Goal: Task Accomplishment & Management: Use online tool/utility

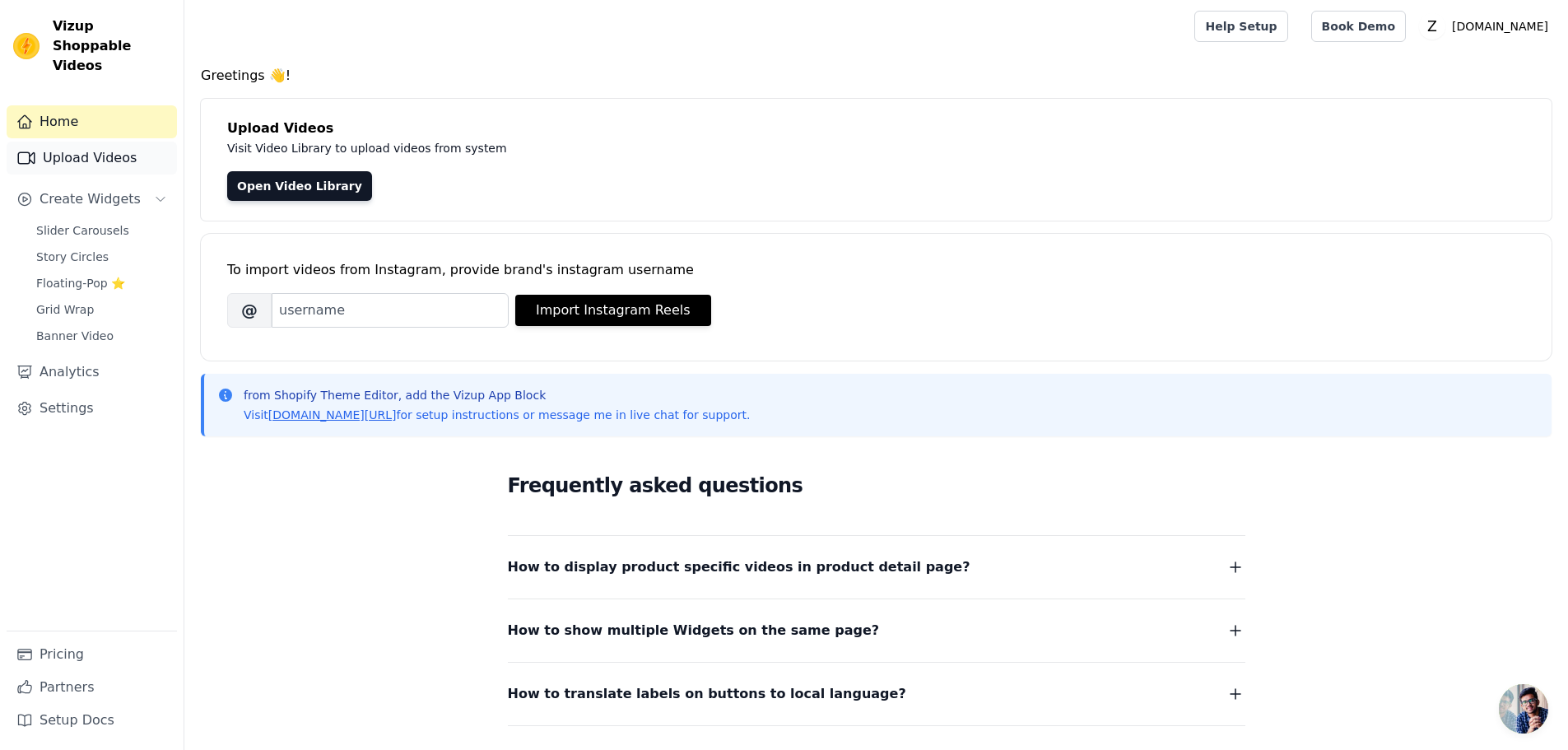
click at [80, 147] on link "Upload Videos" at bounding box center [92, 158] width 170 height 33
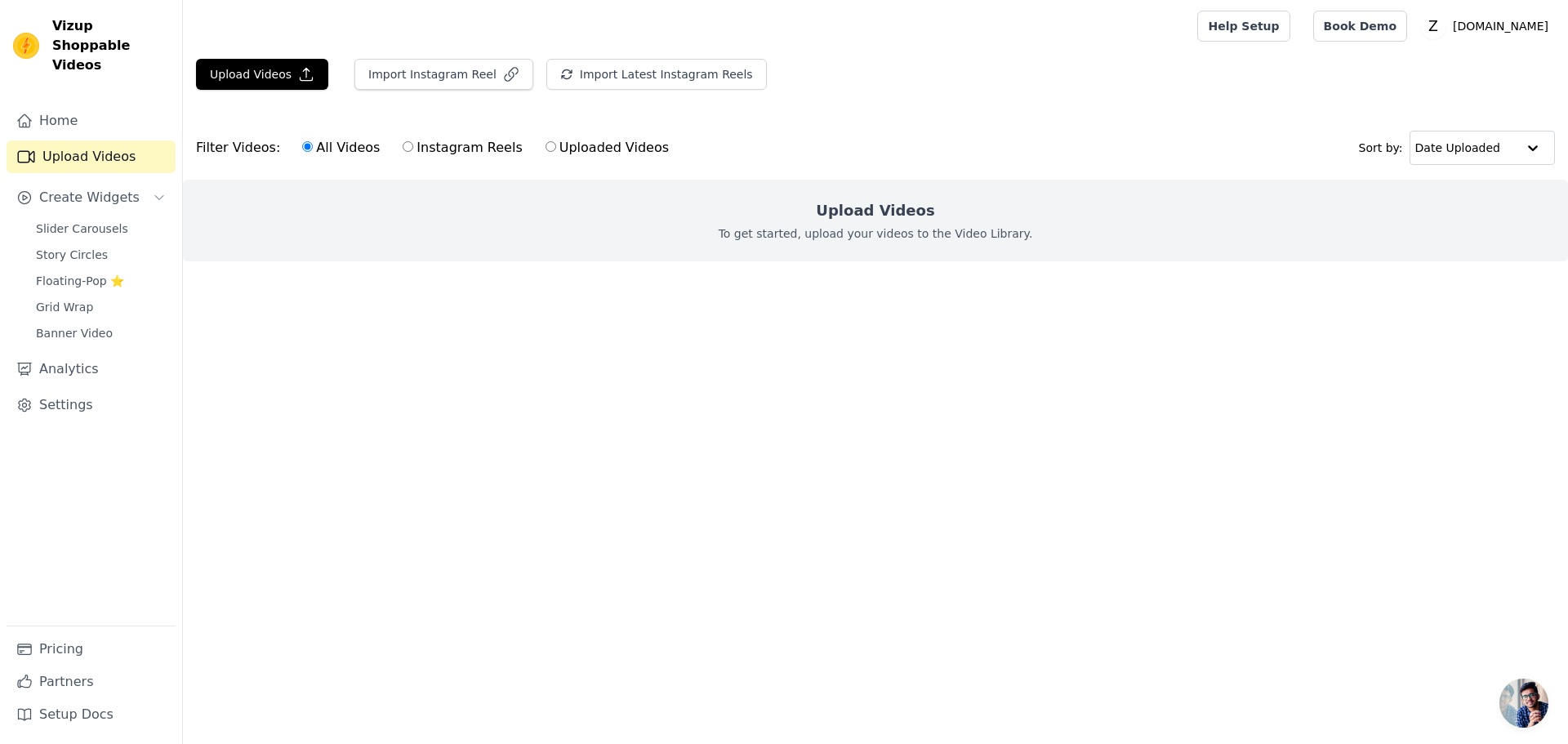
click at [773, 214] on div "Upload Videos To get started, upload your videos to the Video Library." at bounding box center [875, 220] width 1386 height 81
click at [249, 76] on button "Upload Videos" at bounding box center [262, 73] width 132 height 31
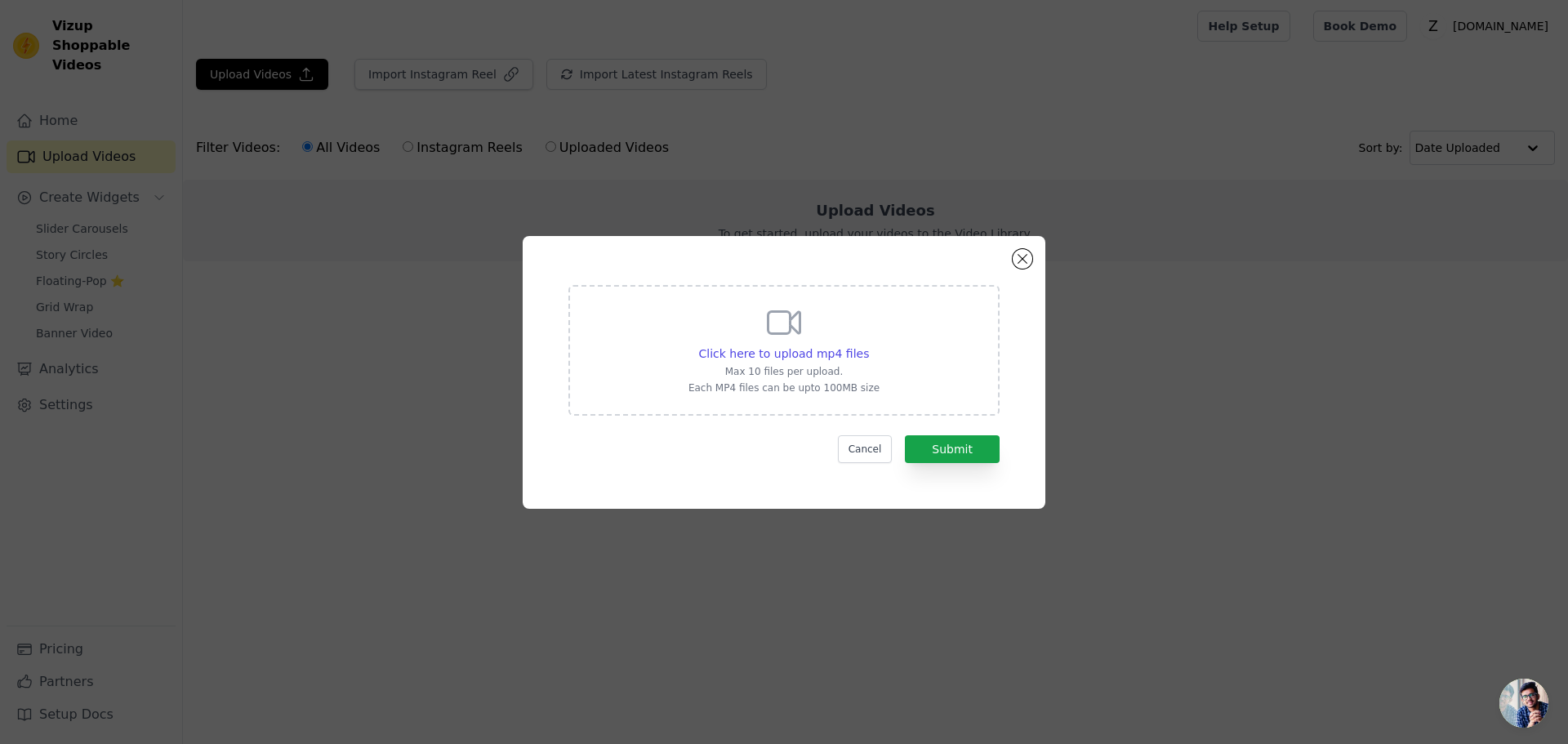
click at [747, 369] on p "Max 10 files per upload." at bounding box center [784, 371] width 191 height 13
click at [868, 345] on input "Click here to upload mp4 files Max 10 files per upload. Each MP4 files can be u…" at bounding box center [868, 345] width 1 height 1
type input "C:\fakepath\lonely lilly.mp4"
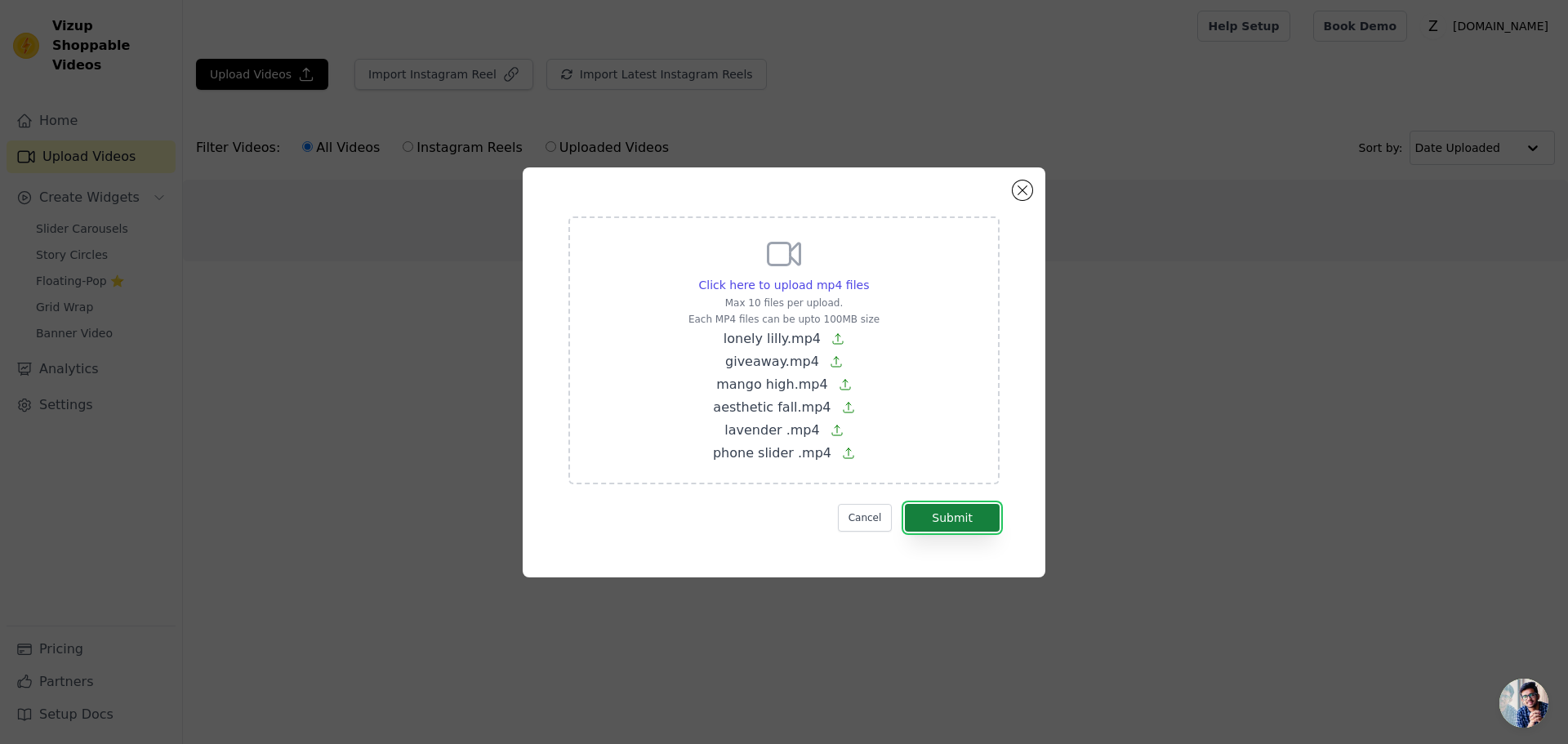
click at [991, 507] on button "Submit" at bounding box center [952, 518] width 95 height 28
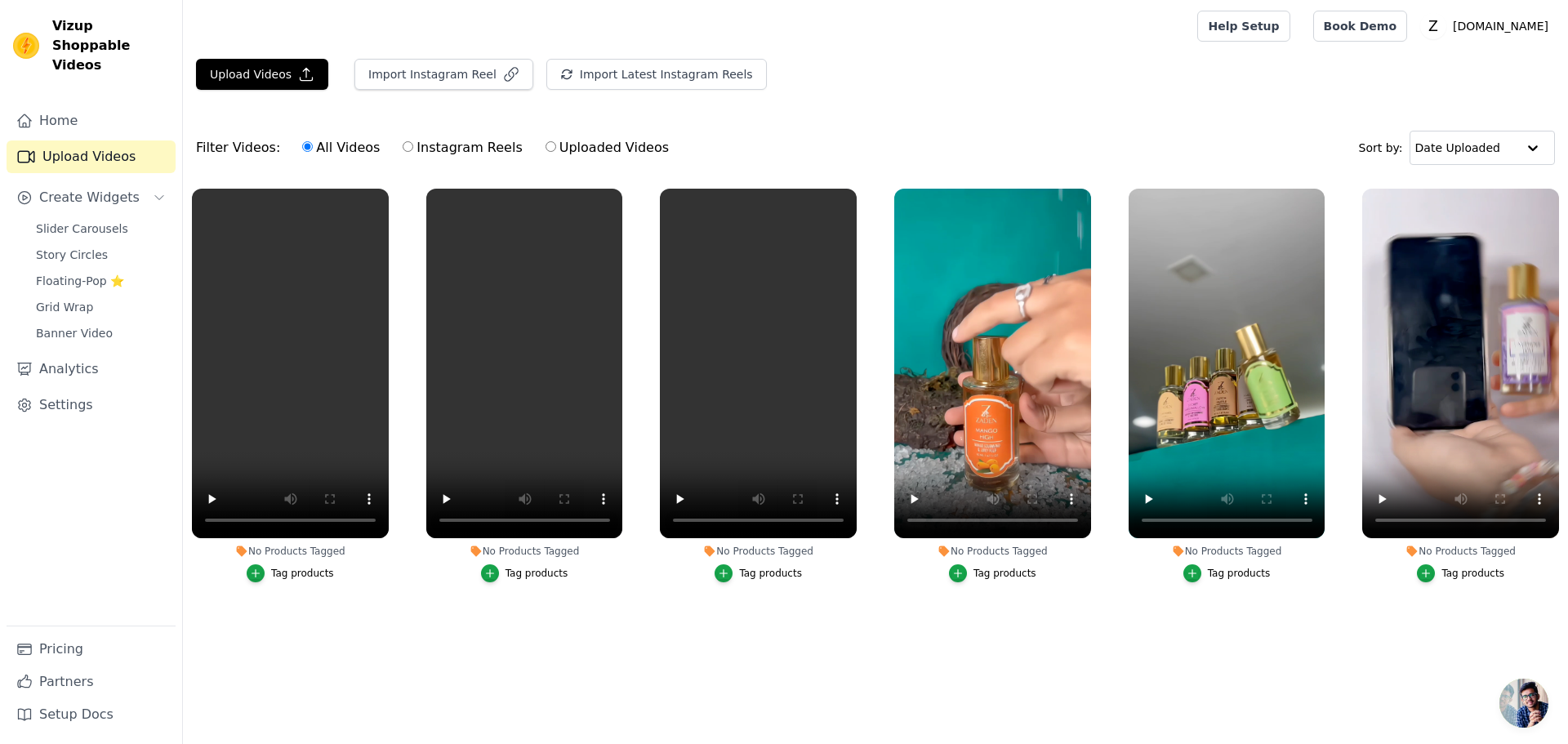
click at [276, 578] on div "Tag products" at bounding box center [302, 573] width 62 height 13
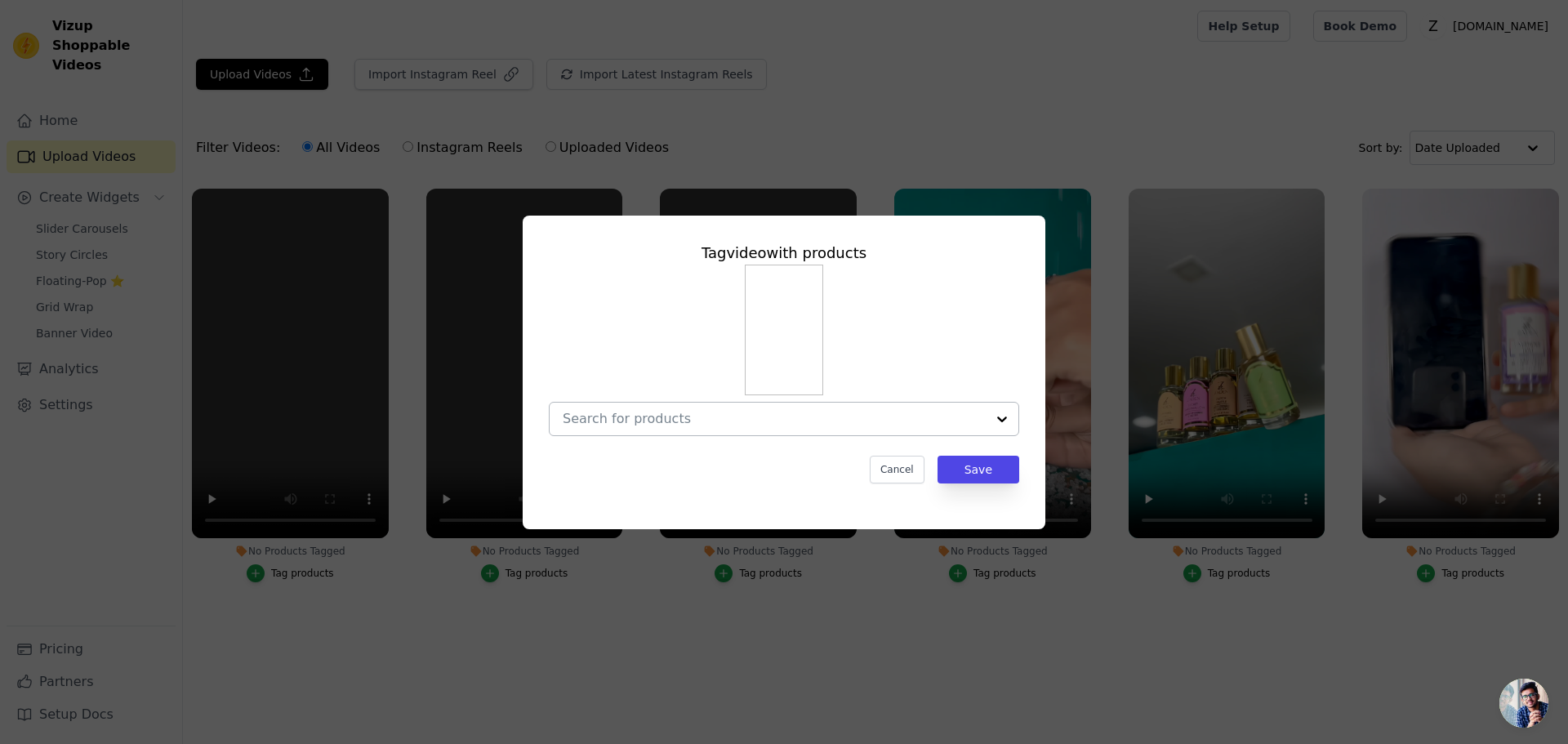
click at [654, 419] on input "No Products Tagged Tag video with products Cancel Save Tag products" at bounding box center [774, 419] width 423 height 16
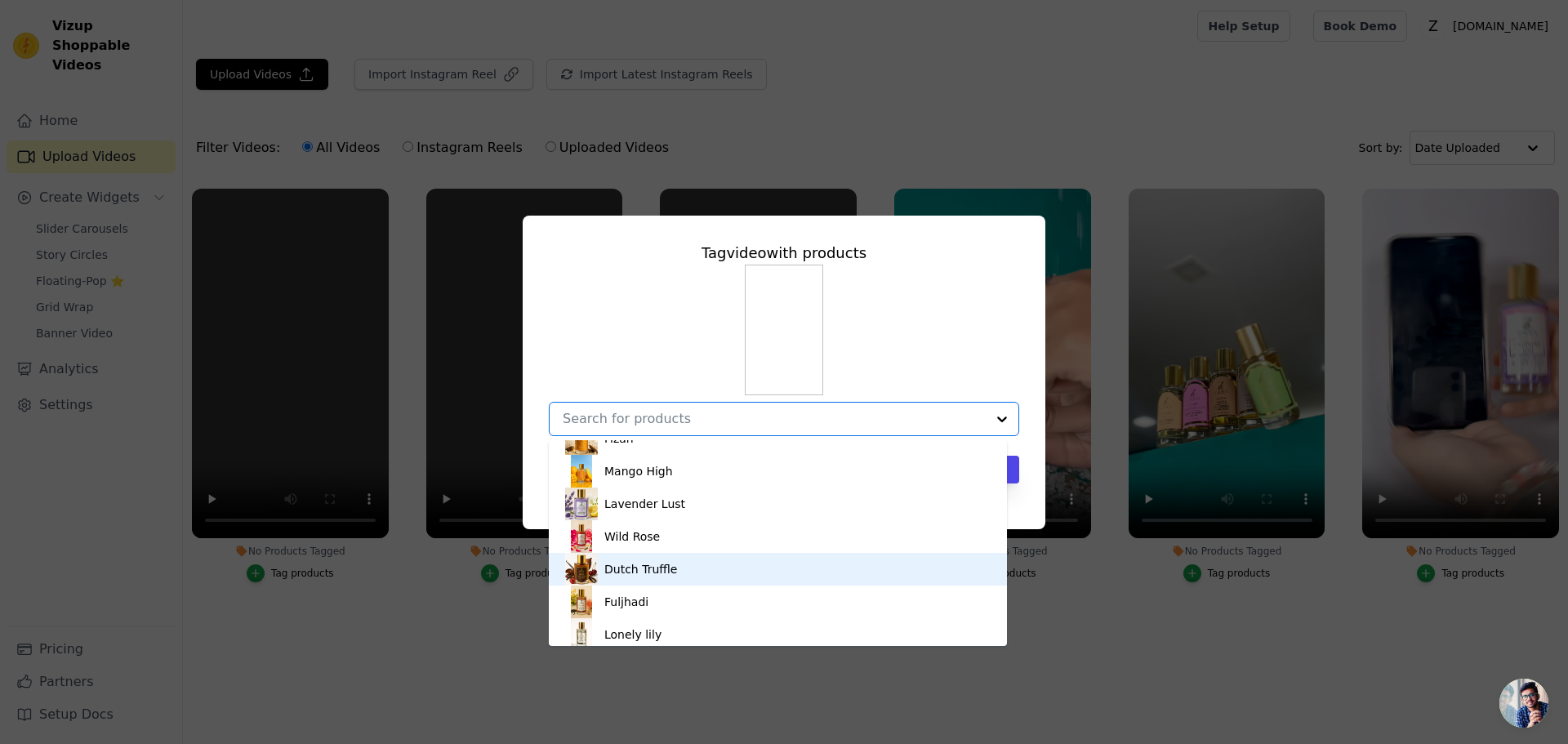
scroll to position [447, 0]
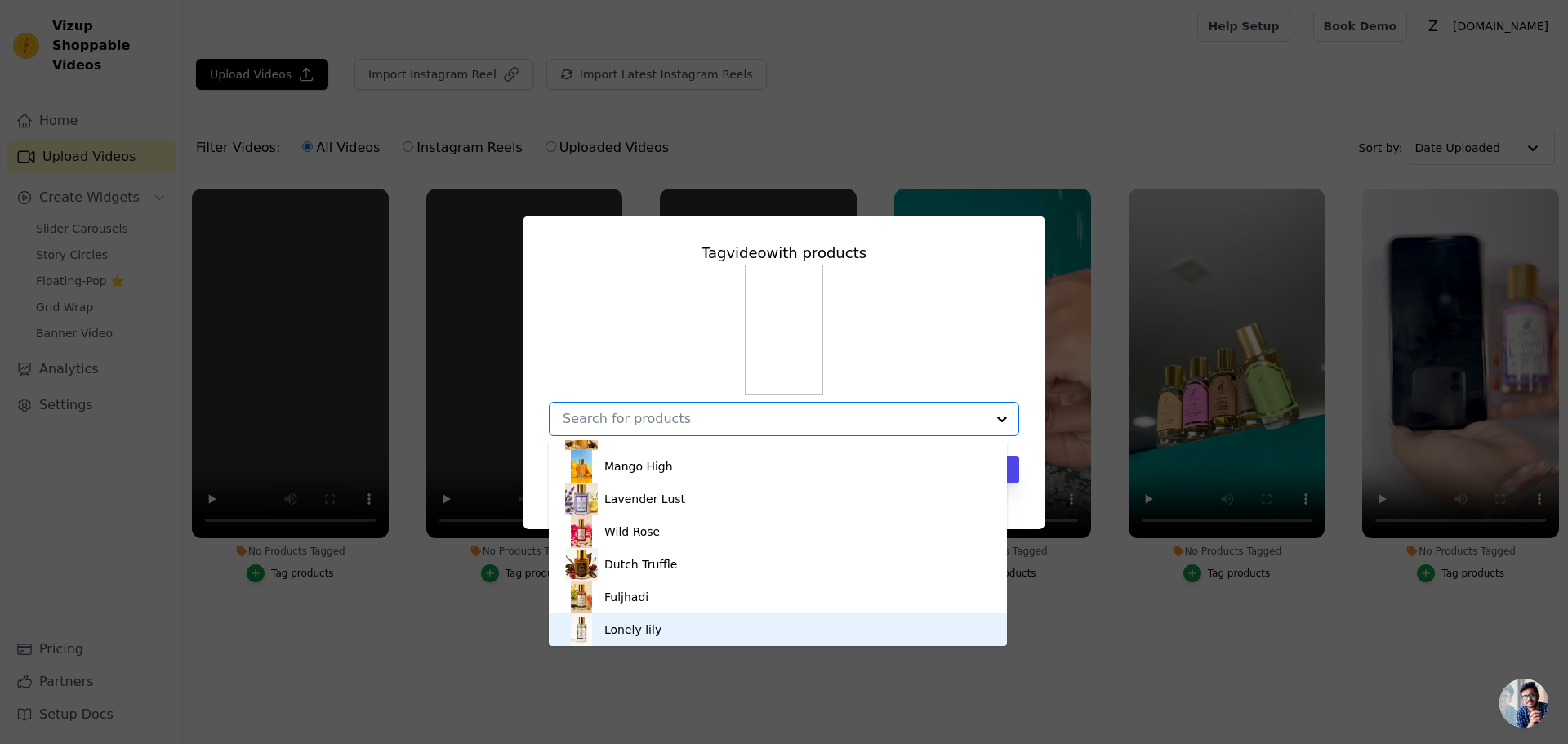
click at [682, 622] on div "Lonely lily" at bounding box center [778, 629] width 425 height 33
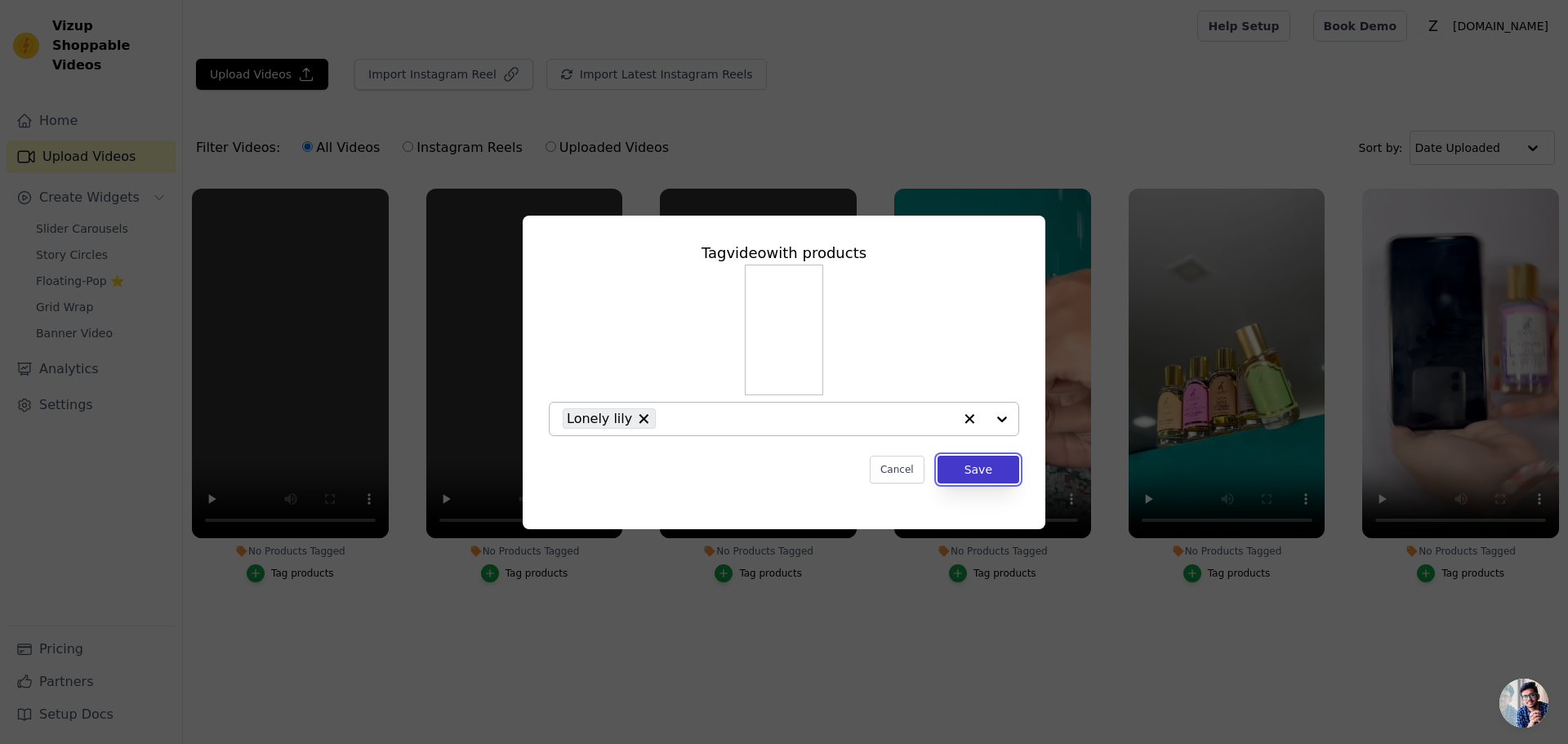
click at [979, 470] on button "Save" at bounding box center [978, 470] width 81 height 28
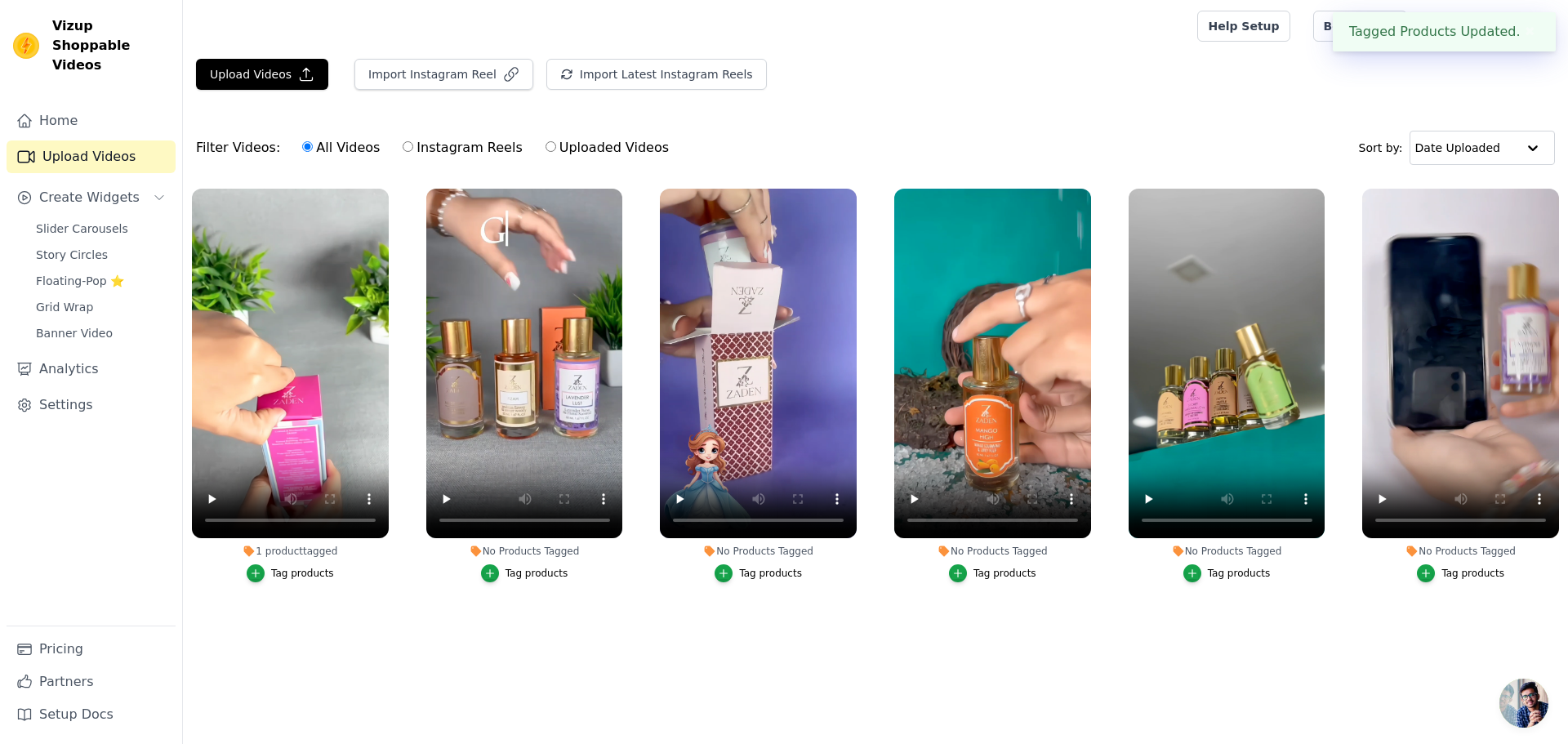
click at [522, 580] on button "Tag products" at bounding box center [525, 573] width 87 height 18
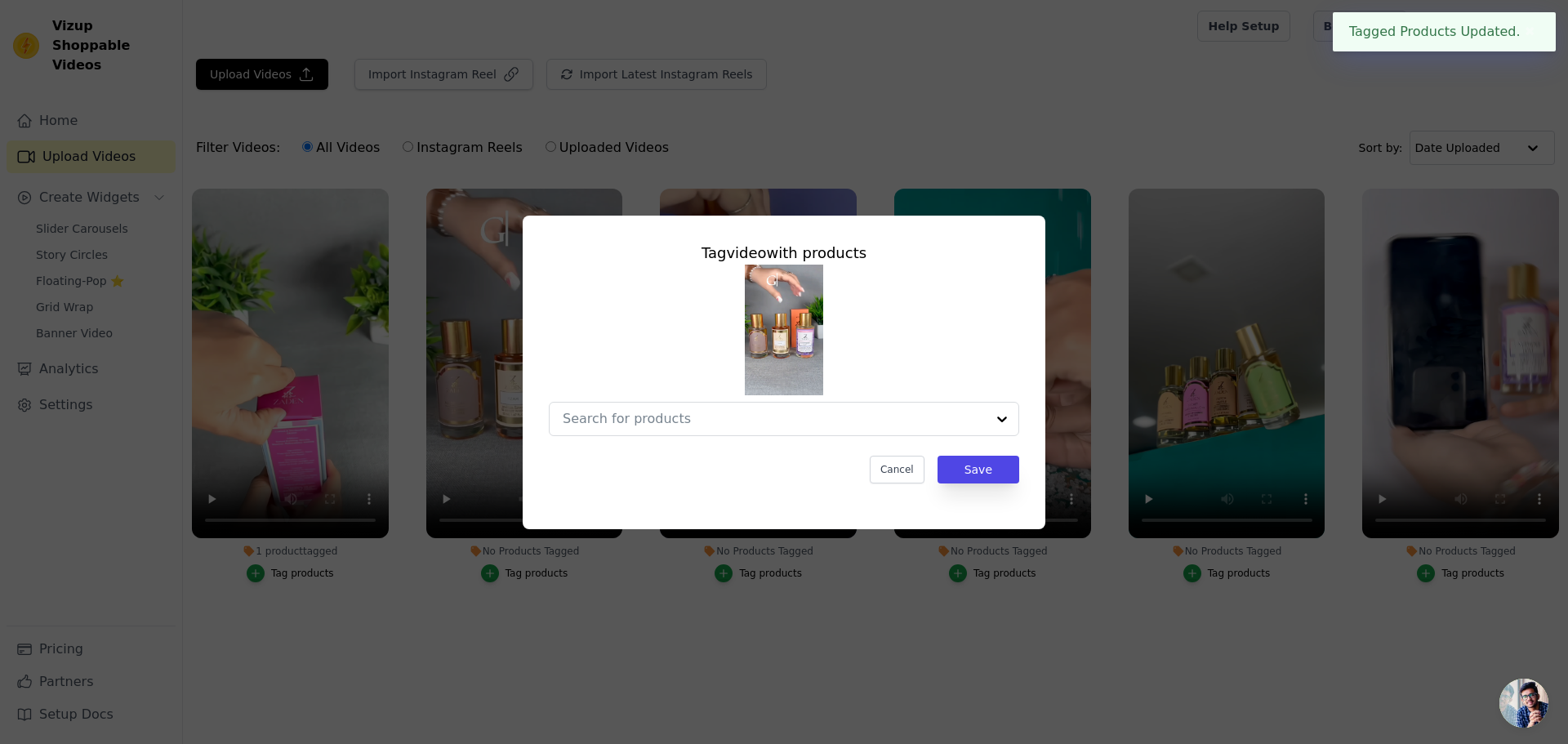
click at [524, 696] on div "Tag video with products Cancel Save" at bounding box center [784, 372] width 1568 height 744
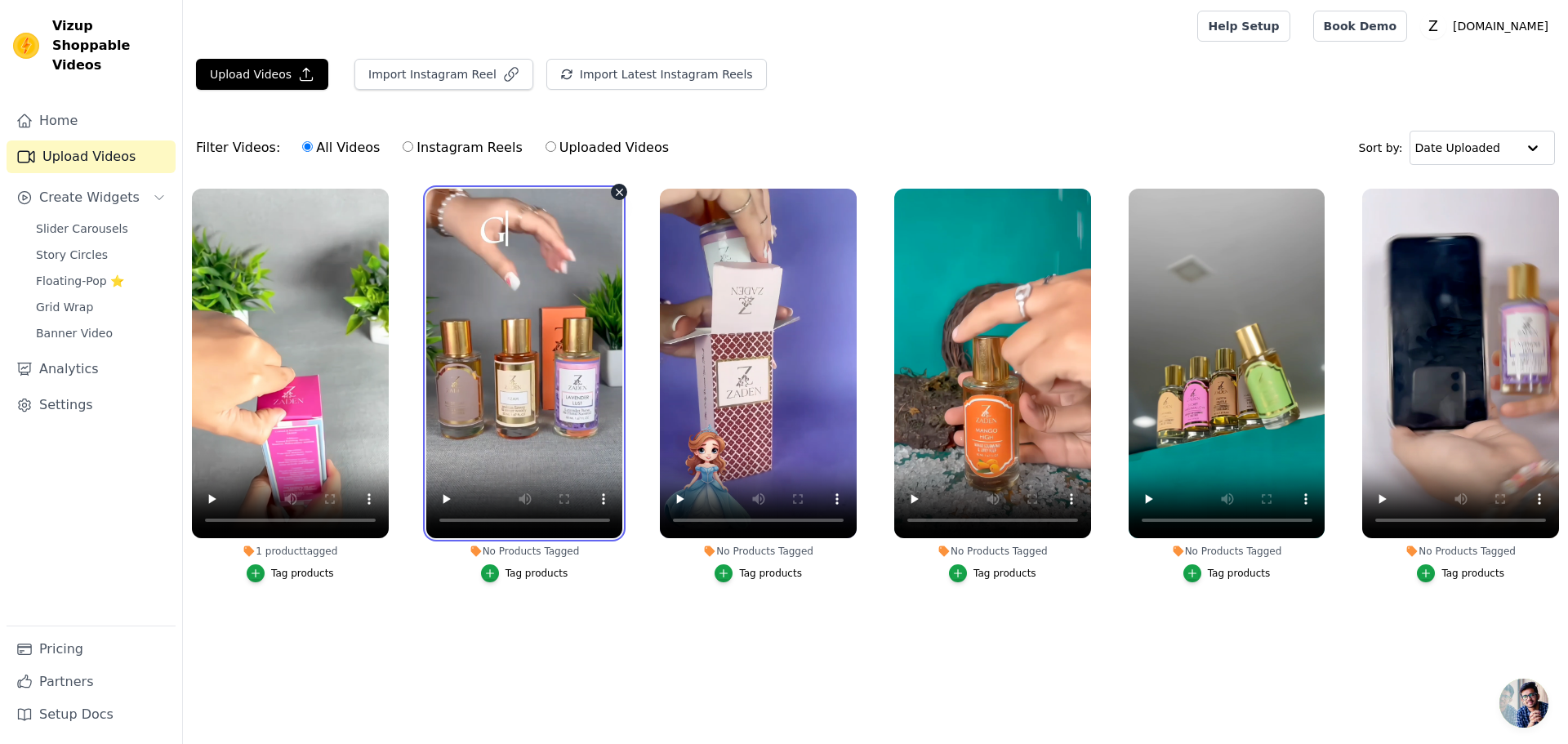
click at [518, 368] on video at bounding box center [525, 363] width 196 height 349
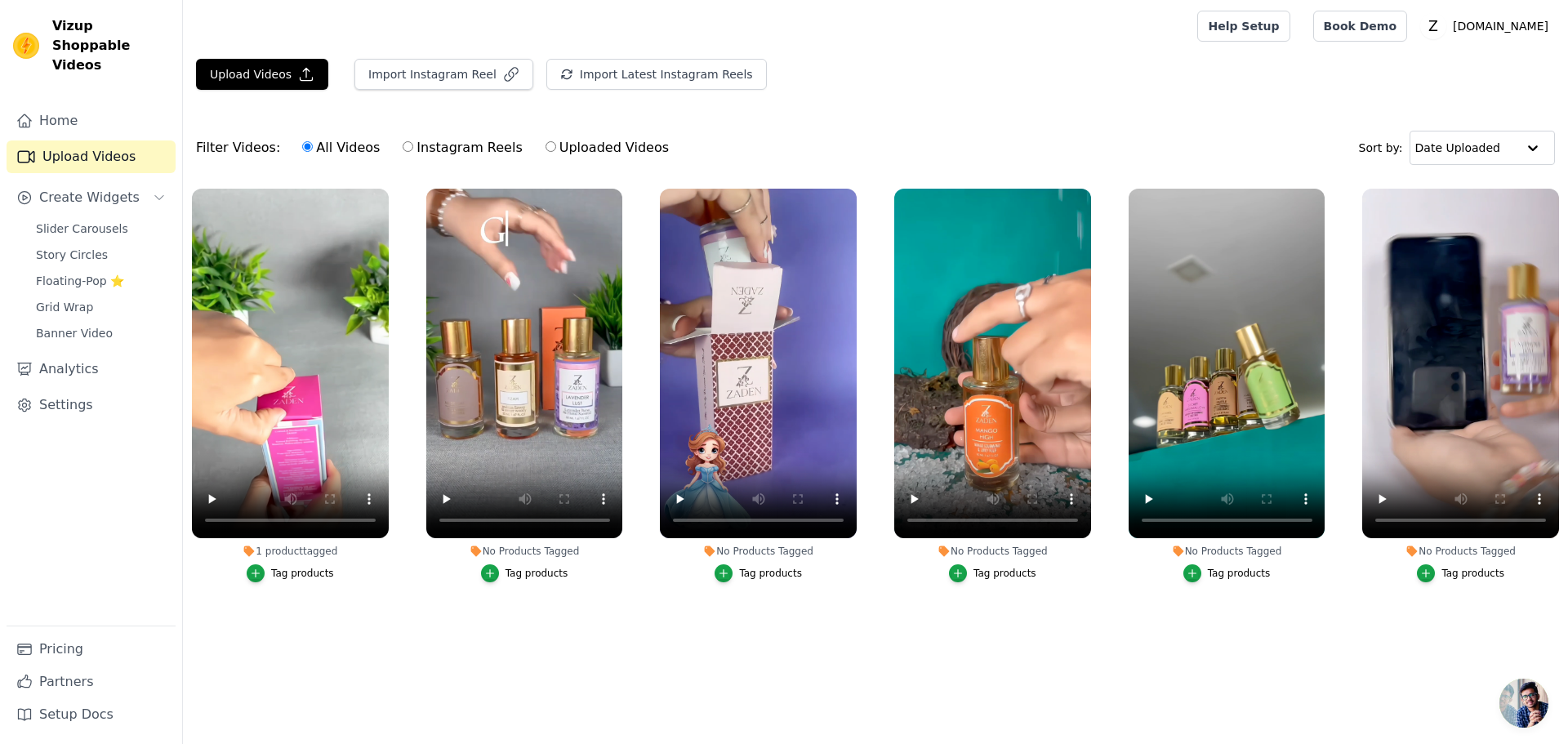
click at [517, 577] on div "Tag products" at bounding box center [537, 573] width 62 height 13
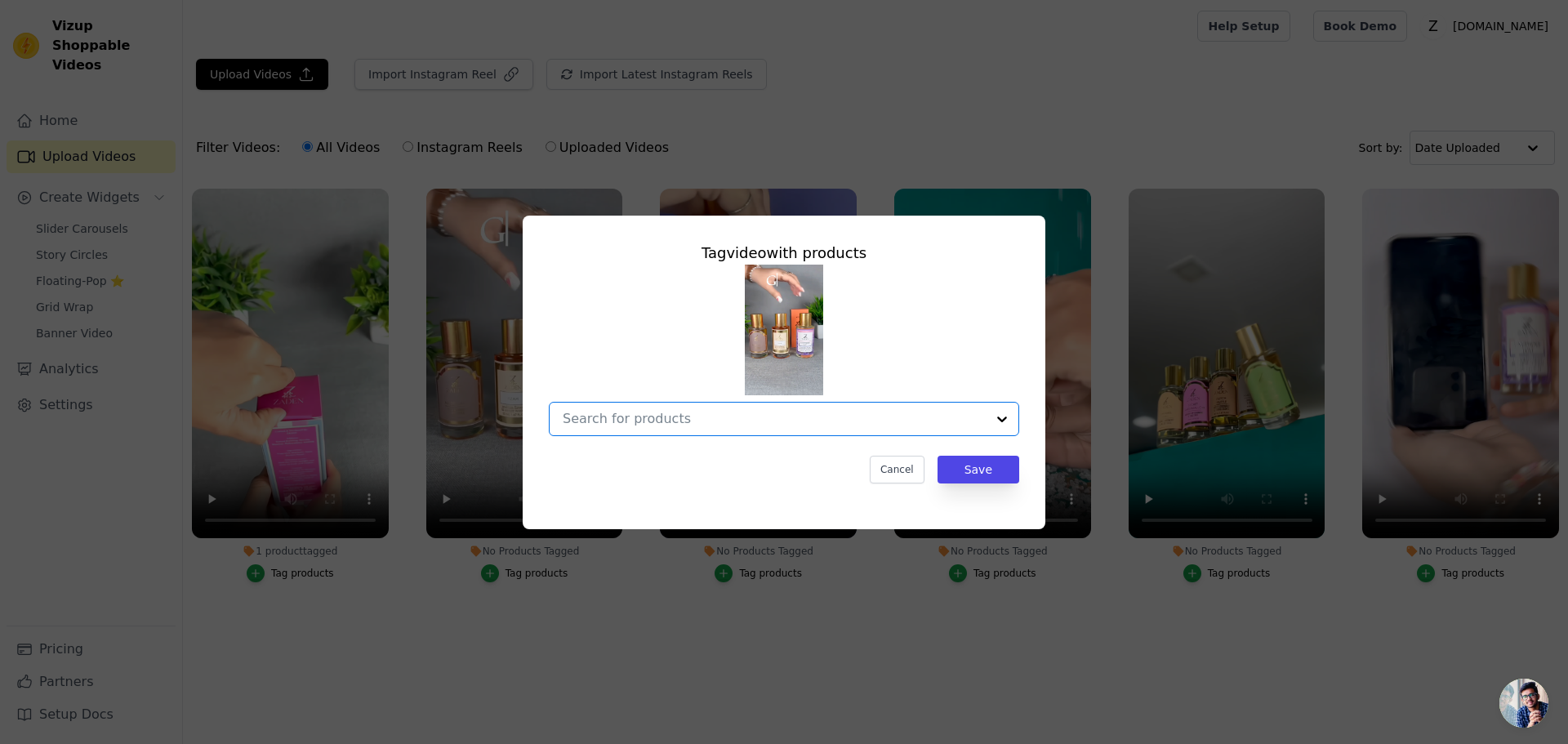
click at [668, 419] on input "No Products Tagged Tag video with products Option undefined, selected. Select i…" at bounding box center [774, 419] width 423 height 16
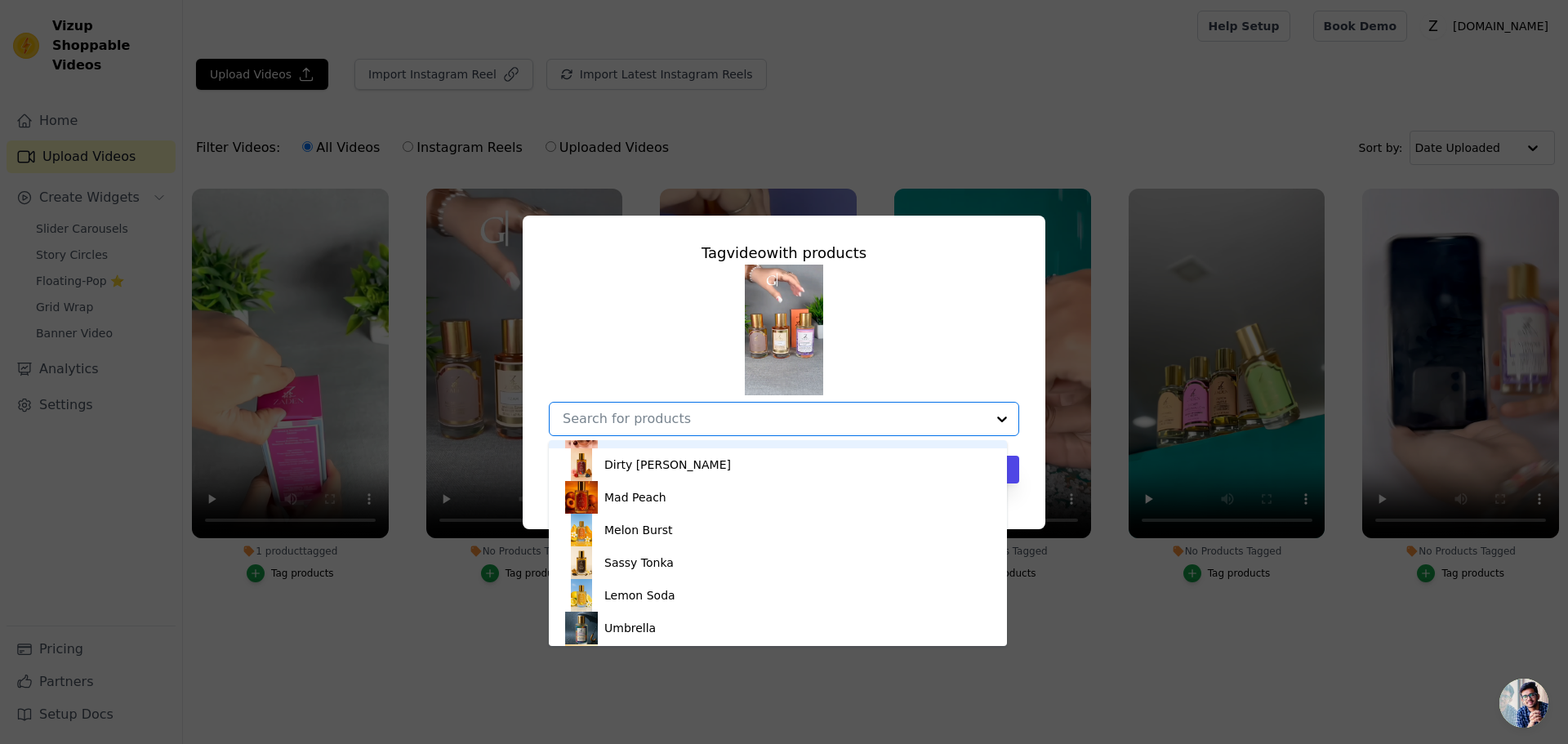
scroll to position [0, 0]
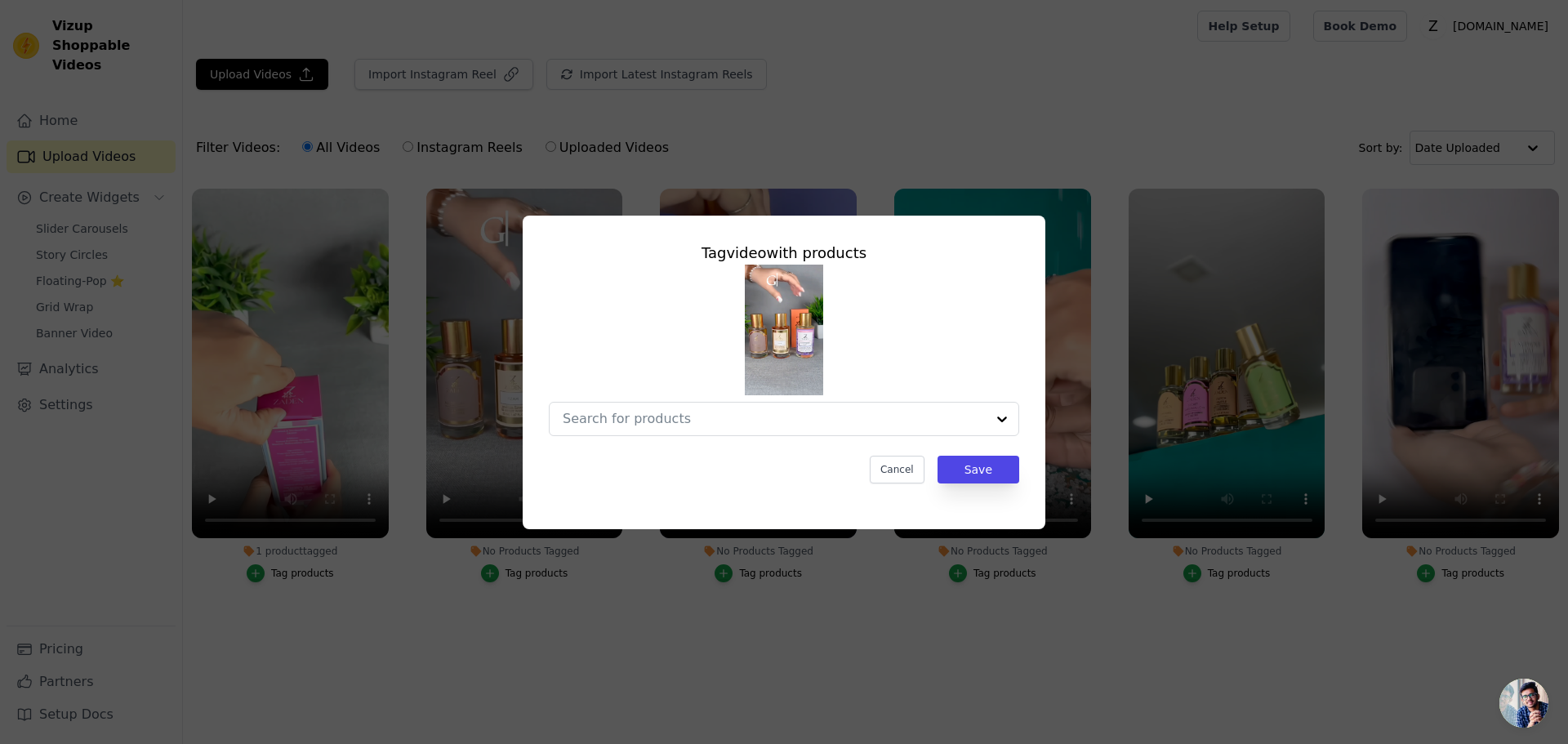
click at [990, 135] on div "Tag video with products Cancel Save" at bounding box center [784, 372] width 1568 height 744
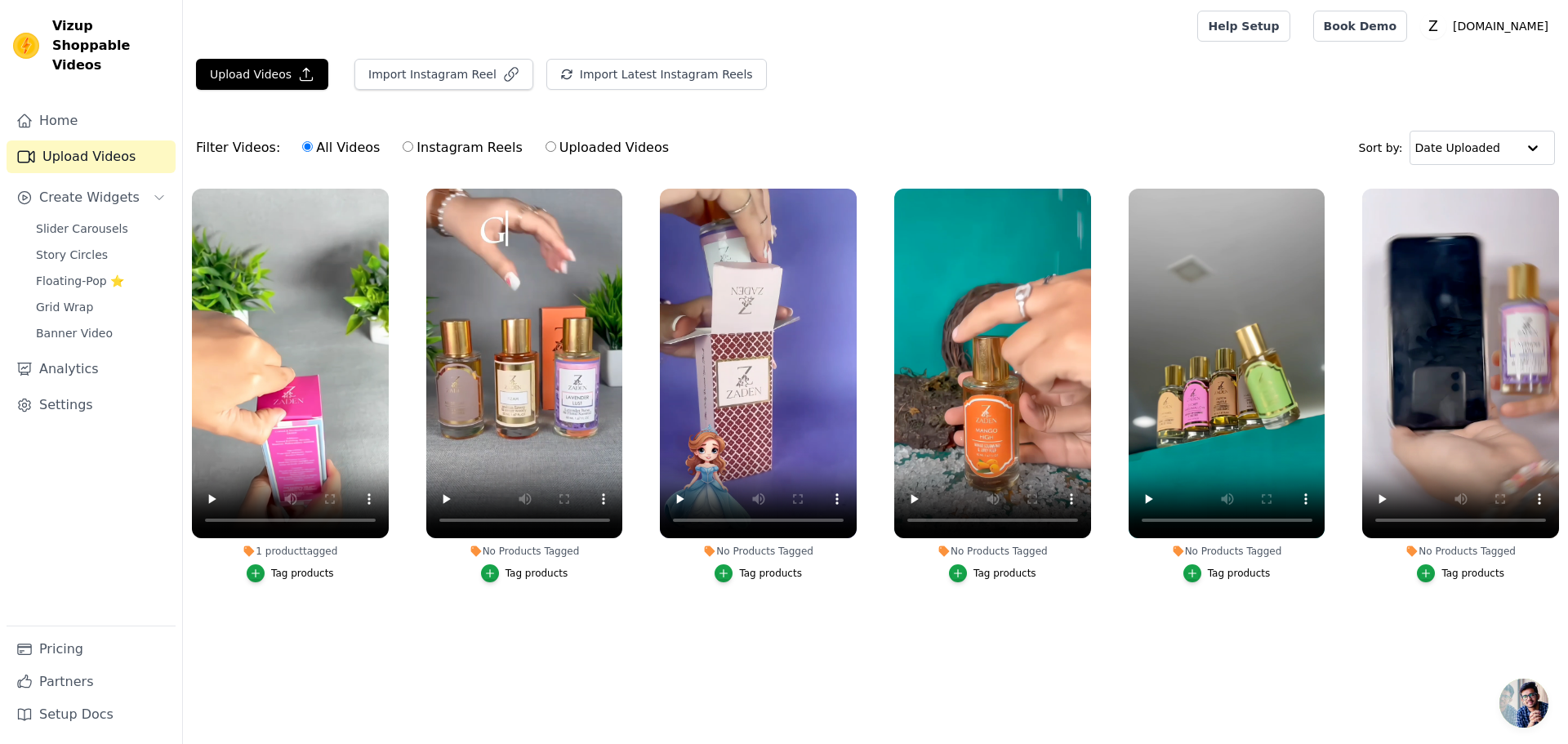
click at [521, 567] on div "Tag products" at bounding box center [537, 573] width 62 height 13
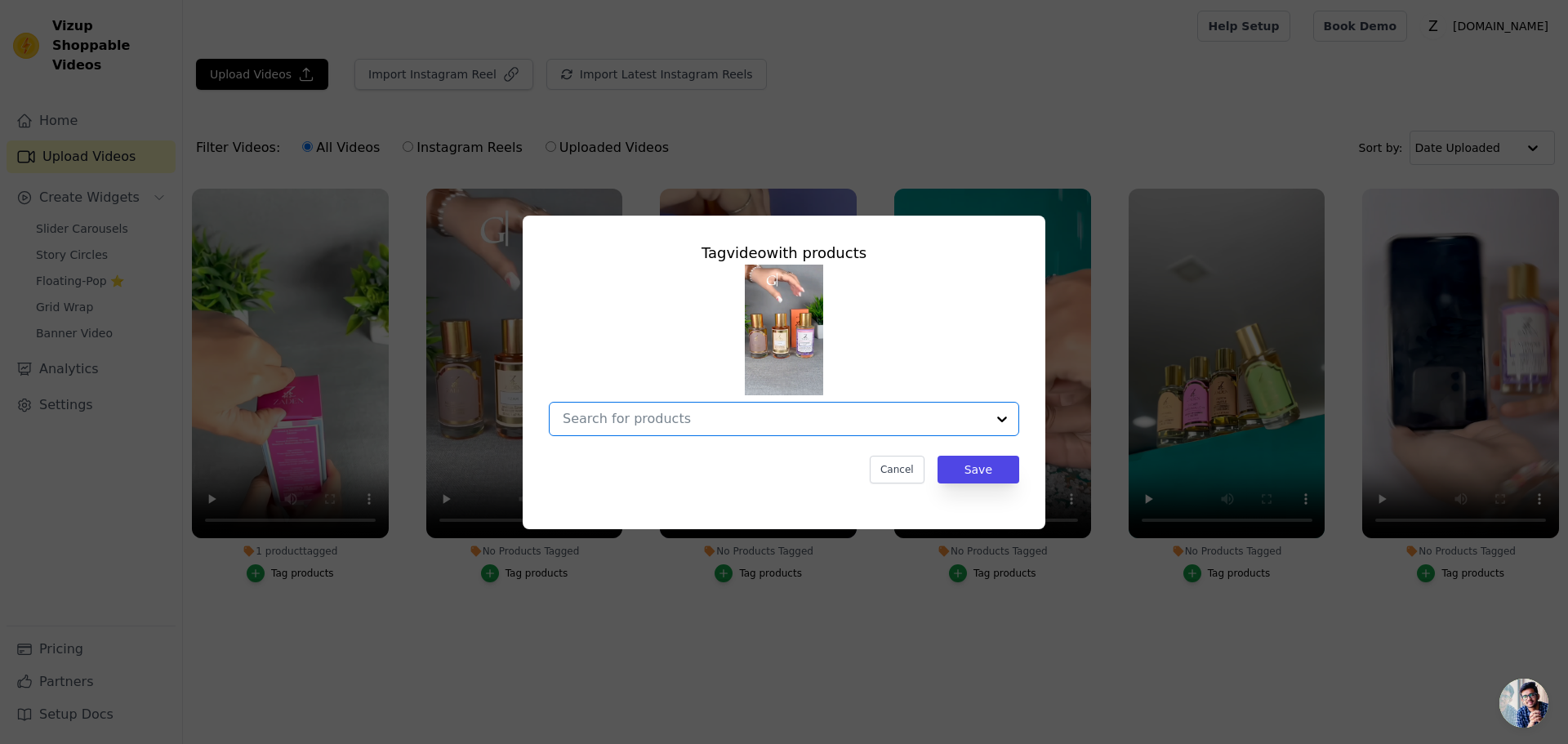
click at [685, 419] on input "No Products Tagged Tag video with products Option undefined, selected. Select i…" at bounding box center [774, 419] width 423 height 16
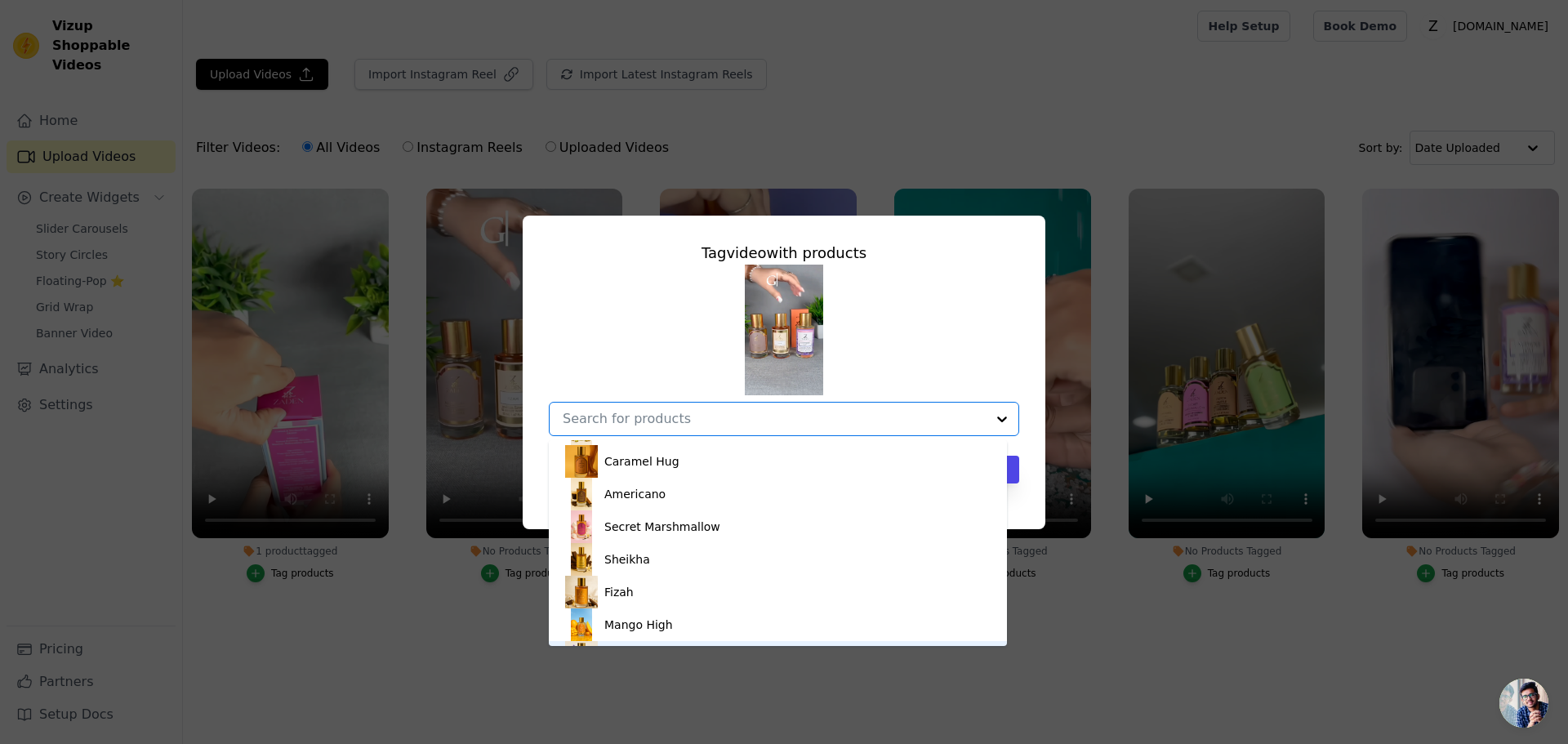
scroll to position [285, 0]
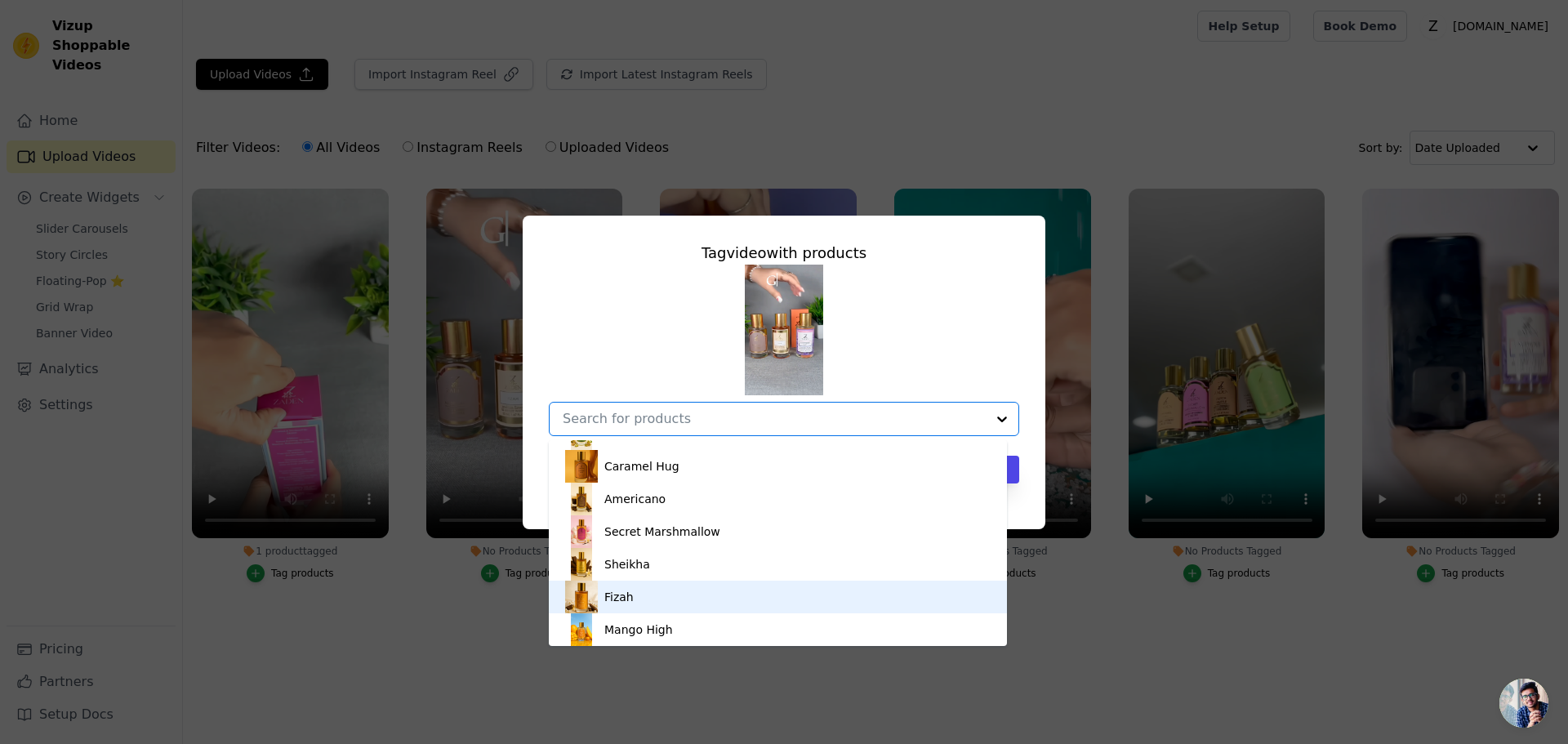
click at [630, 608] on div "Fizah" at bounding box center [778, 597] width 425 height 33
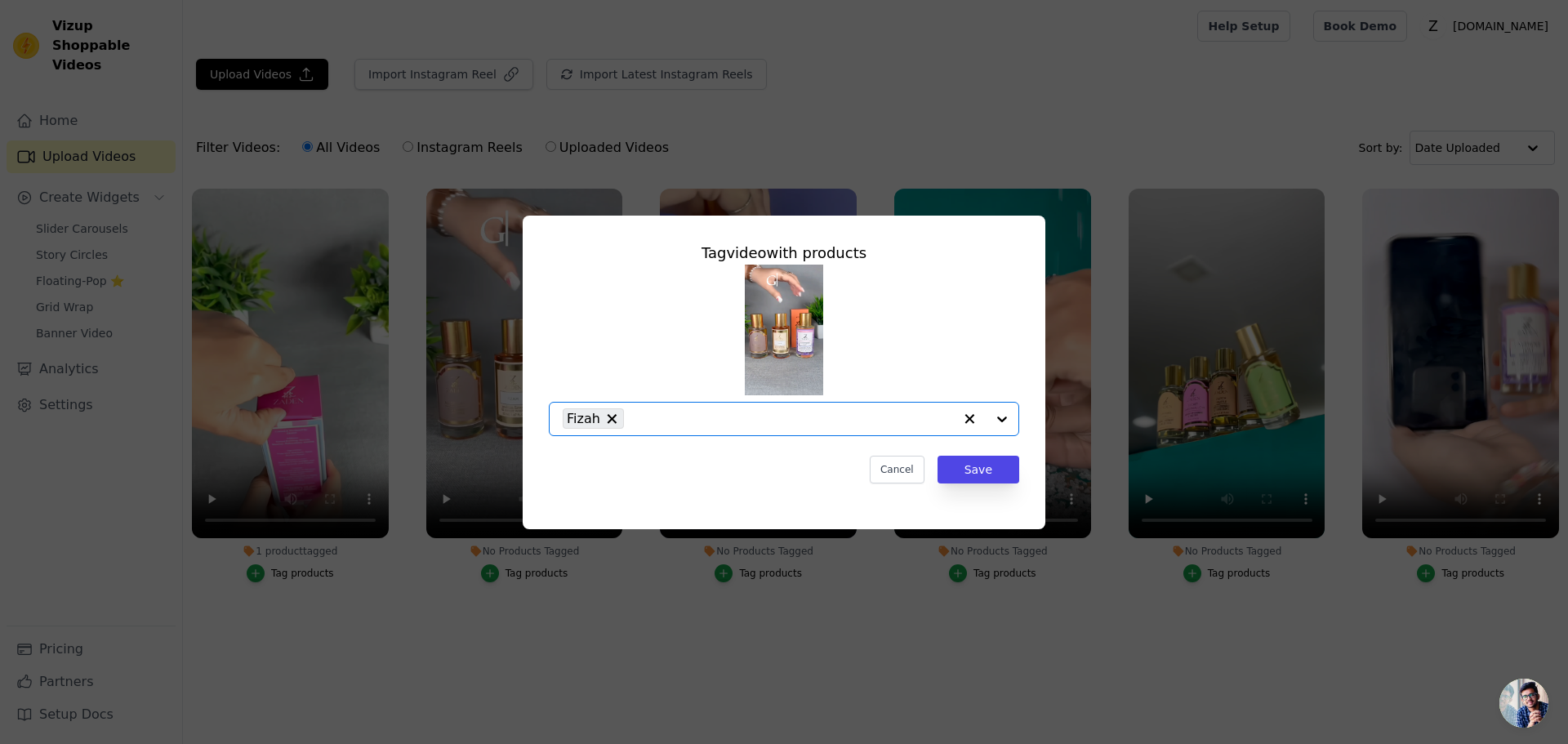
click at [667, 427] on input "No Products Tagged Tag video with products Option Fizah, selected. Select is fo…" at bounding box center [792, 419] width 321 height 16
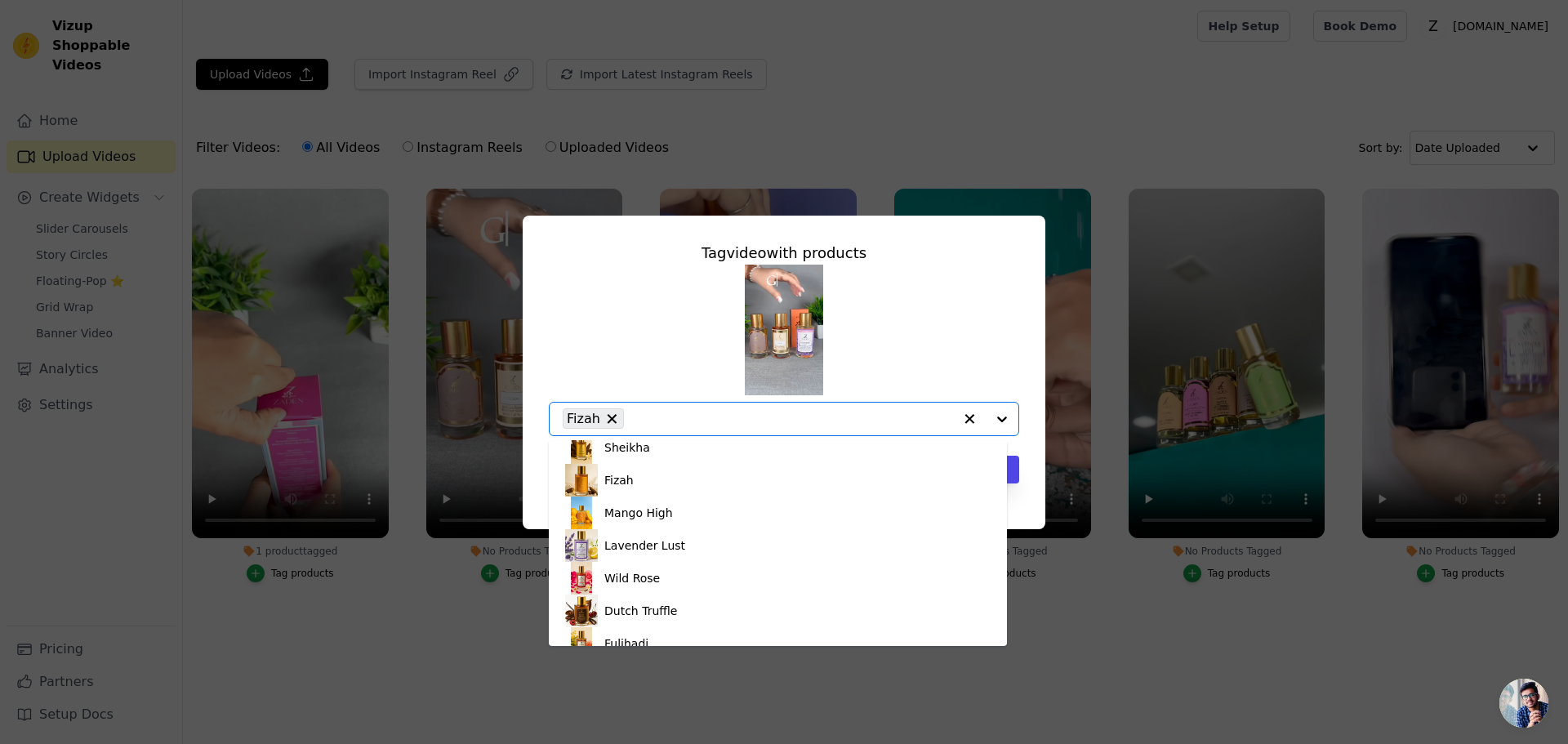
scroll to position [409, 0]
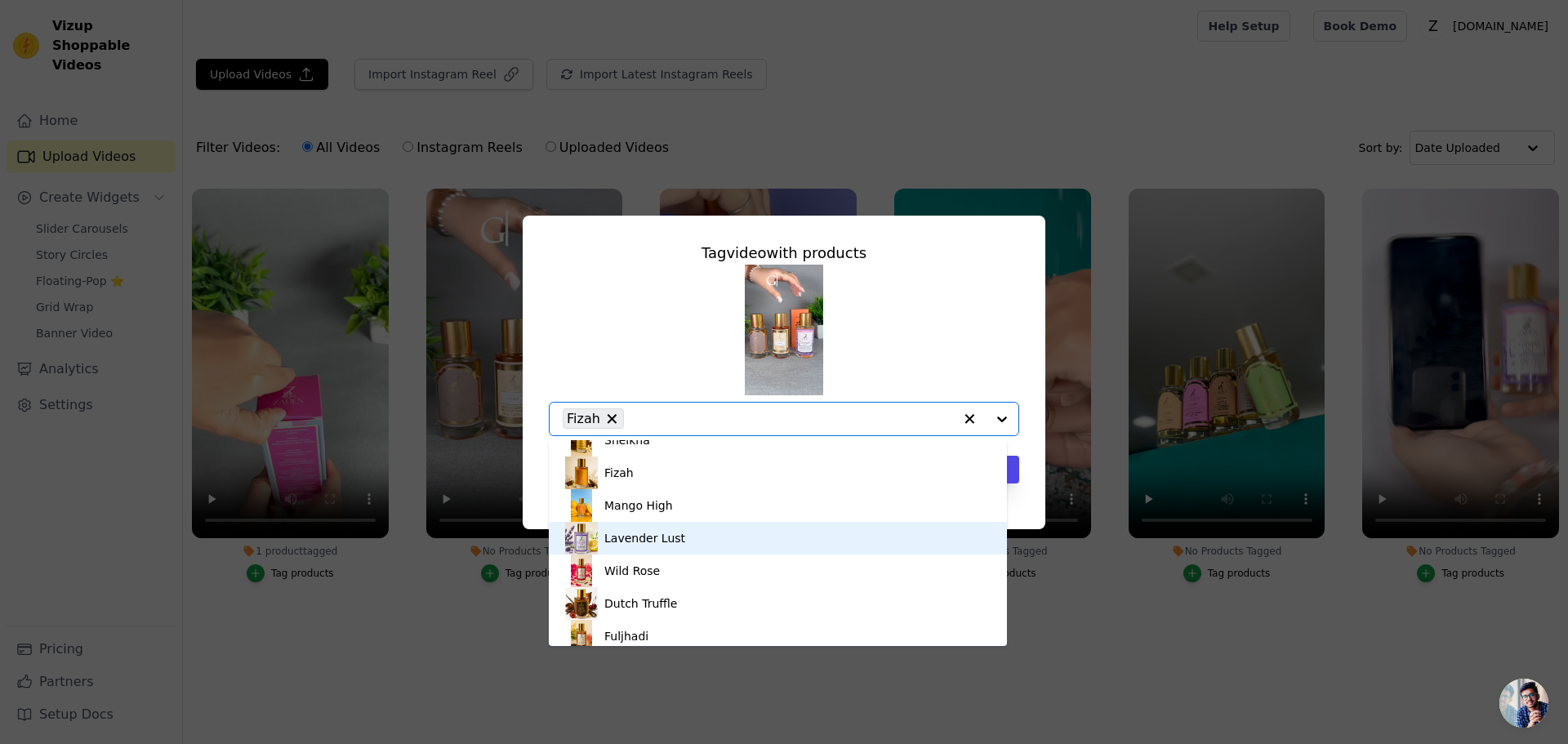
click at [667, 543] on div "Lavender Lust" at bounding box center [645, 538] width 81 height 16
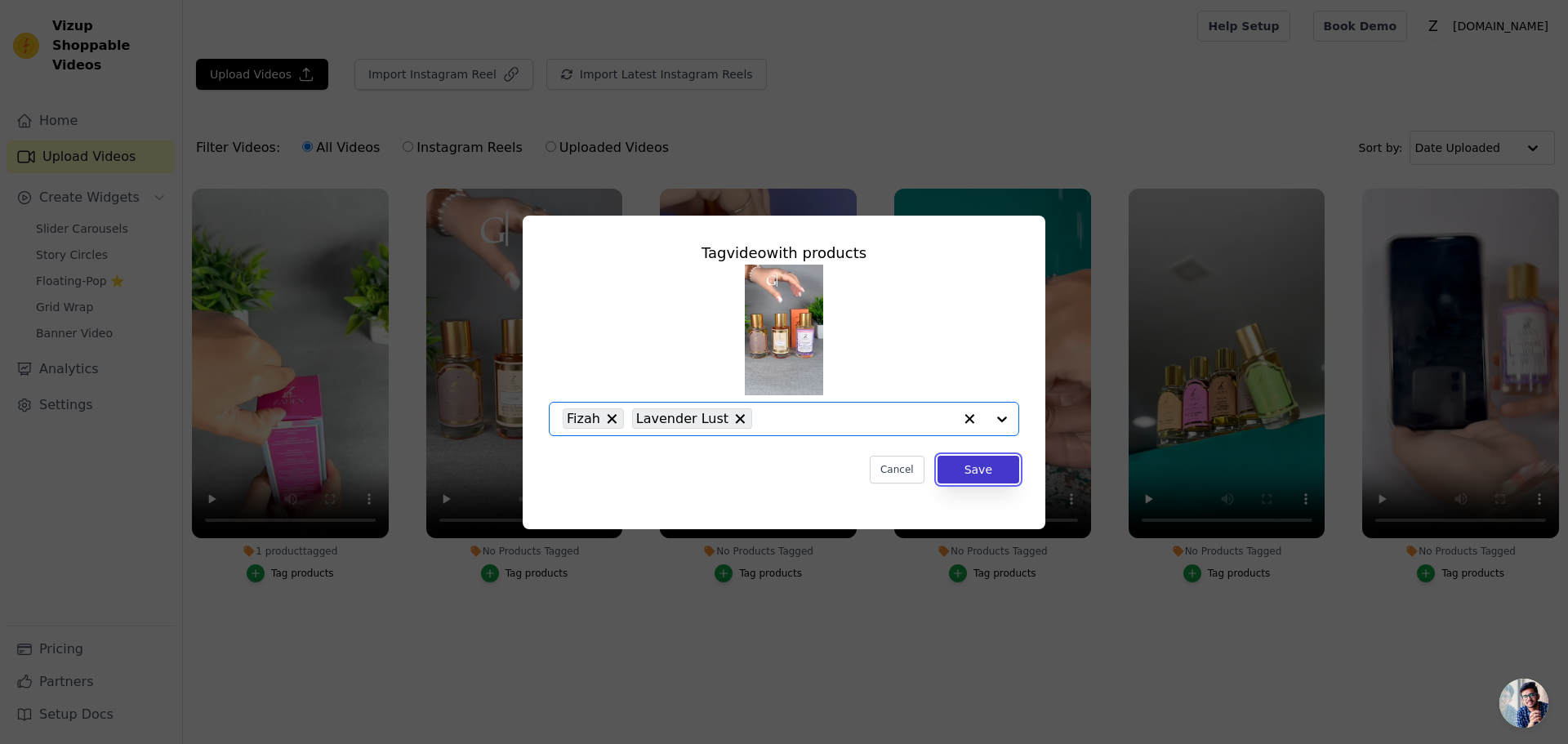
click at [1004, 474] on button "Save" at bounding box center [978, 470] width 81 height 28
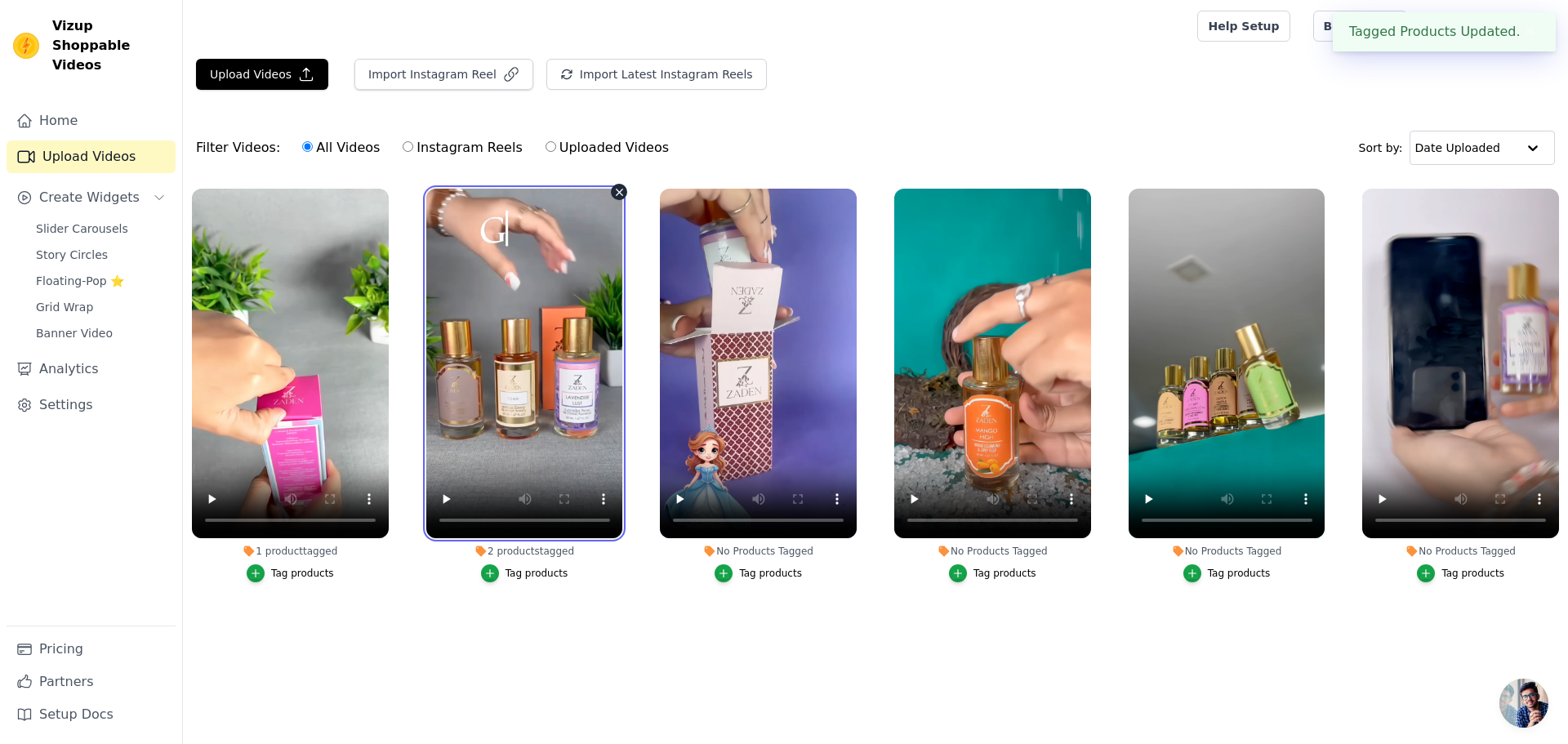
click at [564, 384] on video at bounding box center [525, 363] width 196 height 349
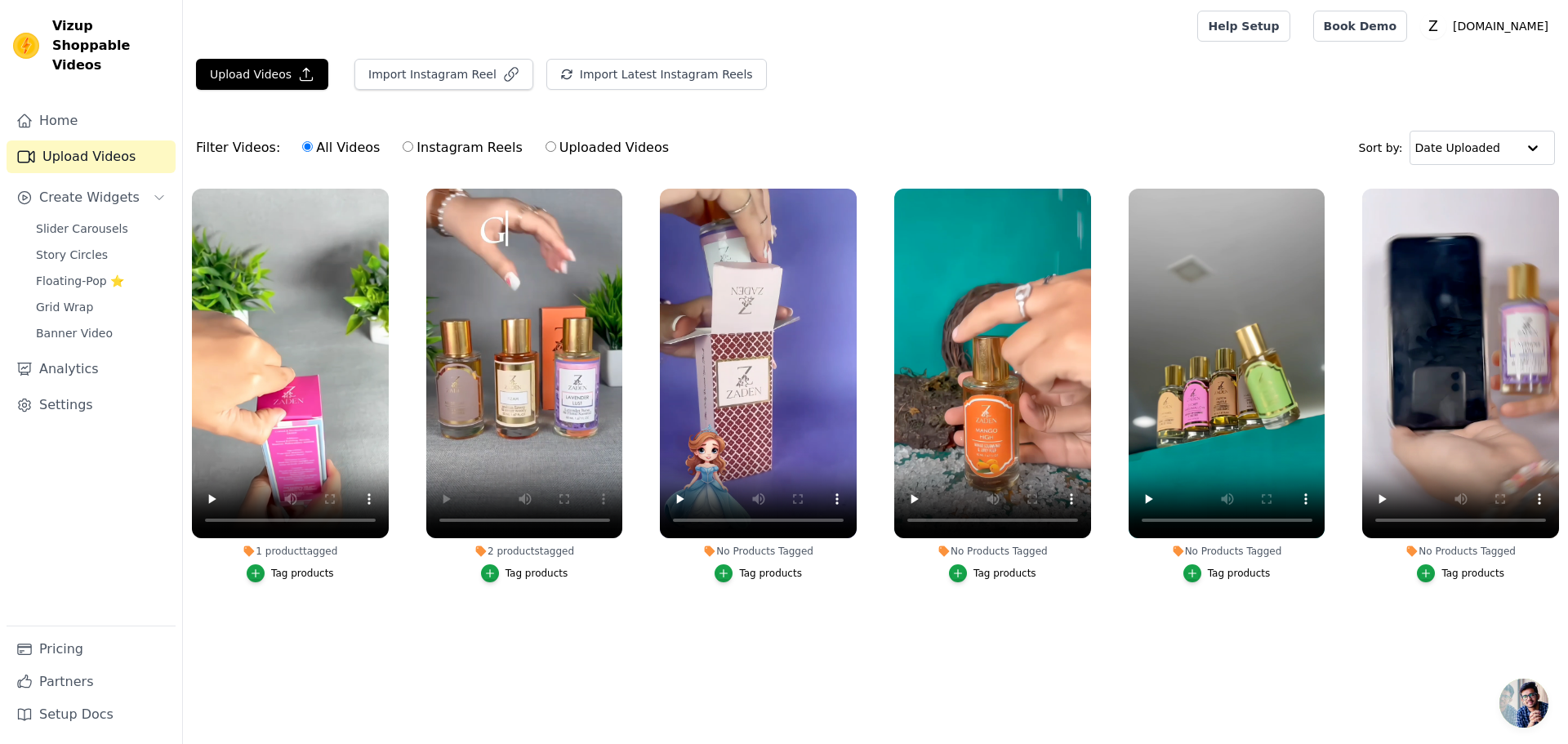
click at [522, 576] on div "Tag products" at bounding box center [537, 573] width 62 height 13
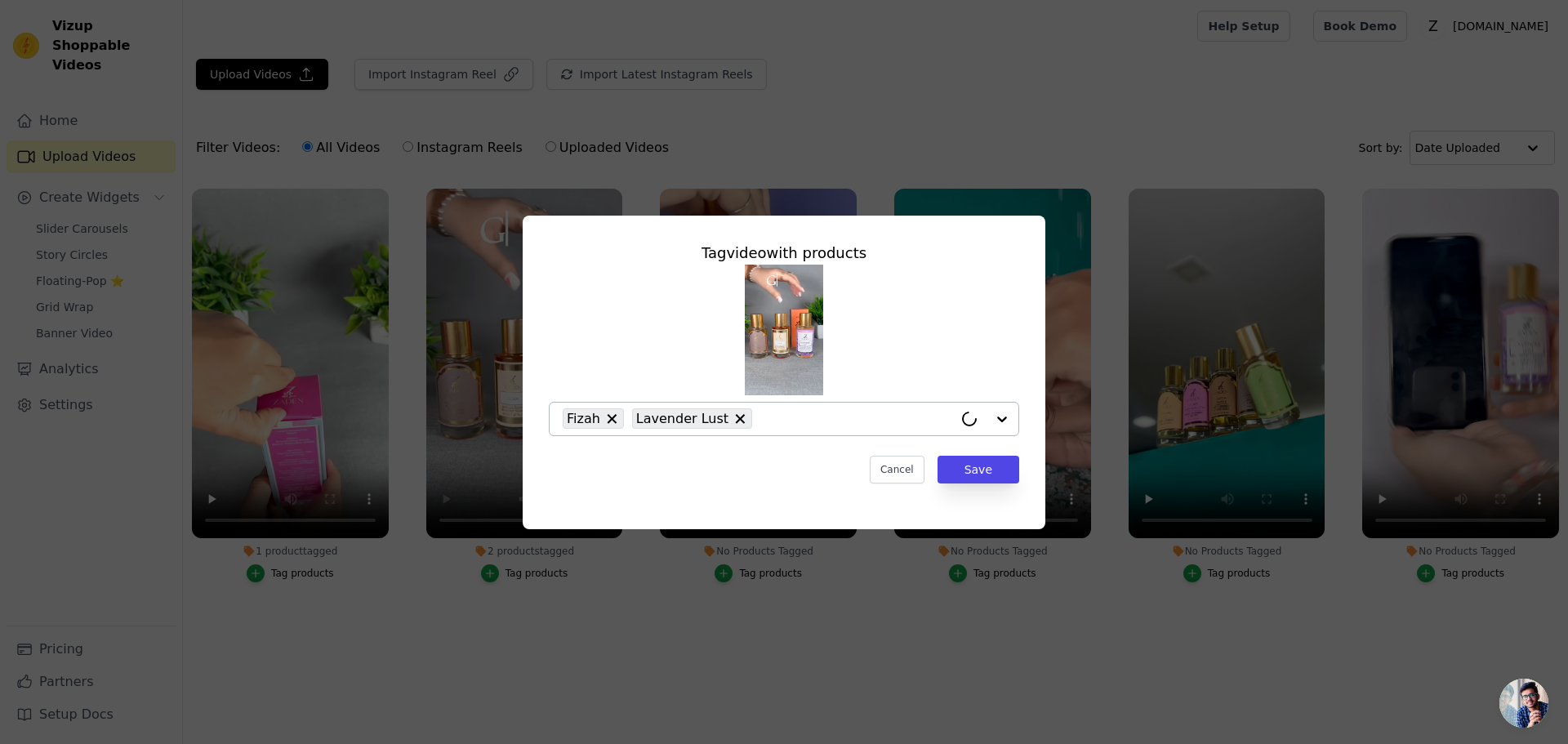
click at [781, 405] on div "Fizah Lavender Lust" at bounding box center [758, 419] width 391 height 33
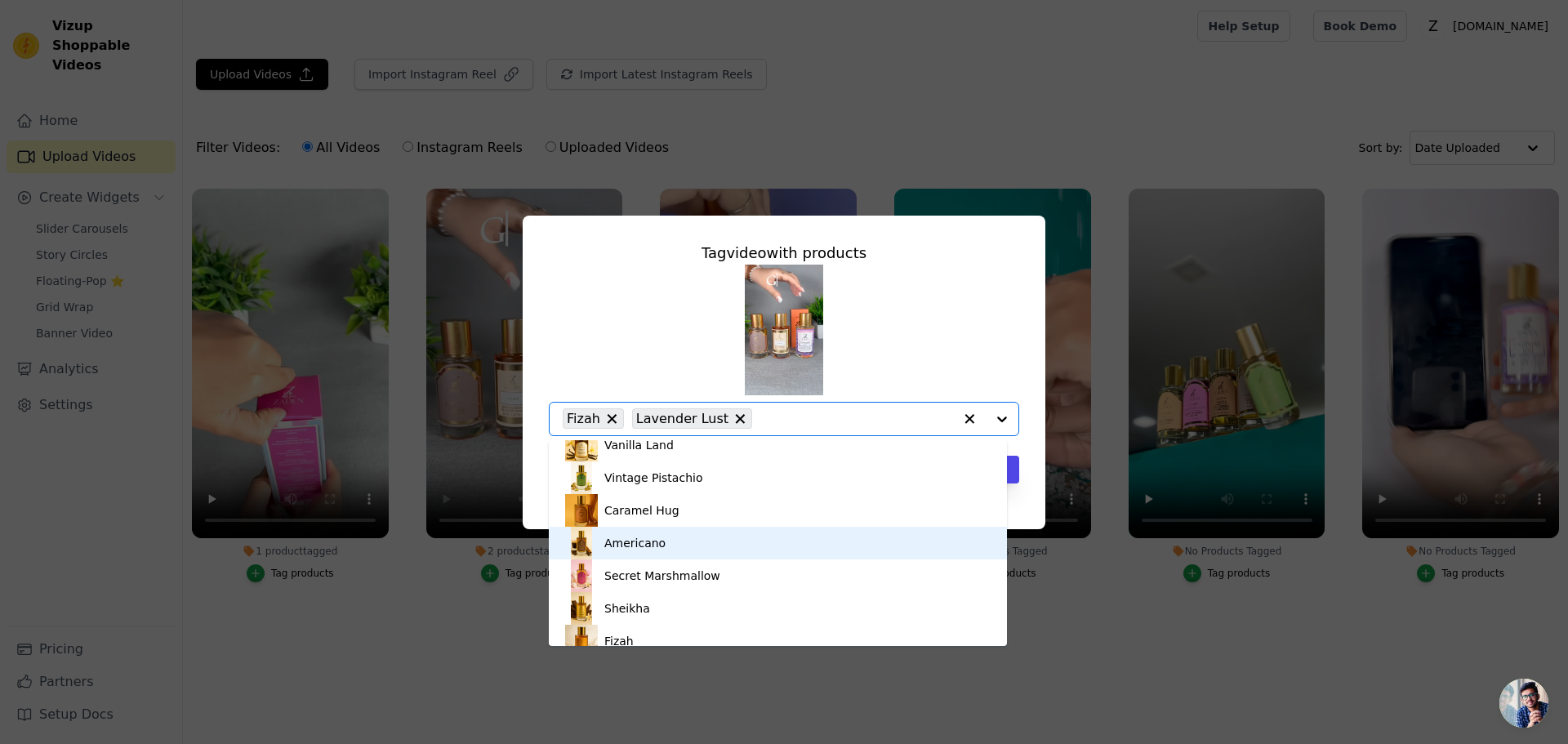
scroll to position [245, 0]
click at [696, 549] on div "Americano" at bounding box center [778, 538] width 425 height 33
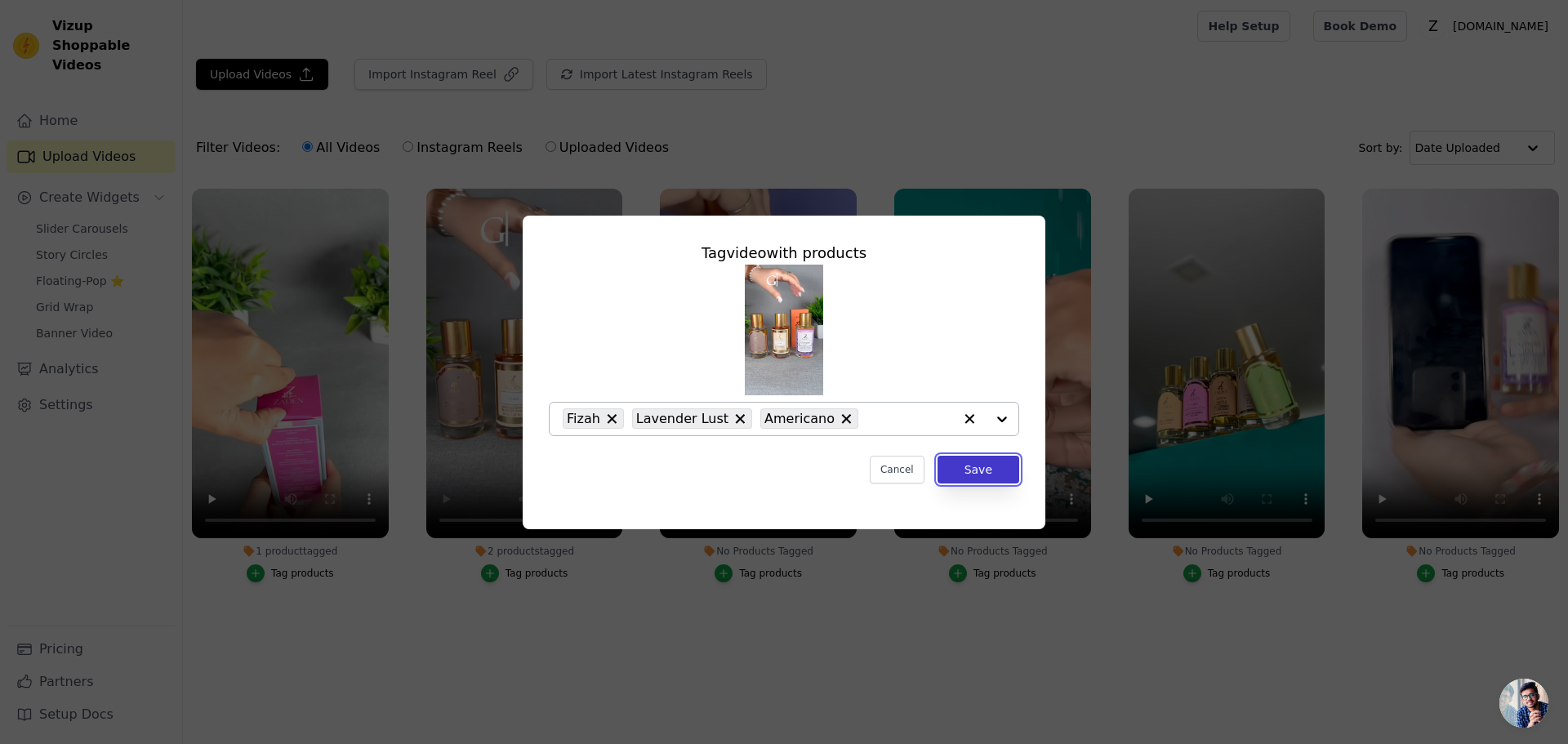
click at [964, 469] on button "Save" at bounding box center [978, 470] width 81 height 28
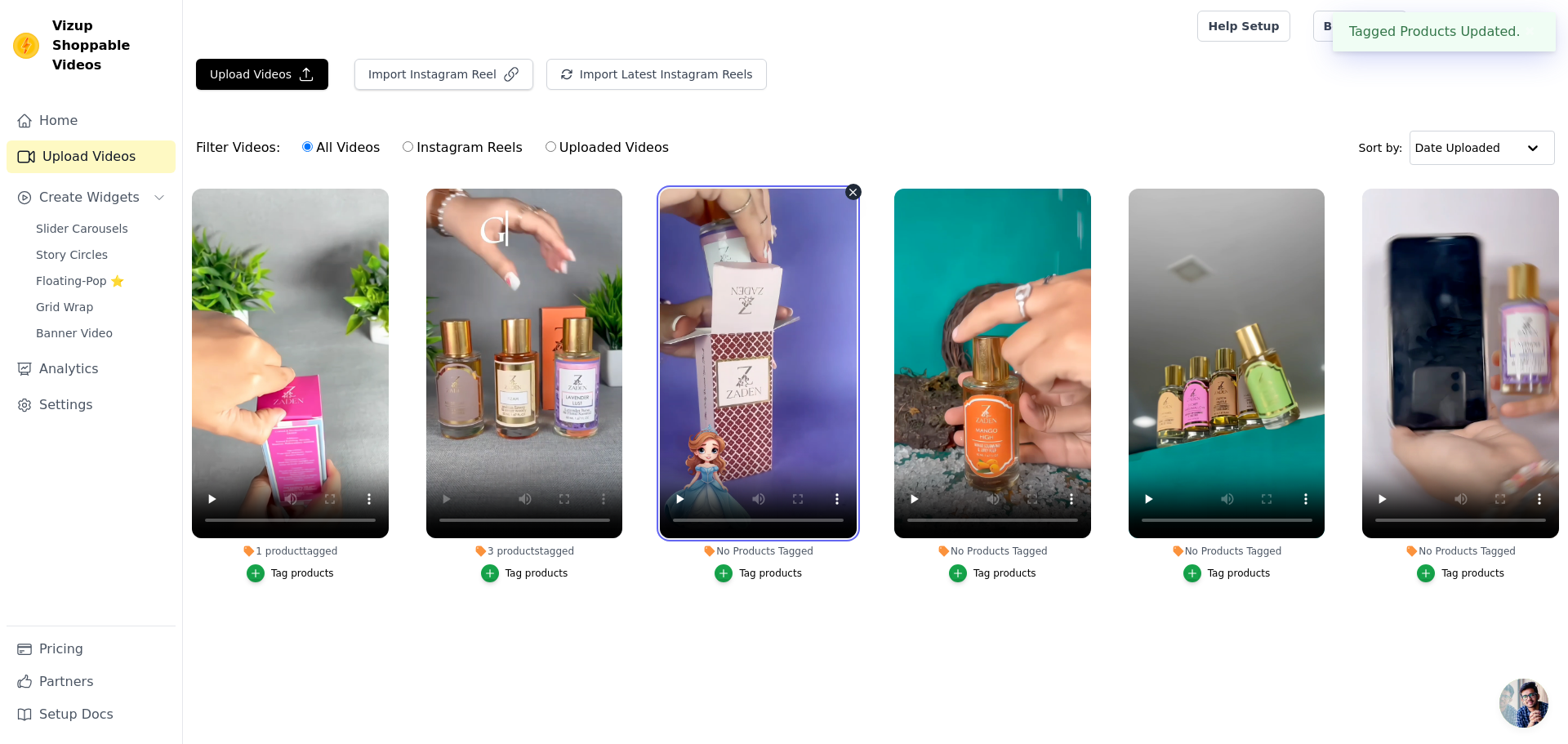
click at [735, 391] on video at bounding box center [758, 363] width 196 height 349
click at [766, 397] on video at bounding box center [758, 363] width 196 height 349
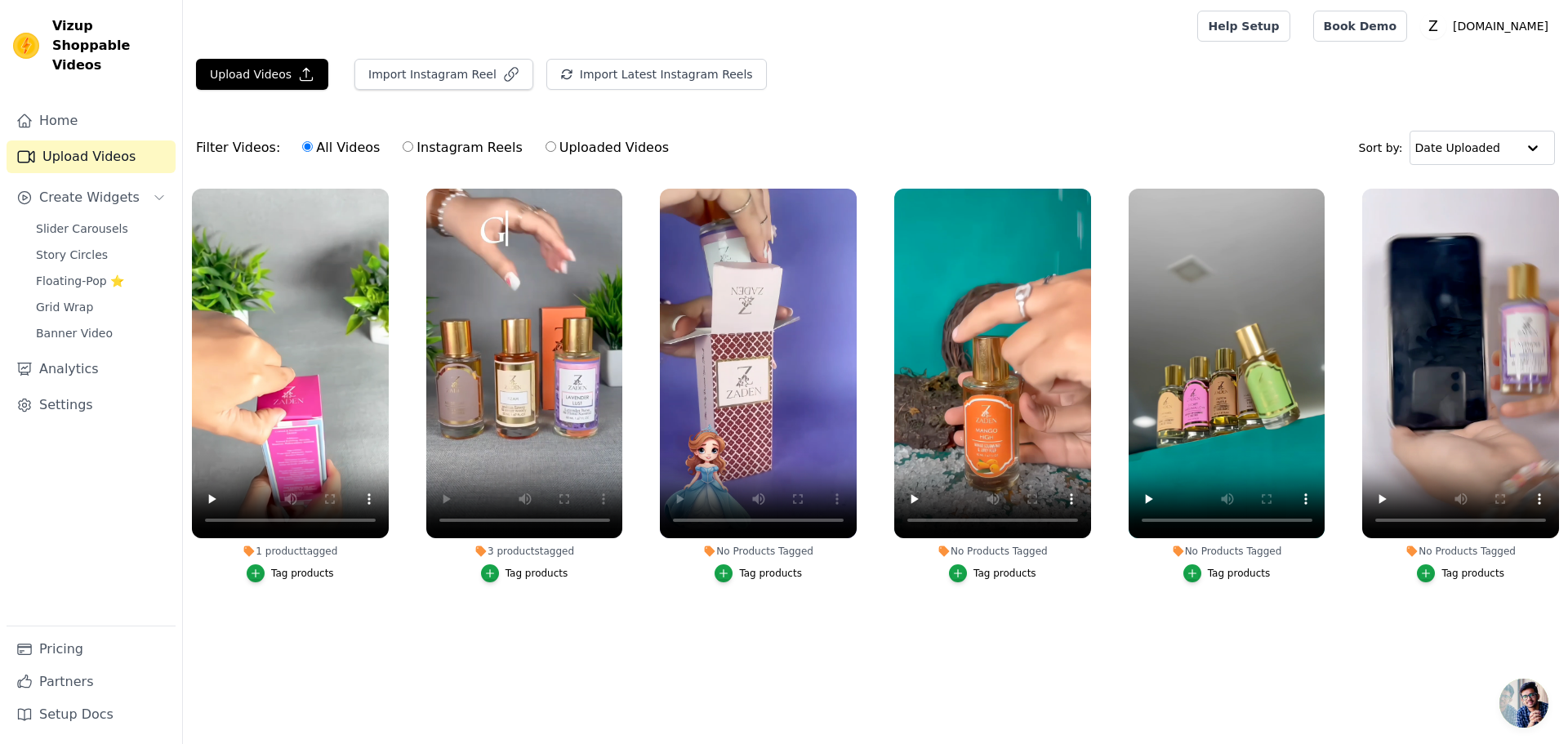
click at [766, 577] on div "Tag products" at bounding box center [770, 573] width 62 height 13
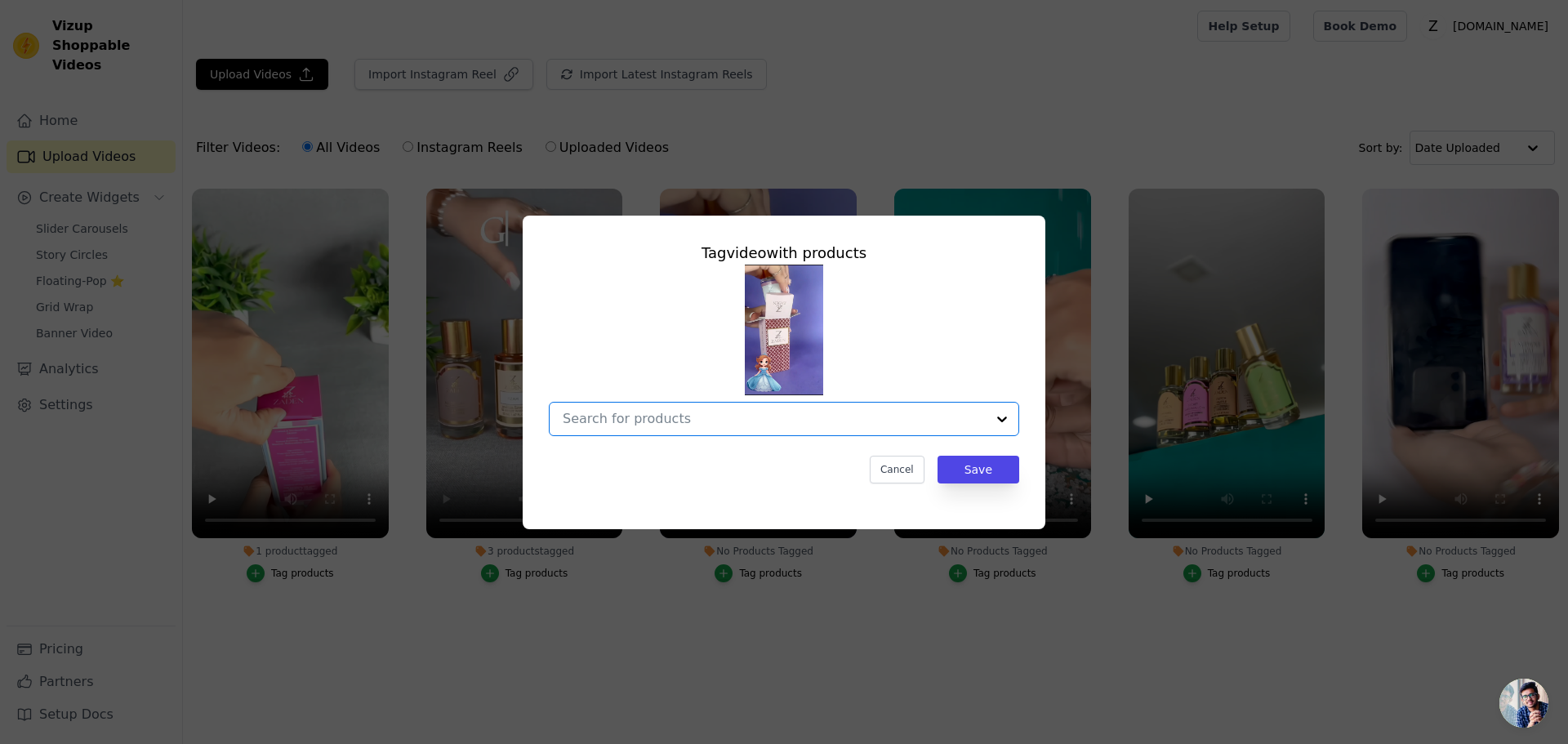
click at [729, 426] on input "No Products Tagged Tag video with products Option undefined, selected. Select i…" at bounding box center [774, 419] width 423 height 16
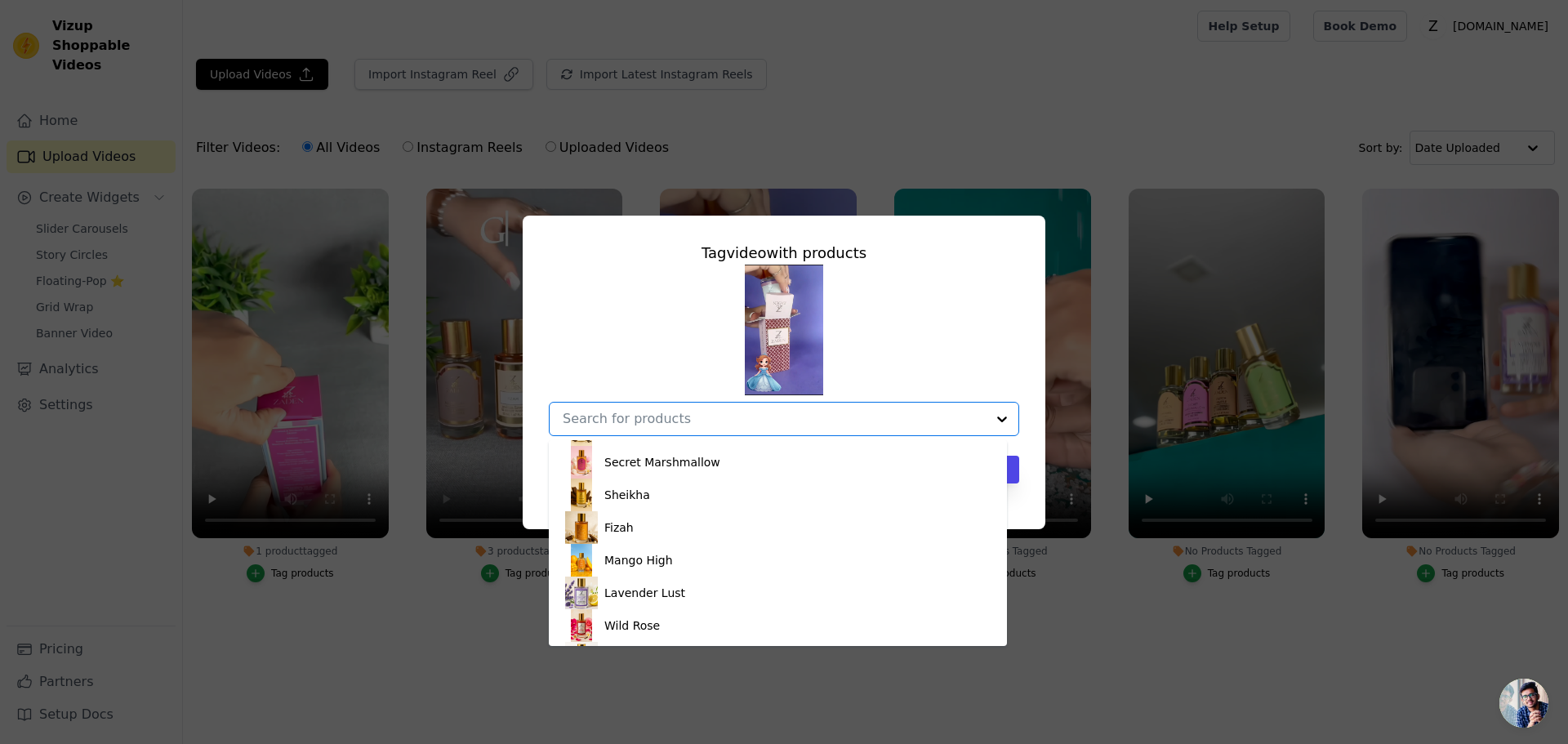
scroll to position [447, 0]
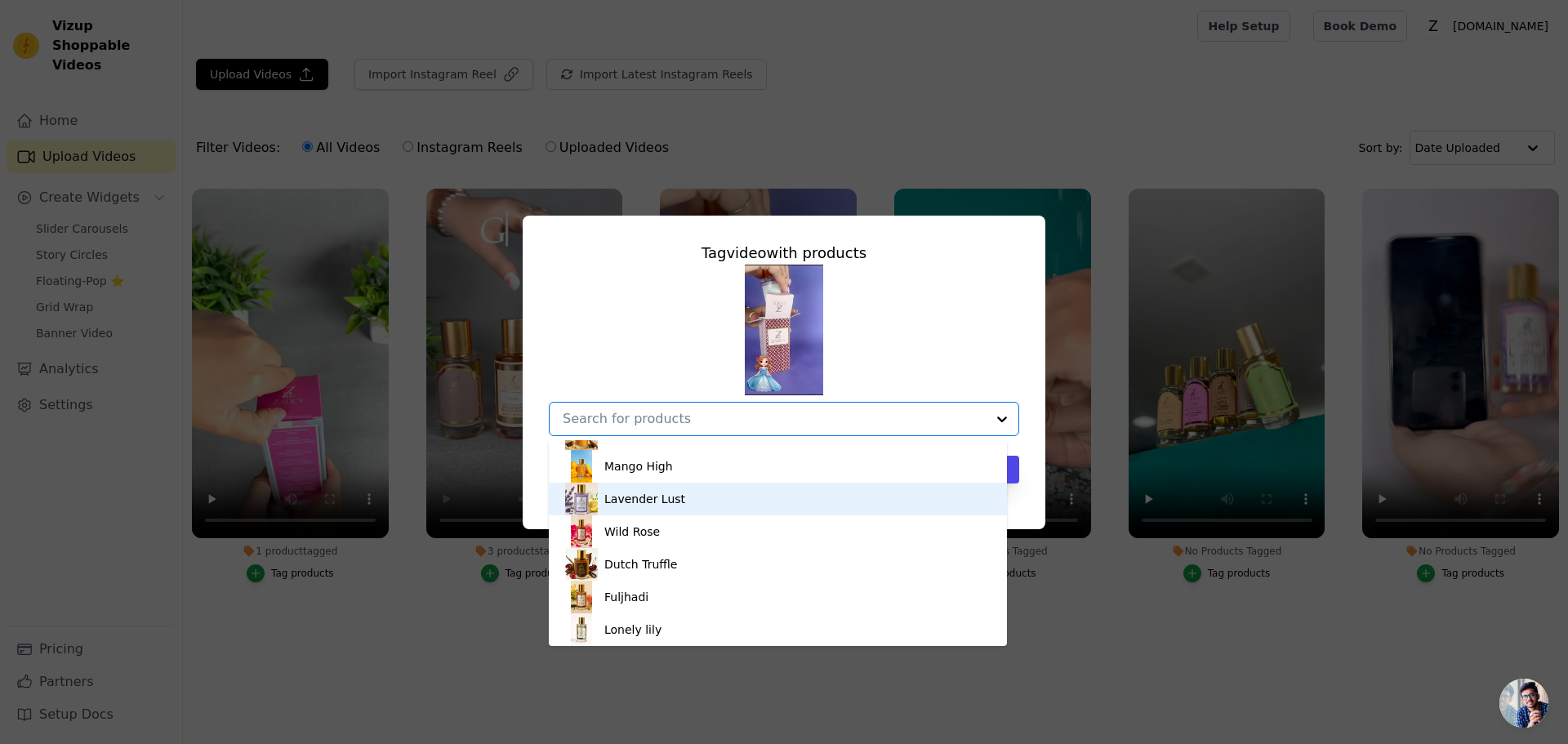
click at [610, 497] on div "Lavender Lust" at bounding box center [645, 499] width 81 height 16
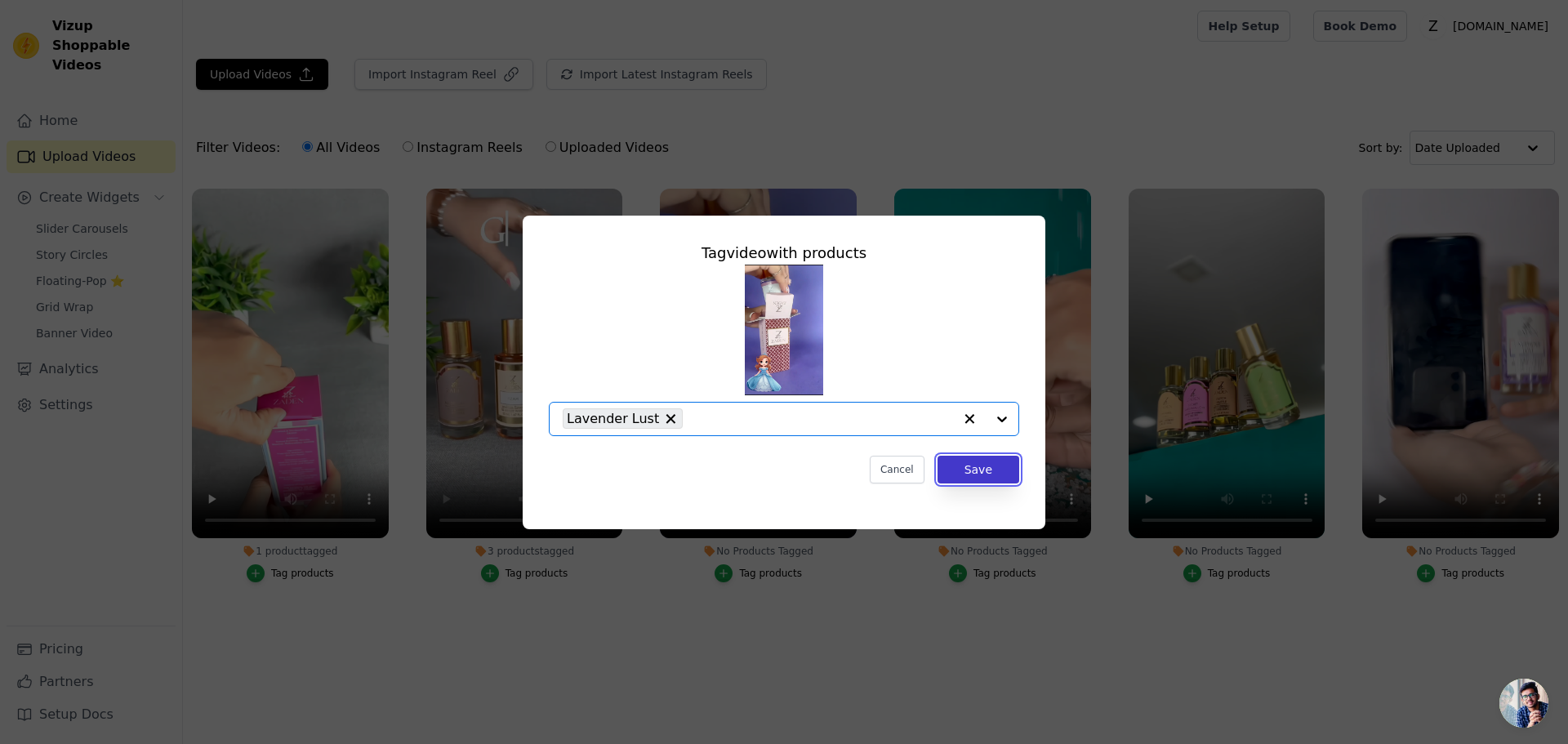
click at [941, 468] on button "Save" at bounding box center [978, 470] width 81 height 28
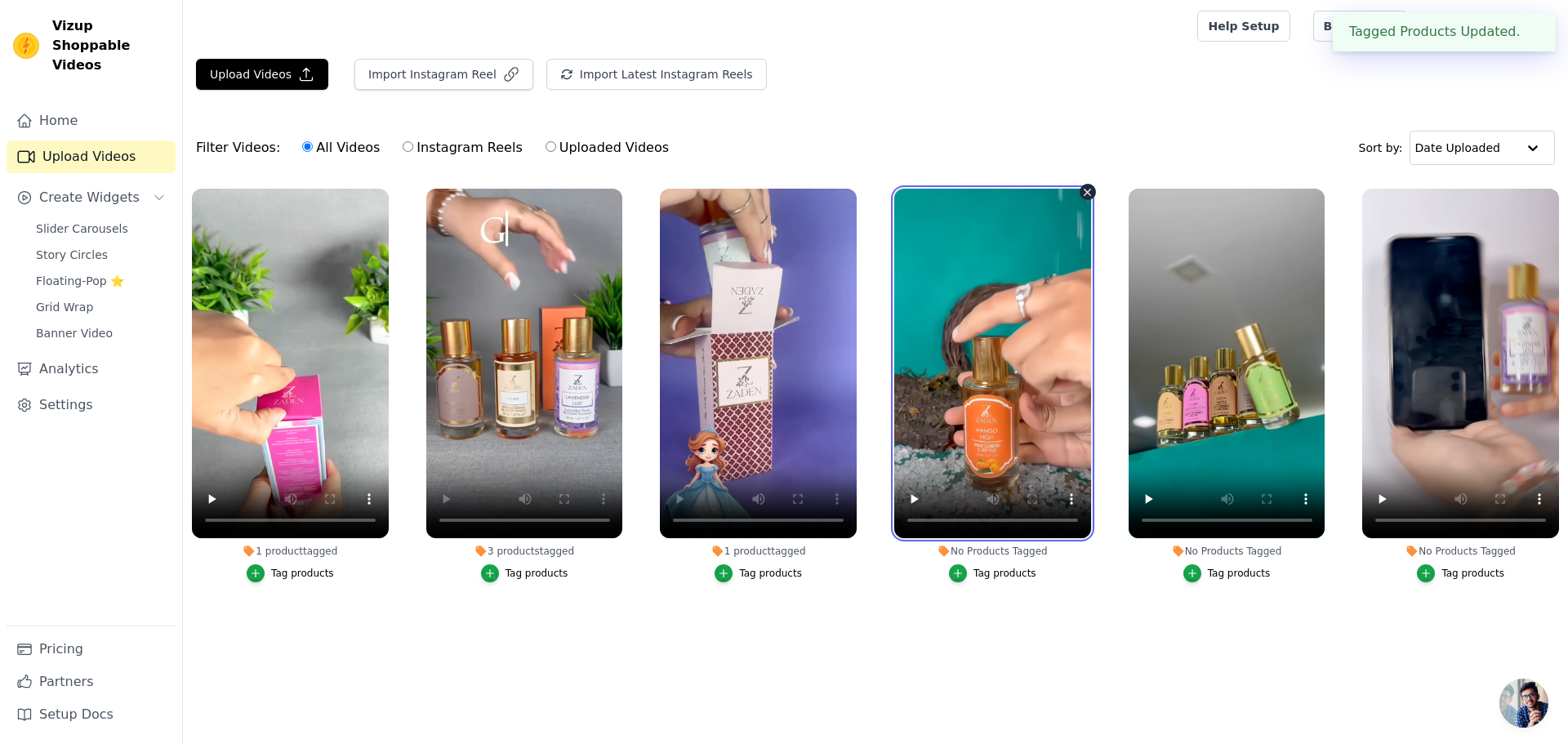
click at [1007, 399] on video at bounding box center [993, 363] width 196 height 349
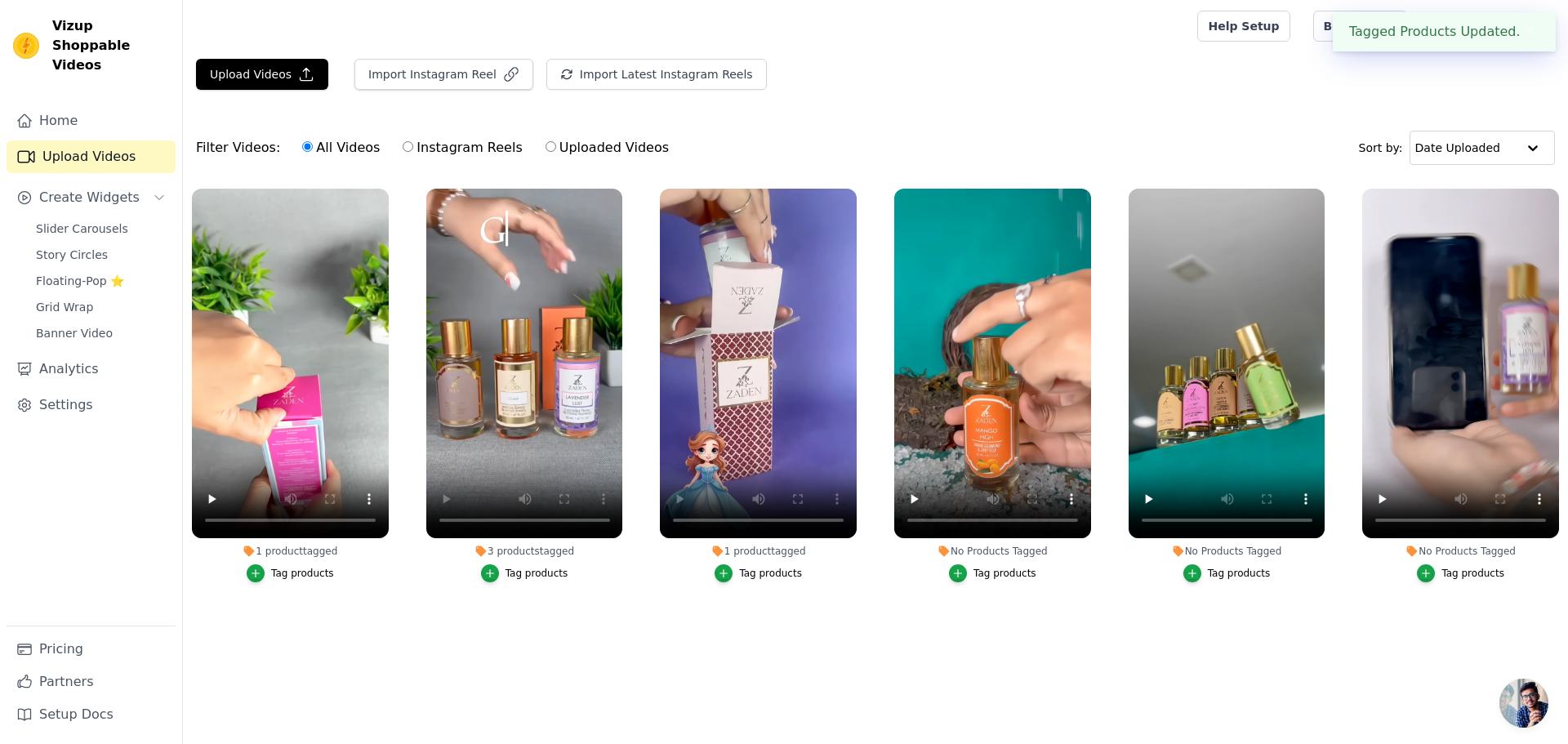
click at [980, 575] on div "Tag products" at bounding box center [1005, 573] width 62 height 13
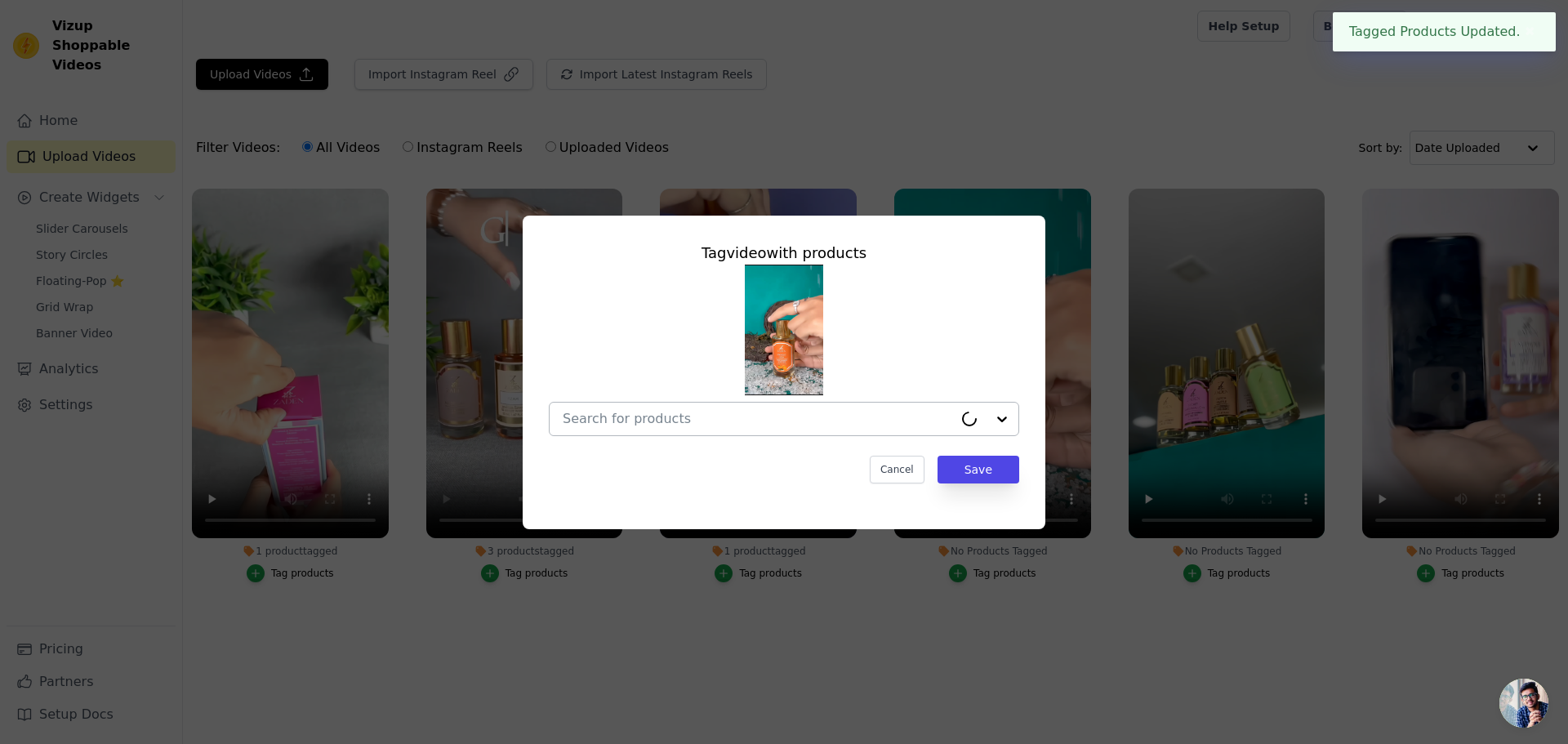
click at [932, 423] on input "No Products Tagged Tag video with products Cancel Save Tag products" at bounding box center [758, 419] width 391 height 16
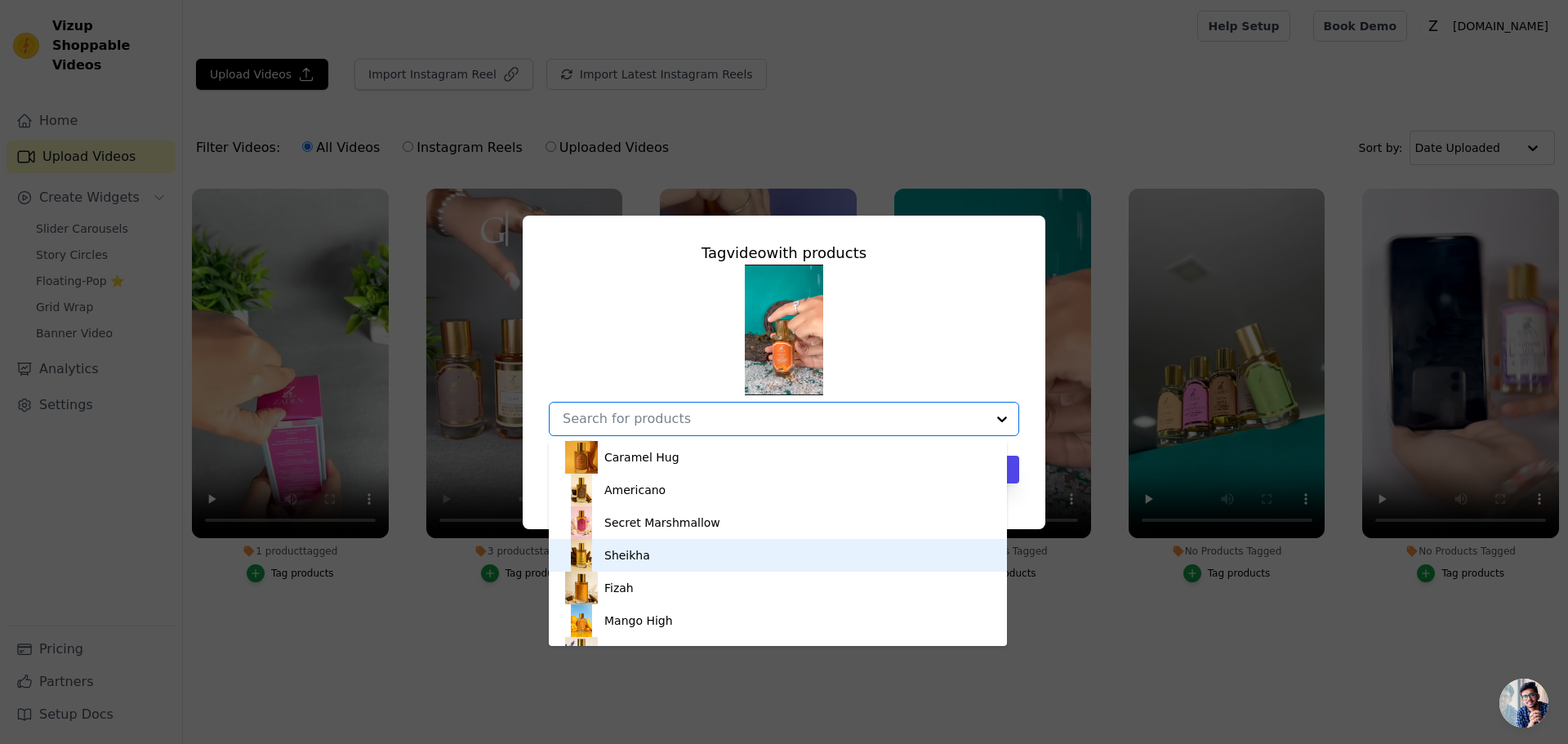
scroll to position [285, 0]
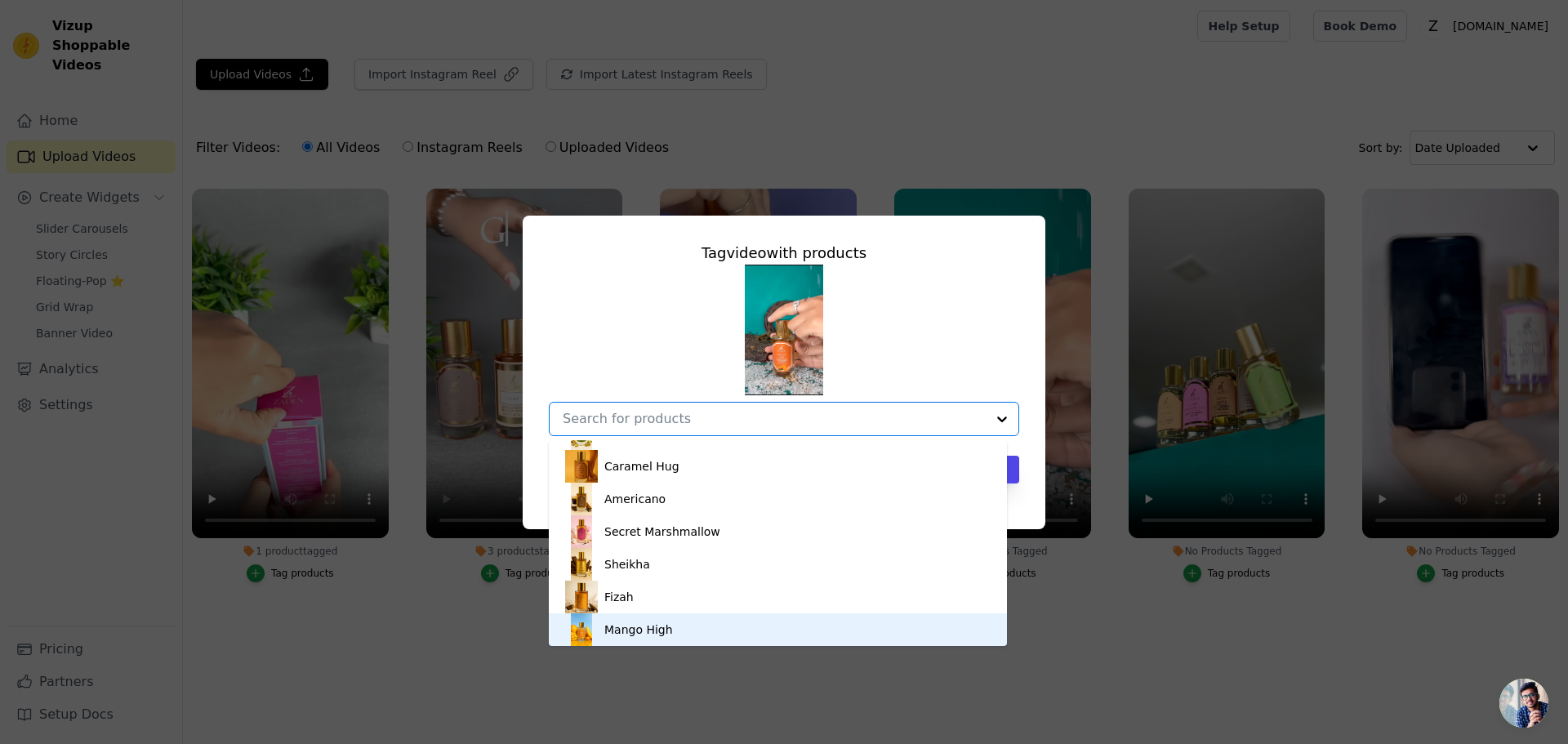
click at [667, 627] on div "Mango High" at bounding box center [638, 630] width 68 height 16
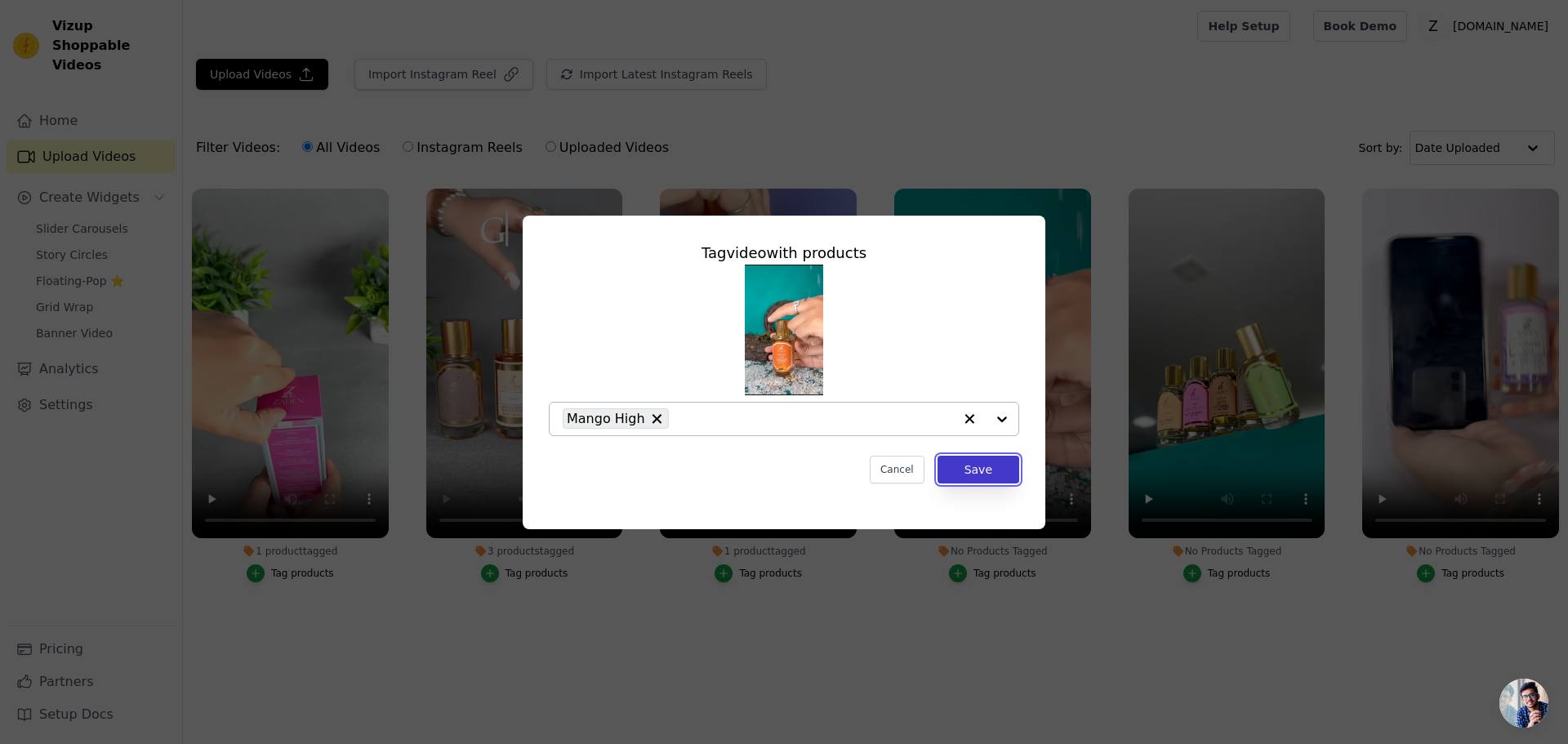
click at [976, 470] on button "Save" at bounding box center [978, 470] width 81 height 28
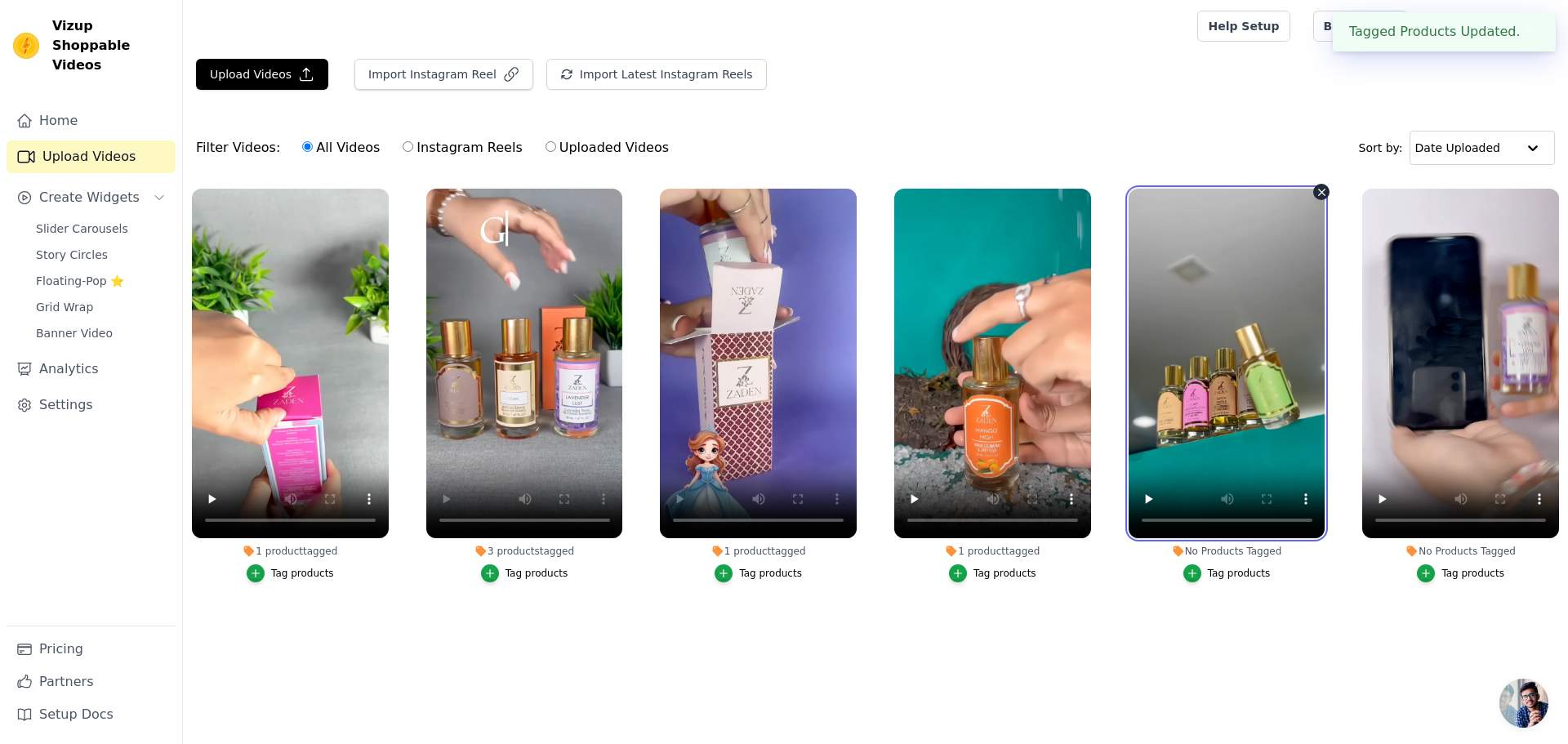
click at [1226, 384] on video at bounding box center [1227, 363] width 196 height 349
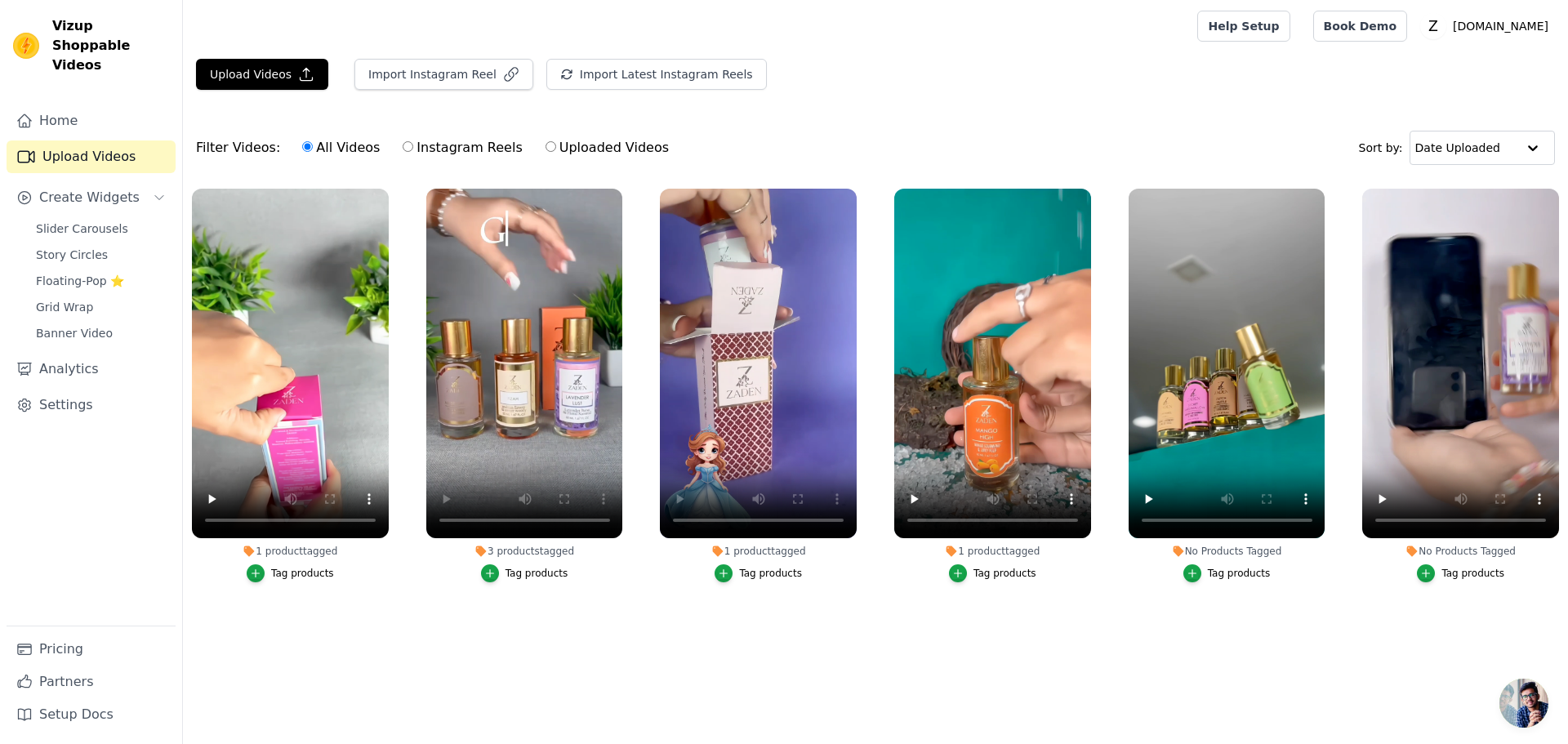
click at [1214, 567] on div "Tag products" at bounding box center [1239, 573] width 62 height 13
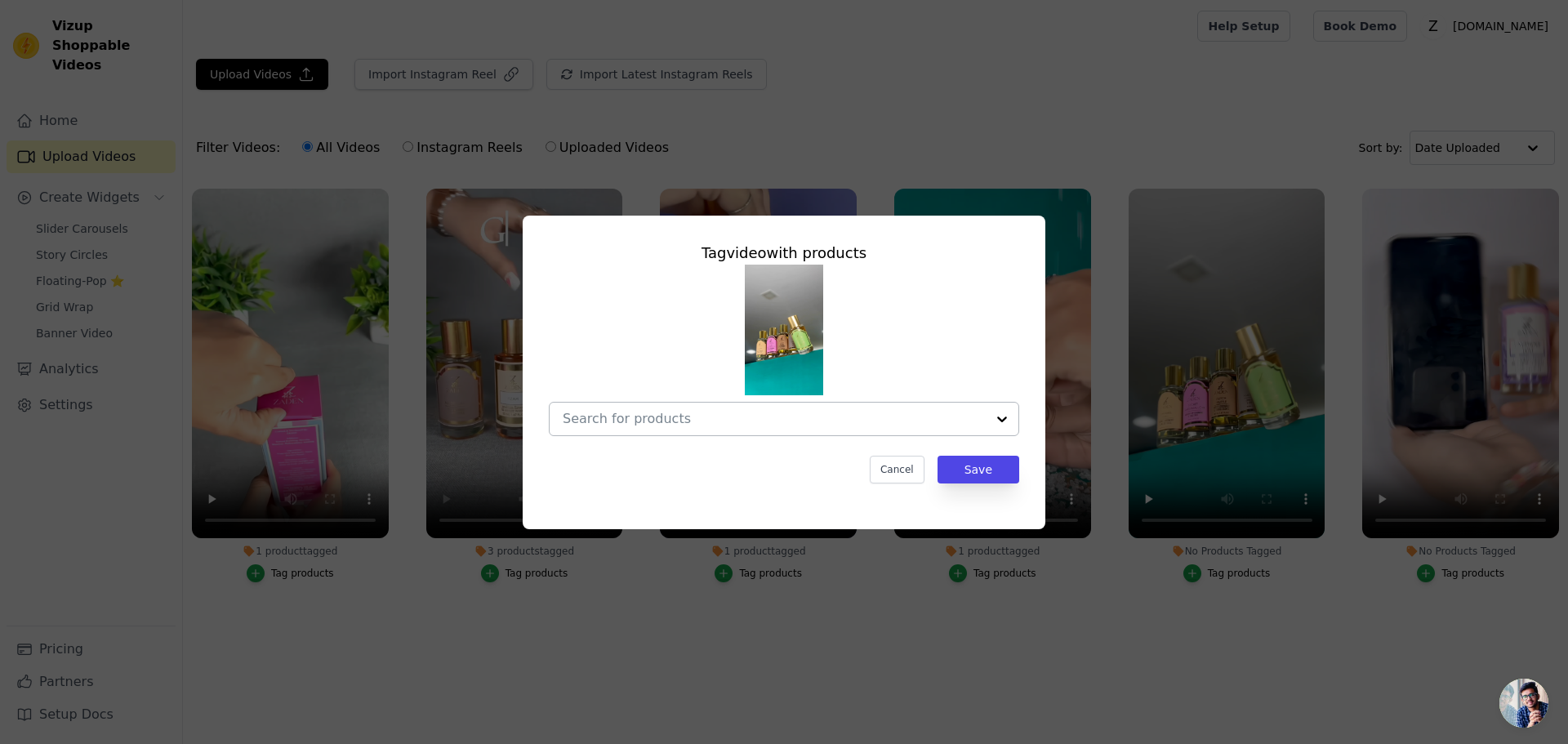
click at [822, 433] on div at bounding box center [774, 419] width 423 height 33
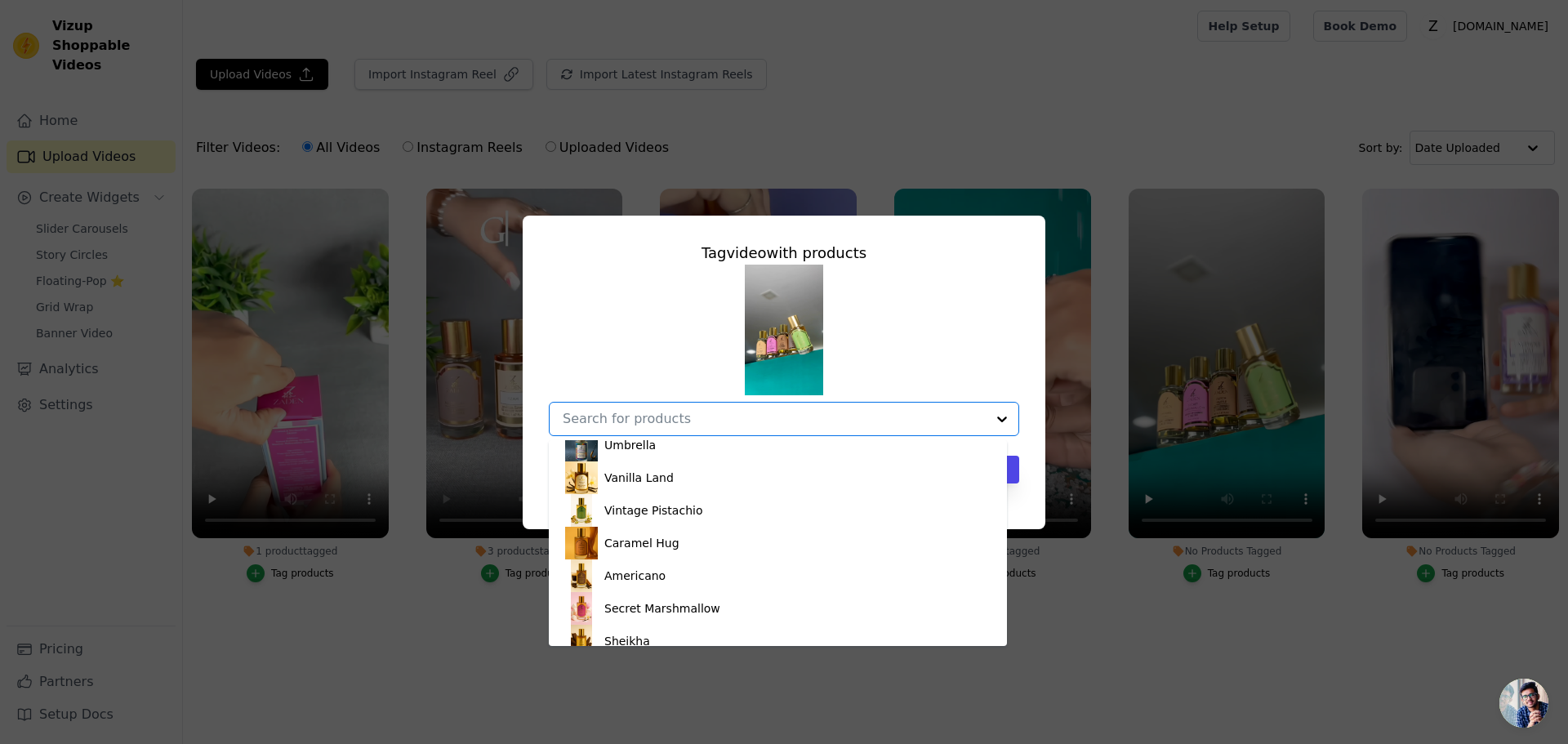
scroll to position [202, 0]
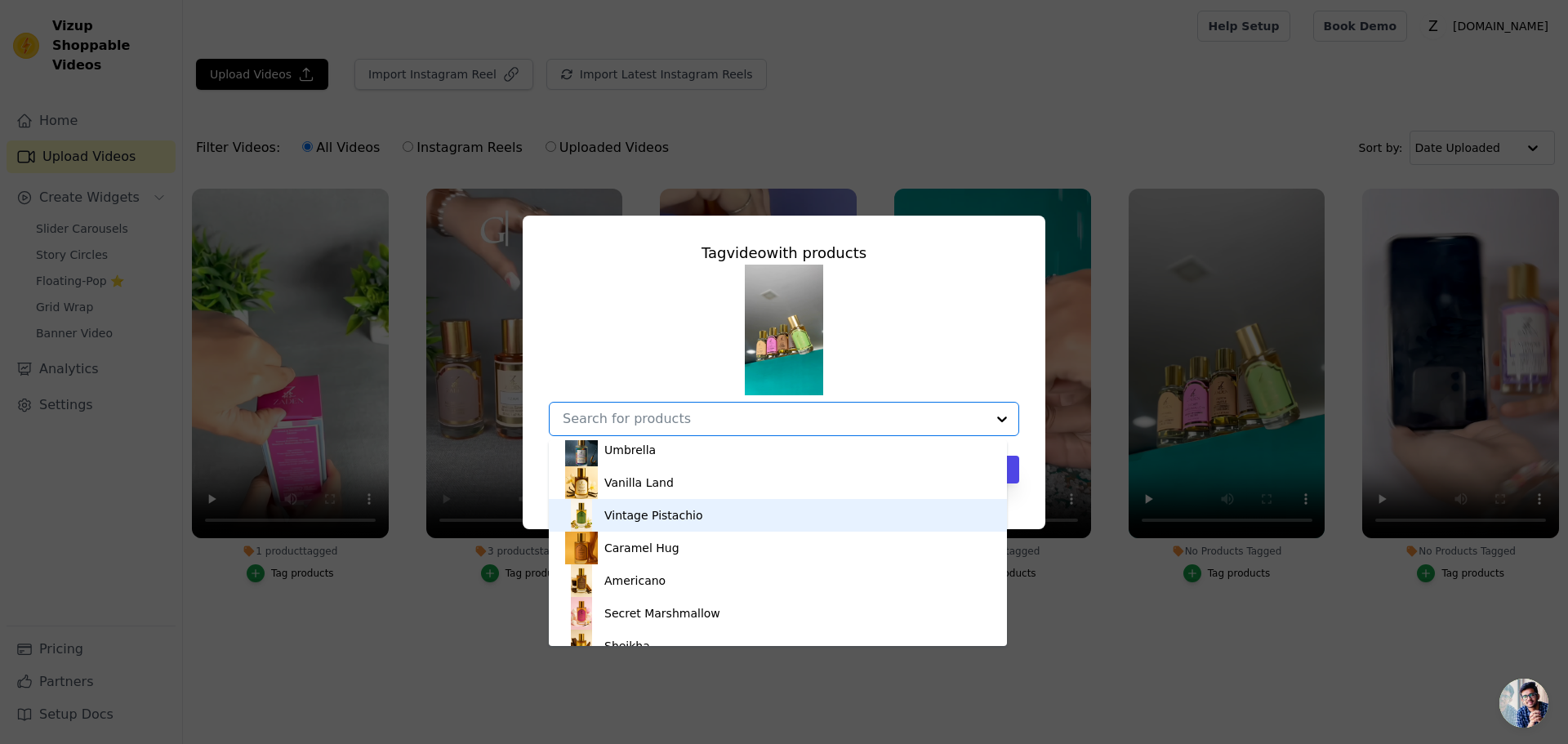
click at [663, 515] on div "Vintage Pistachio" at bounding box center [653, 515] width 98 height 16
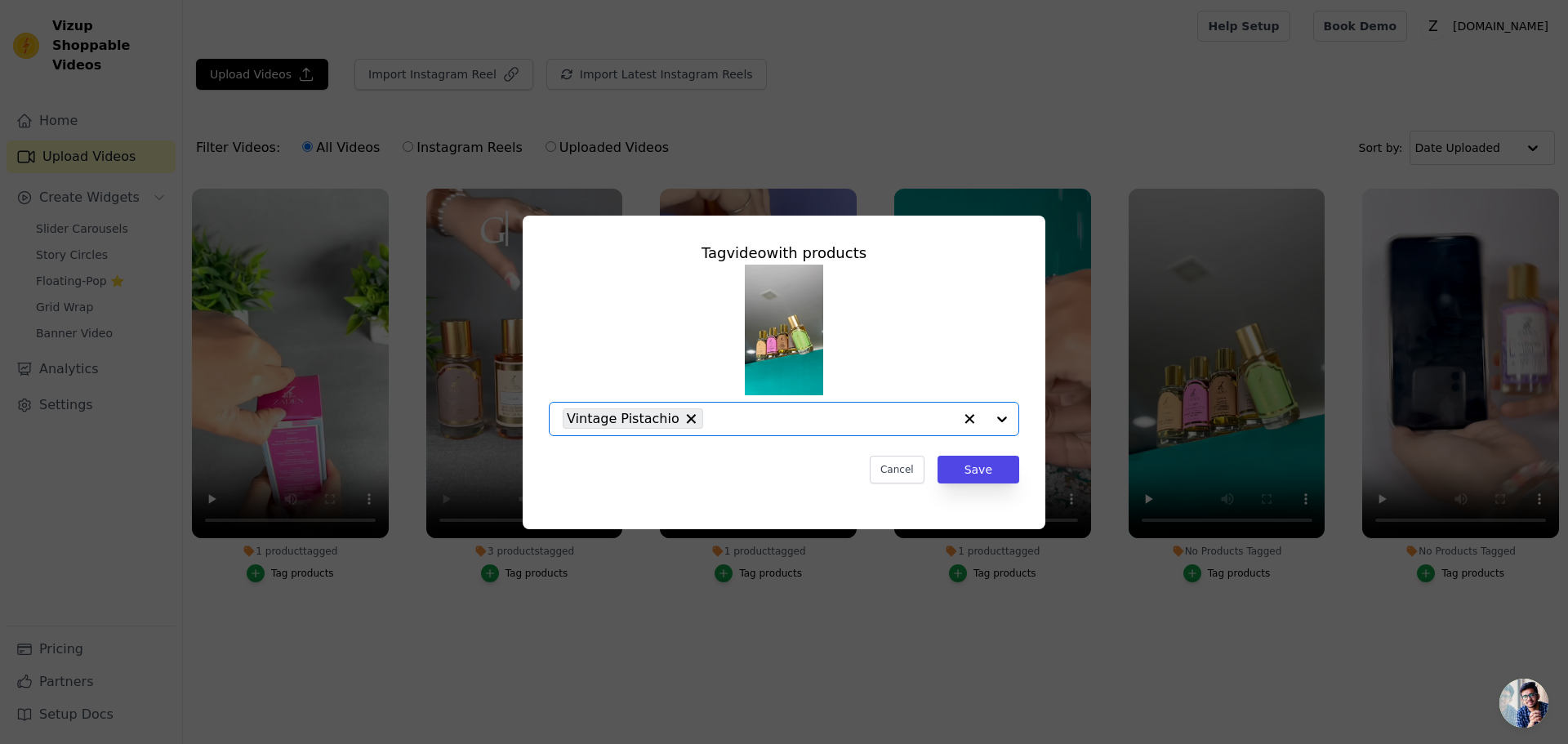
click at [741, 424] on input "No Products Tagged Tag video with products Option Vintage Pistachio, selected. …" at bounding box center [832, 419] width 242 height 16
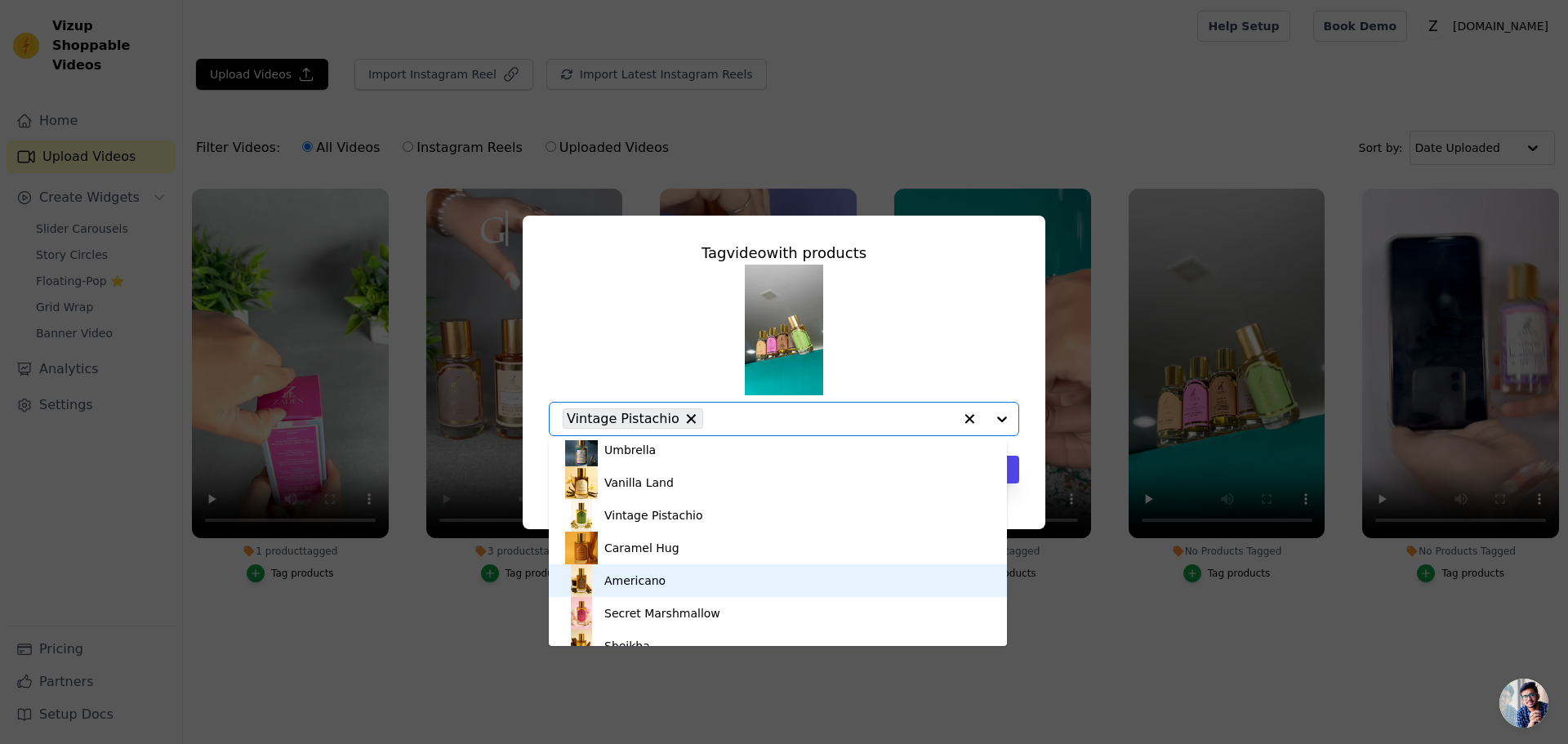
click at [651, 576] on div "Americano" at bounding box center [635, 580] width 61 height 16
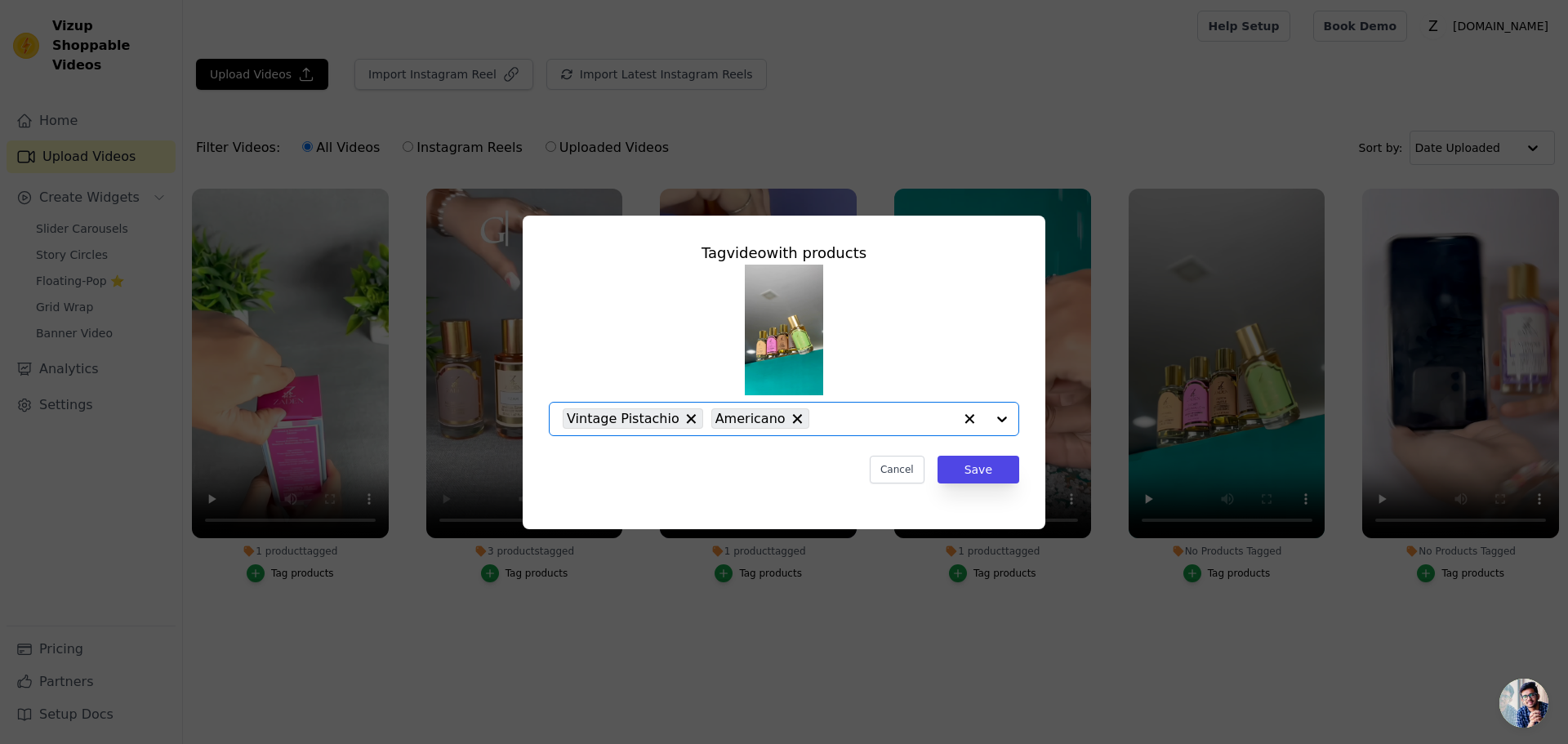
click at [824, 421] on input "No Products Tagged Tag video with products Option Vintage Pistachio, Americano,…" at bounding box center [885, 419] width 136 height 16
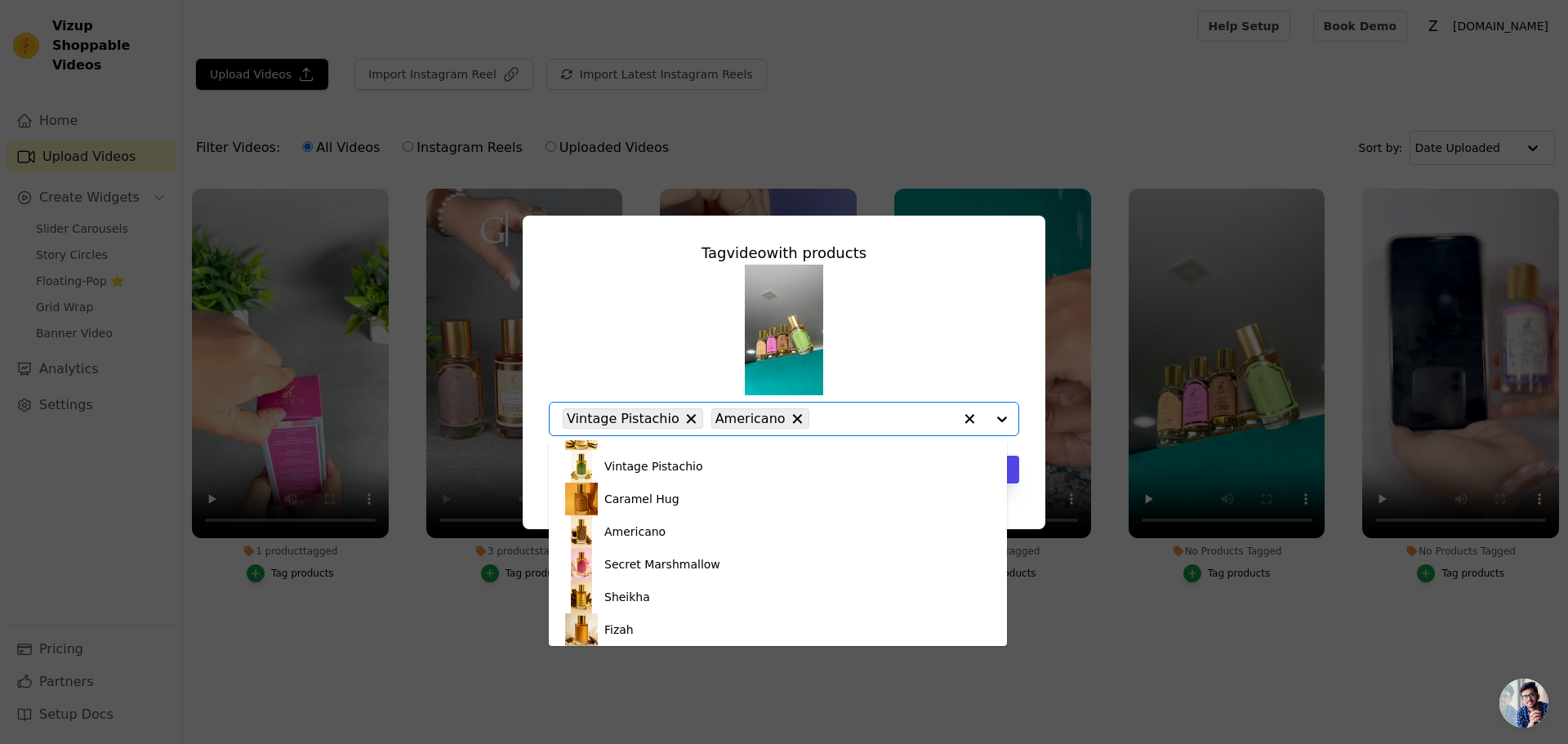
scroll to position [245, 0]
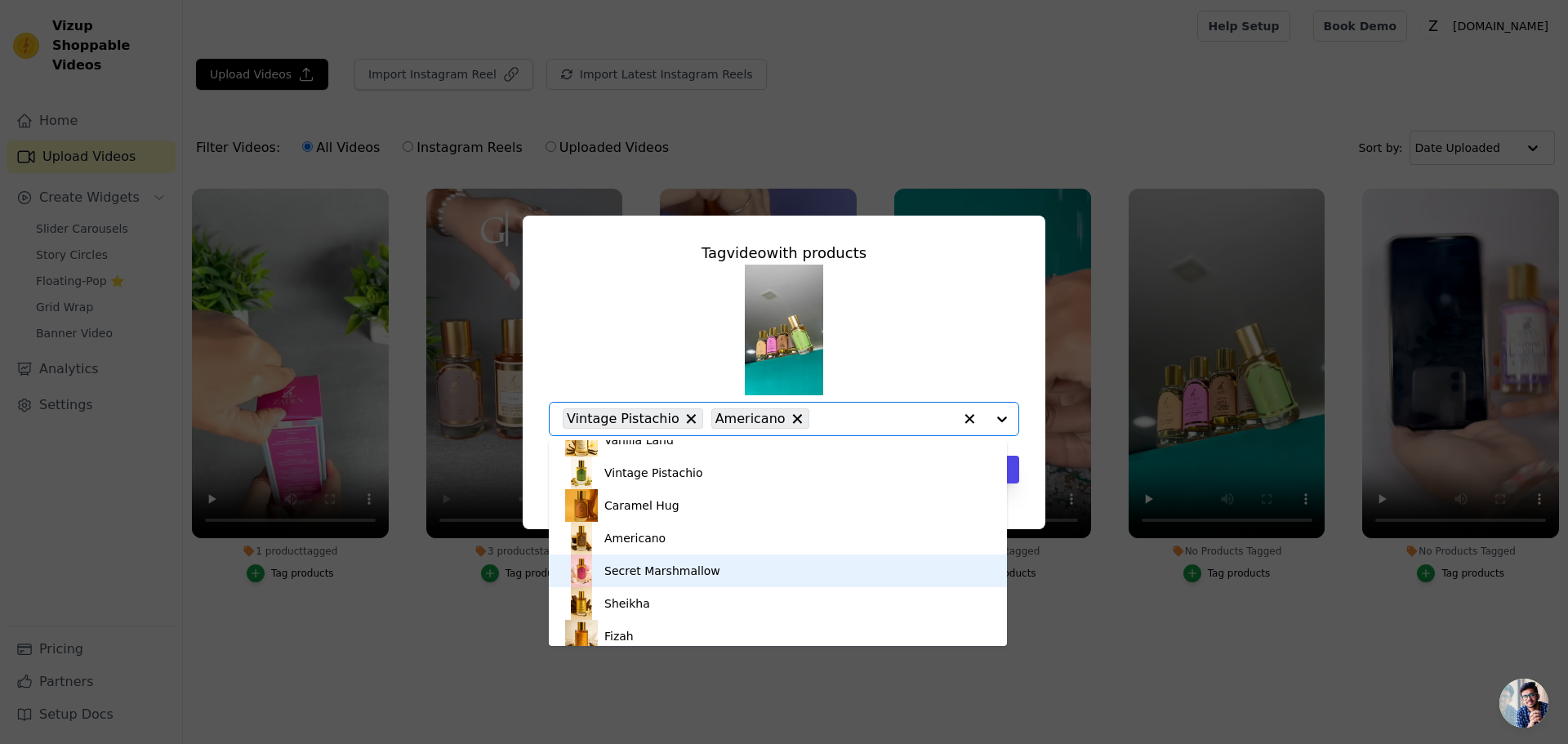
click at [658, 565] on div "Secret Marshmallow" at bounding box center [662, 570] width 116 height 16
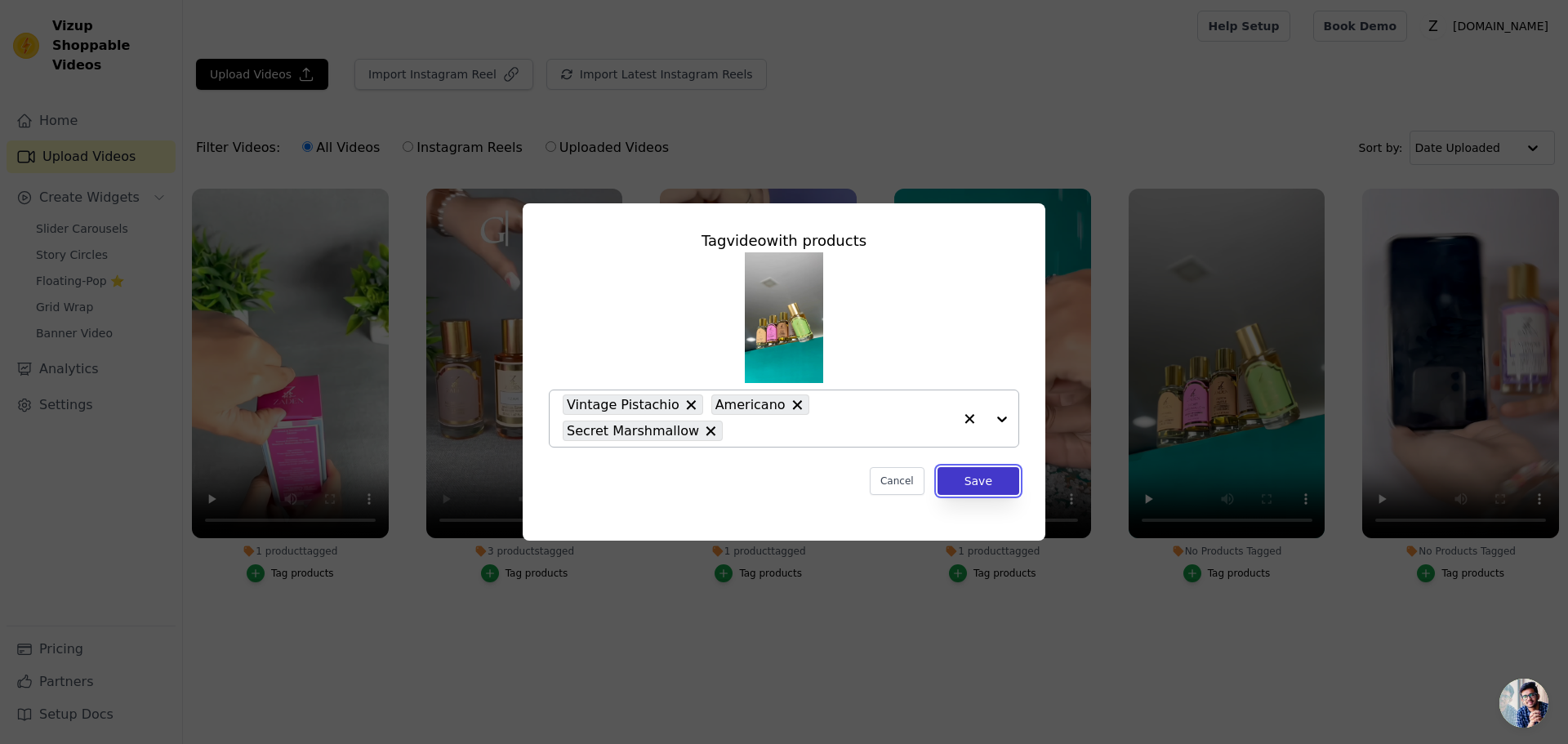
click at [973, 474] on button "Save" at bounding box center [978, 481] width 81 height 28
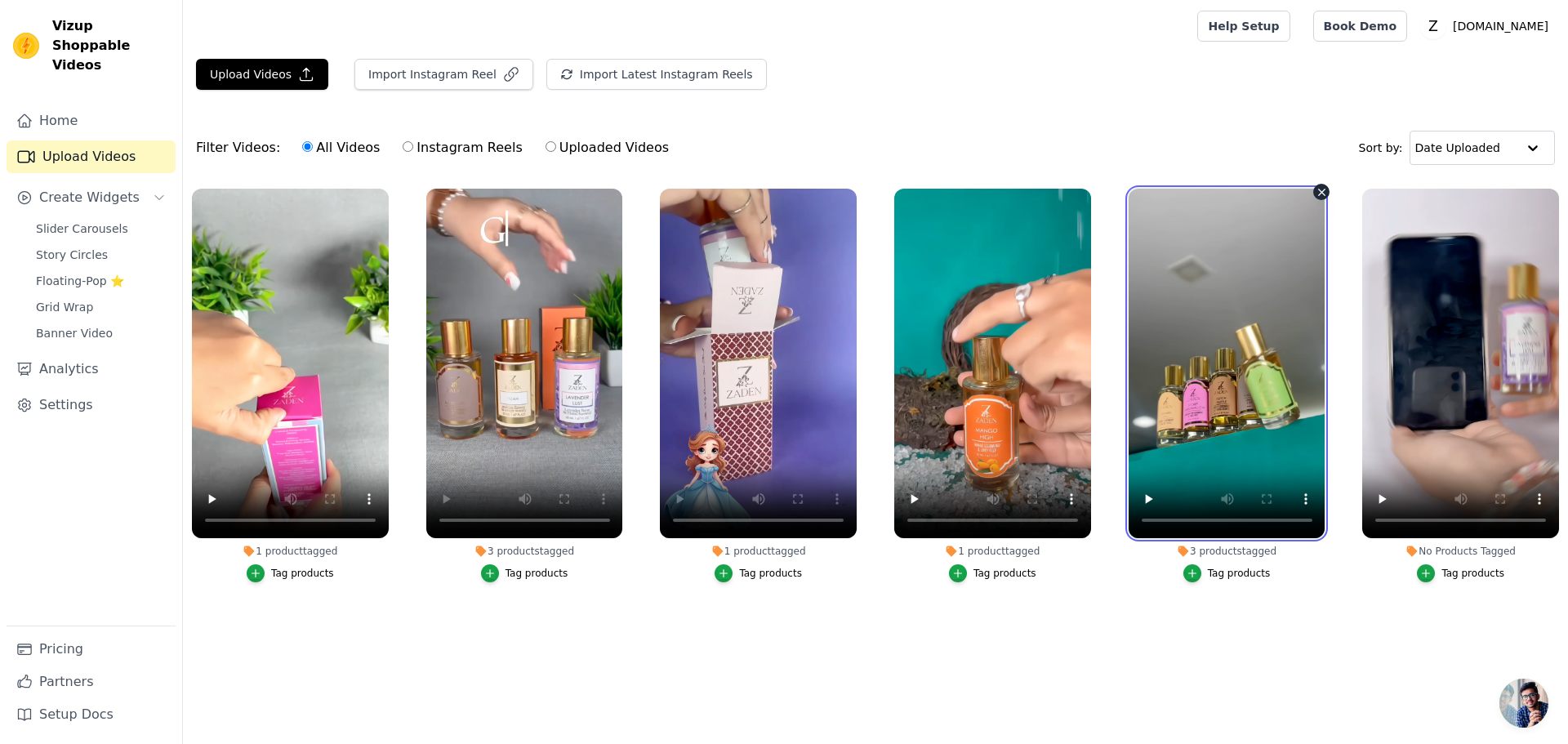
click at [1221, 403] on video at bounding box center [1227, 363] width 196 height 349
click at [1221, 405] on video at bounding box center [1227, 363] width 196 height 349
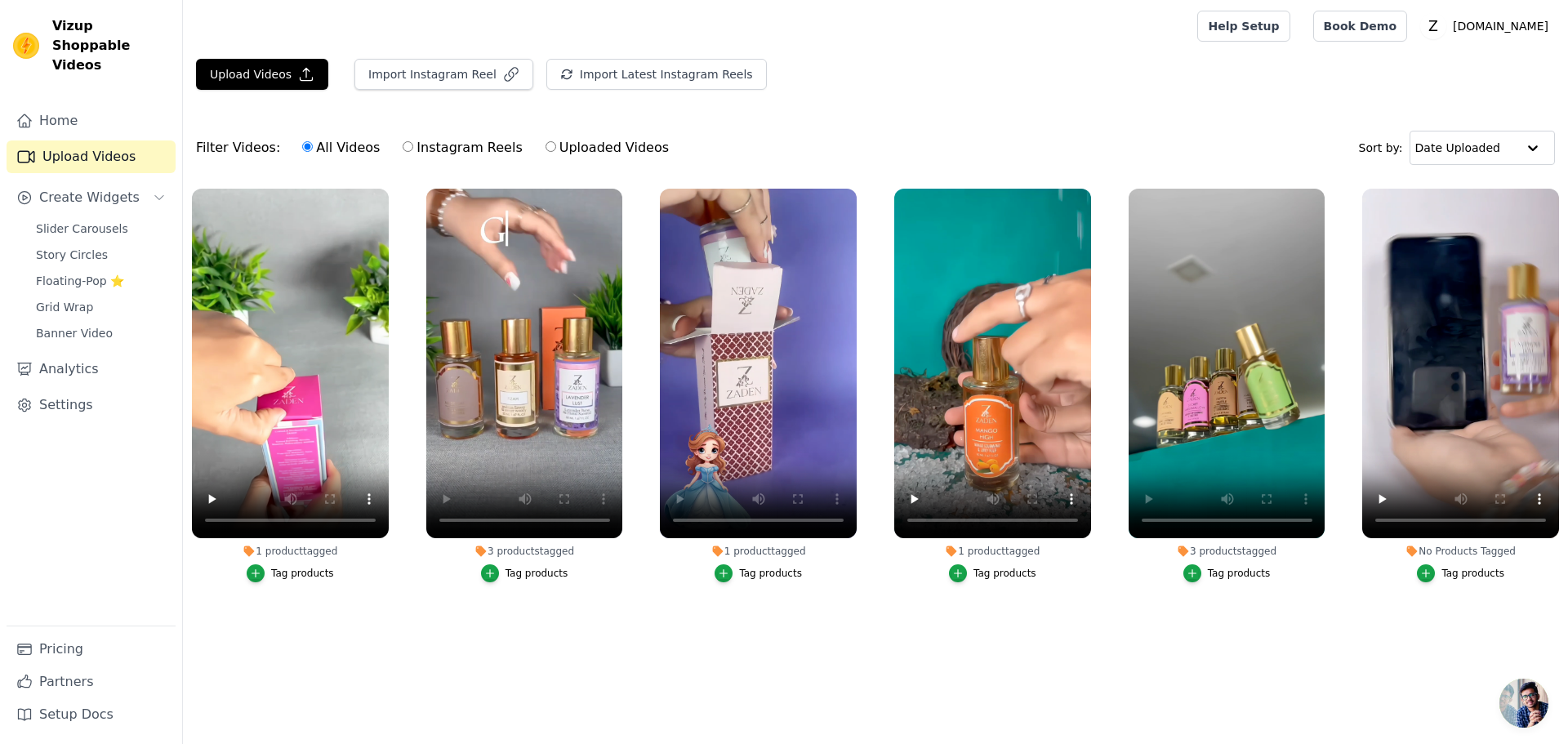
click at [1228, 571] on div "Tag products" at bounding box center [1239, 573] width 62 height 13
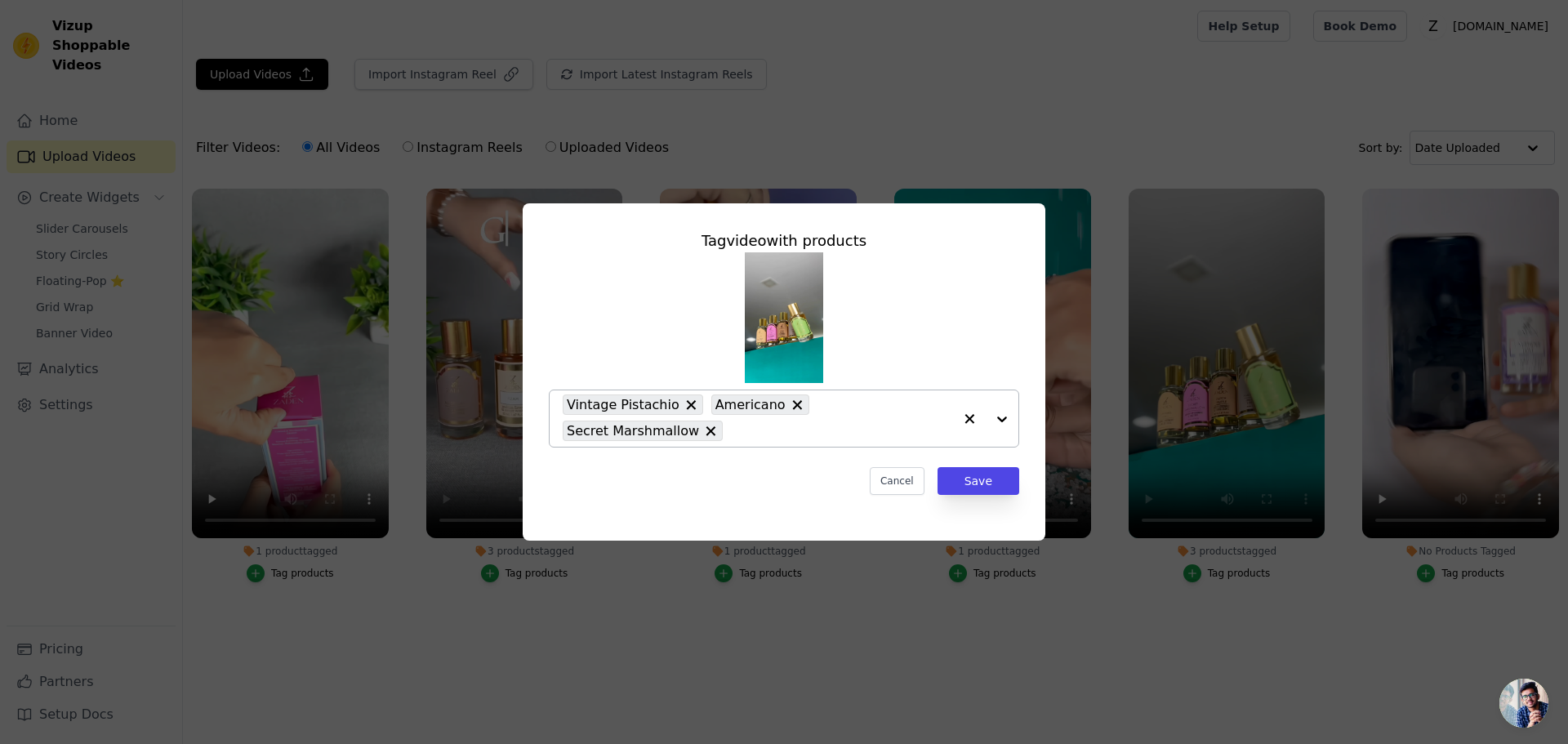
click at [788, 406] on icon at bounding box center [796, 405] width 16 height 16
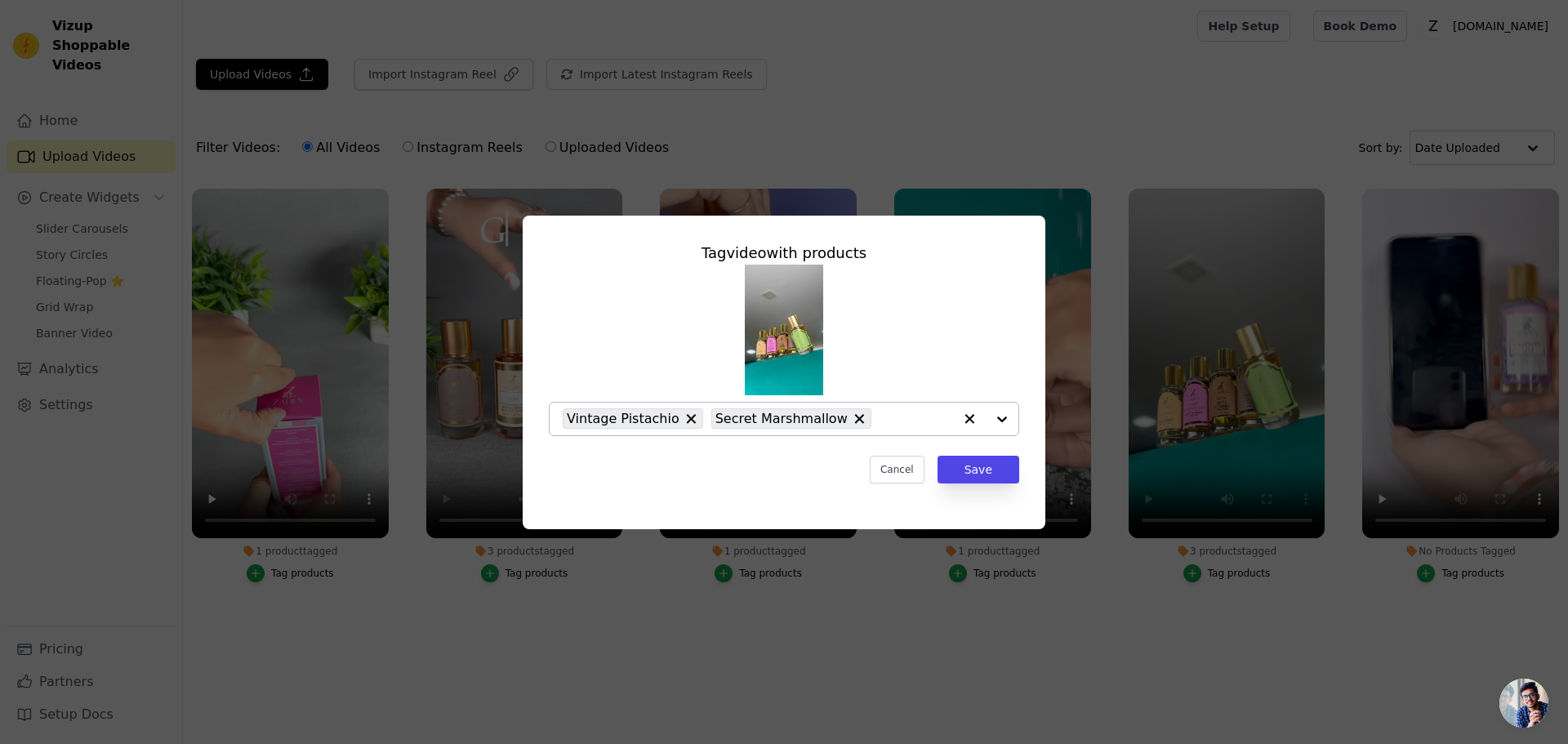
click at [880, 414] on input "3 products tagged Tag video with products Vintage Pistachio Secret Marshmallow …" at bounding box center [916, 419] width 73 height 16
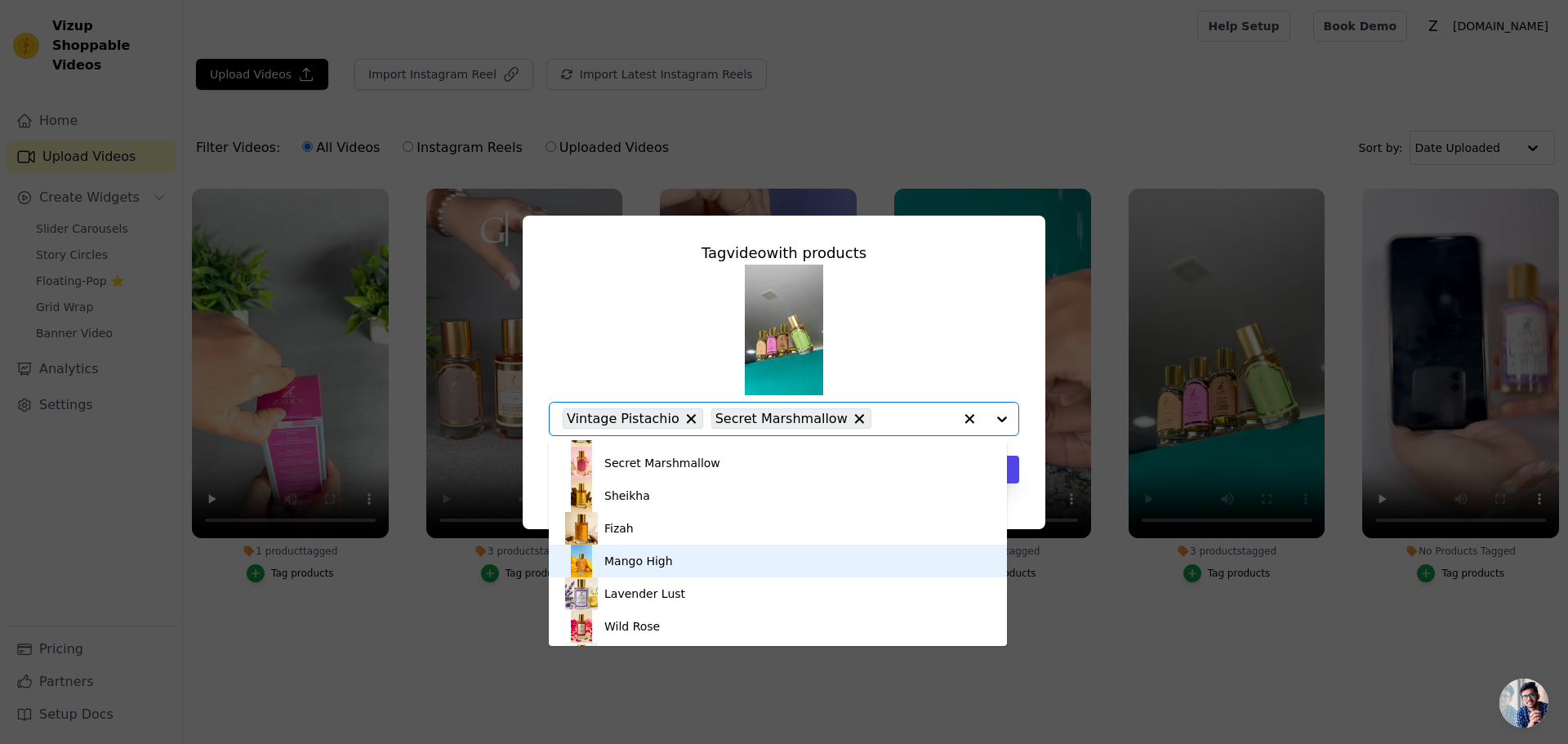
scroll to position [409, 0]
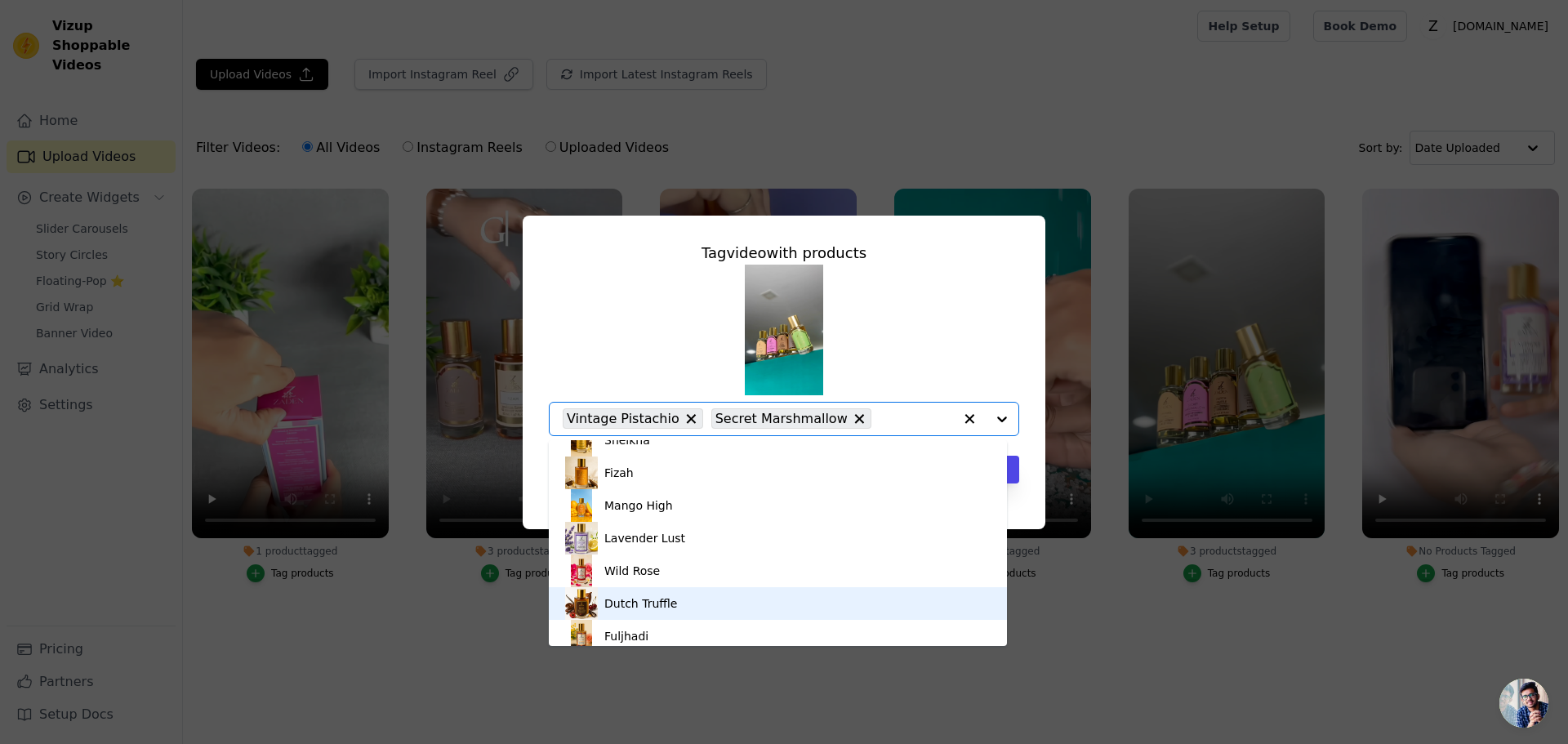
click at [668, 601] on div "Dutch Truffle" at bounding box center [640, 603] width 72 height 16
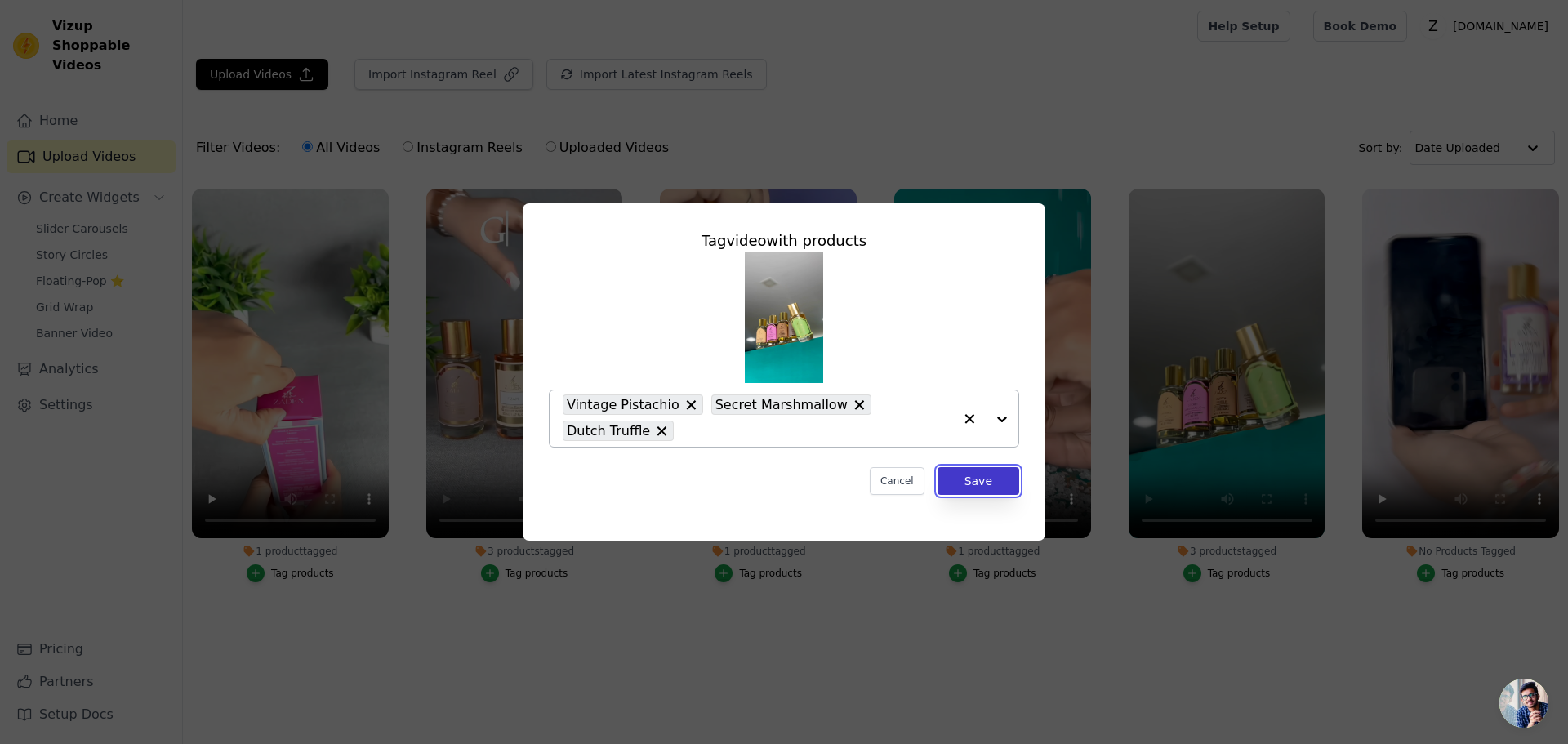
click at [955, 478] on button "Save" at bounding box center [978, 481] width 81 height 28
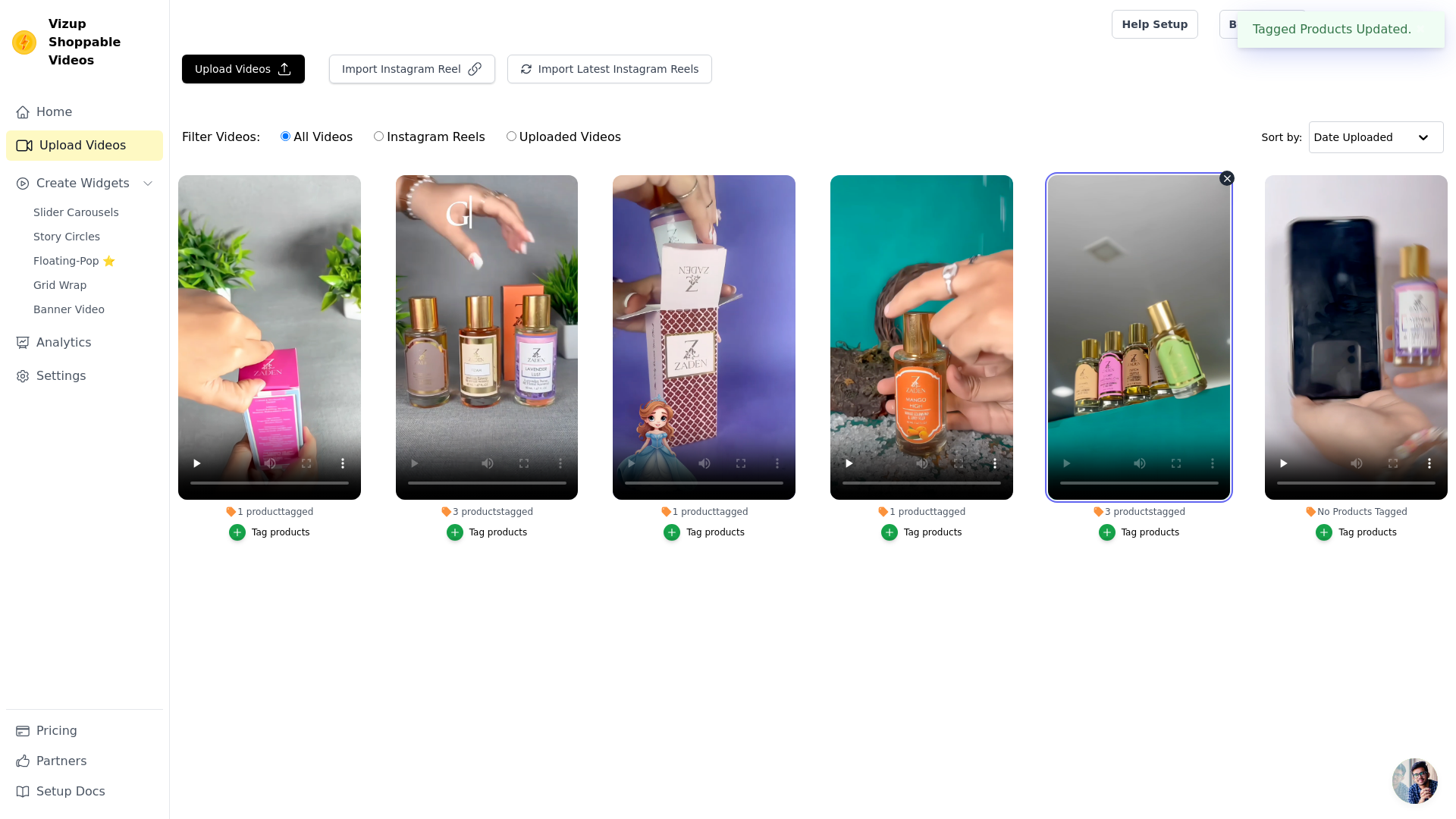
click at [1048, 500] on video at bounding box center [1139, 337] width 182 height 324
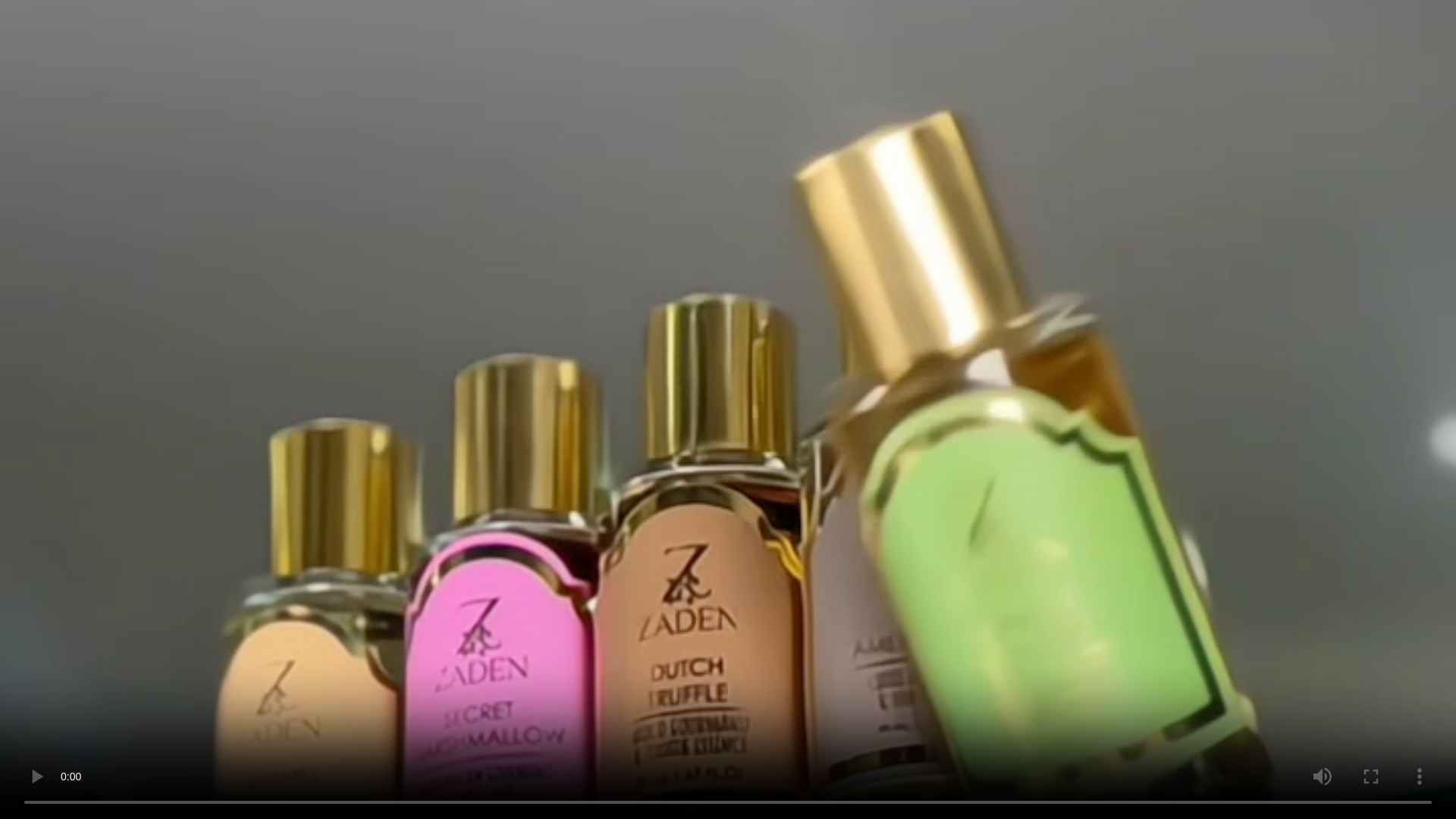
click at [628, 546] on video at bounding box center [728, 409] width 1456 height 819
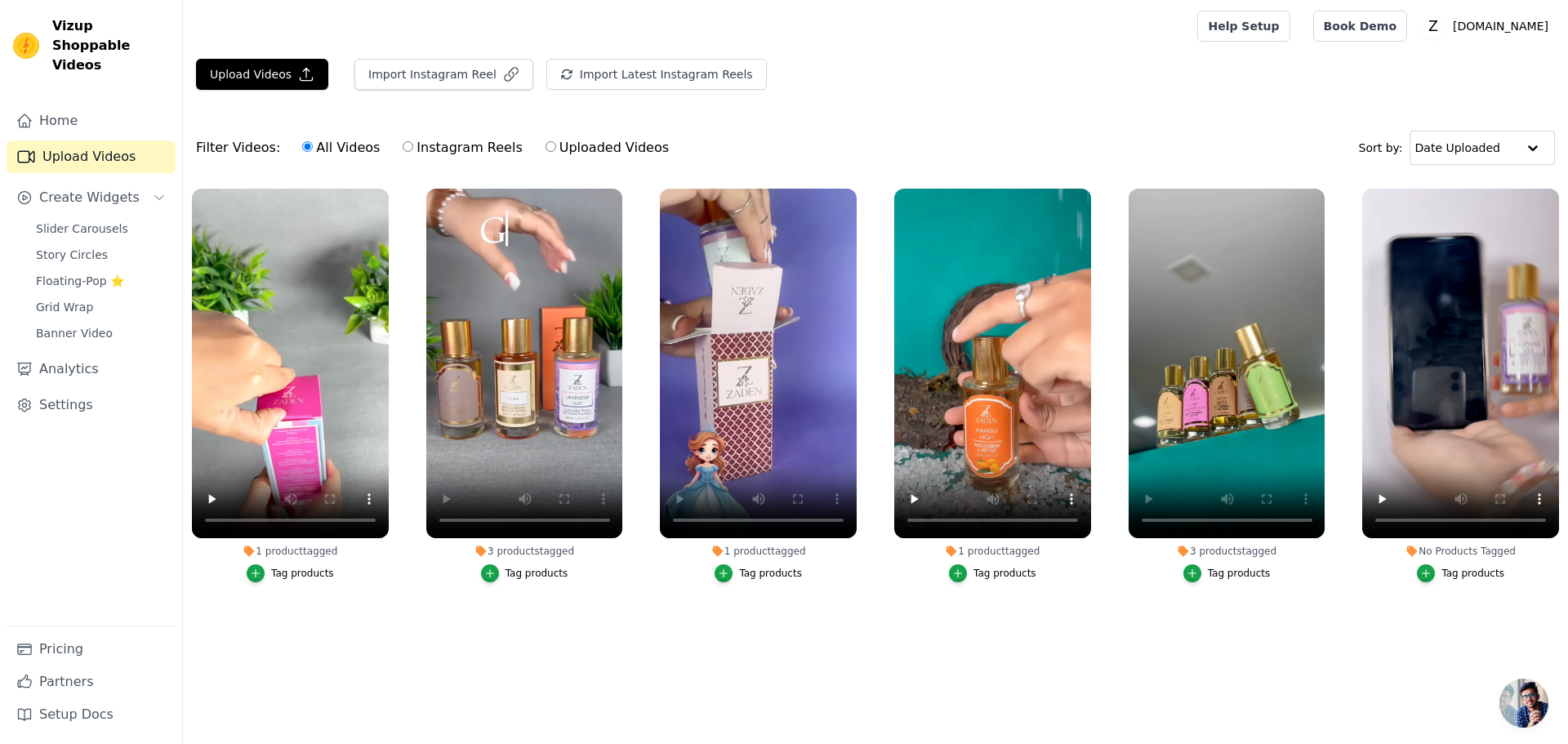
click at [1241, 576] on div "Tag products" at bounding box center [1239, 573] width 62 height 13
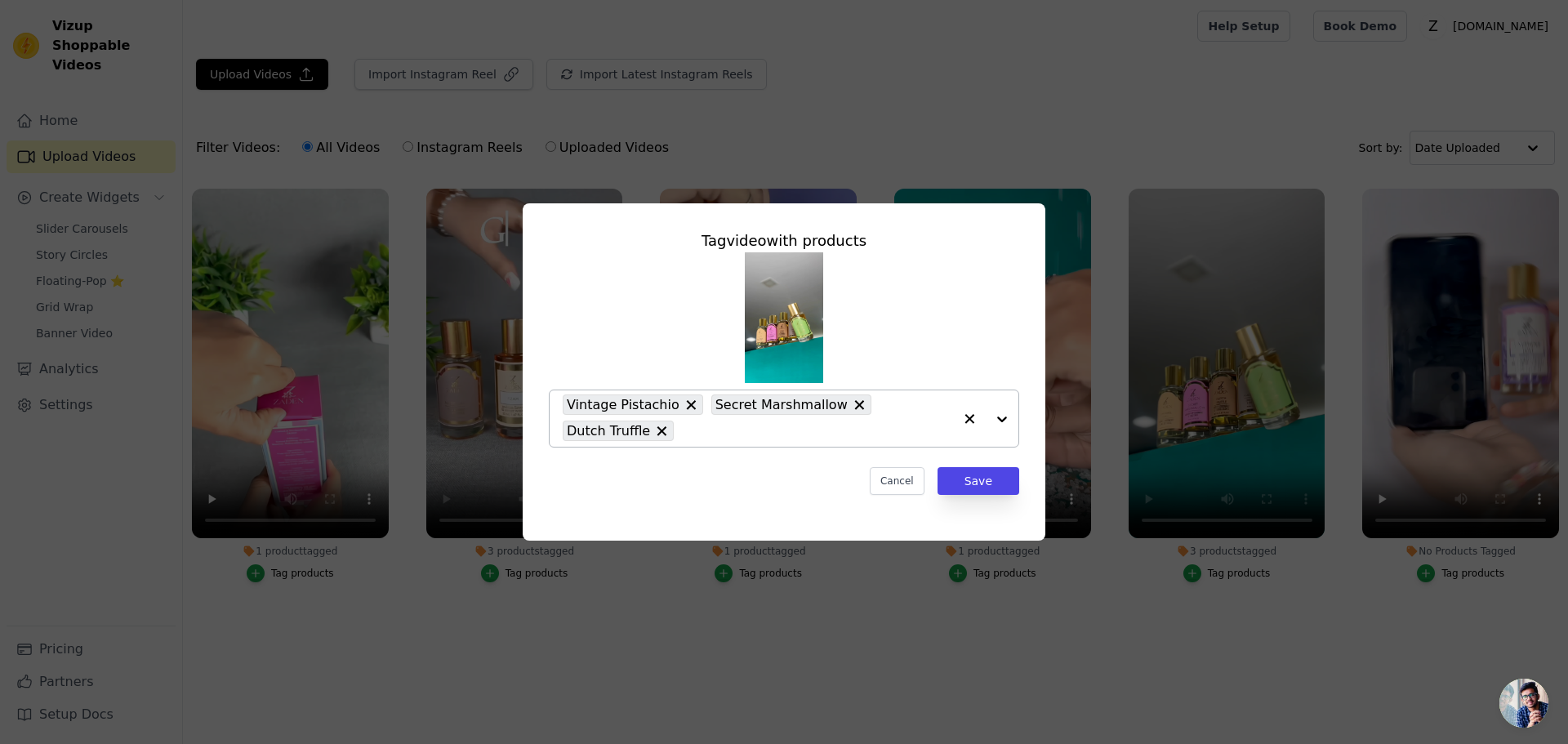
click at [872, 433] on input "3 products tagged Tag video with products Vintage Pistachio Secret Marshmallow …" at bounding box center [817, 432] width 271 height 16
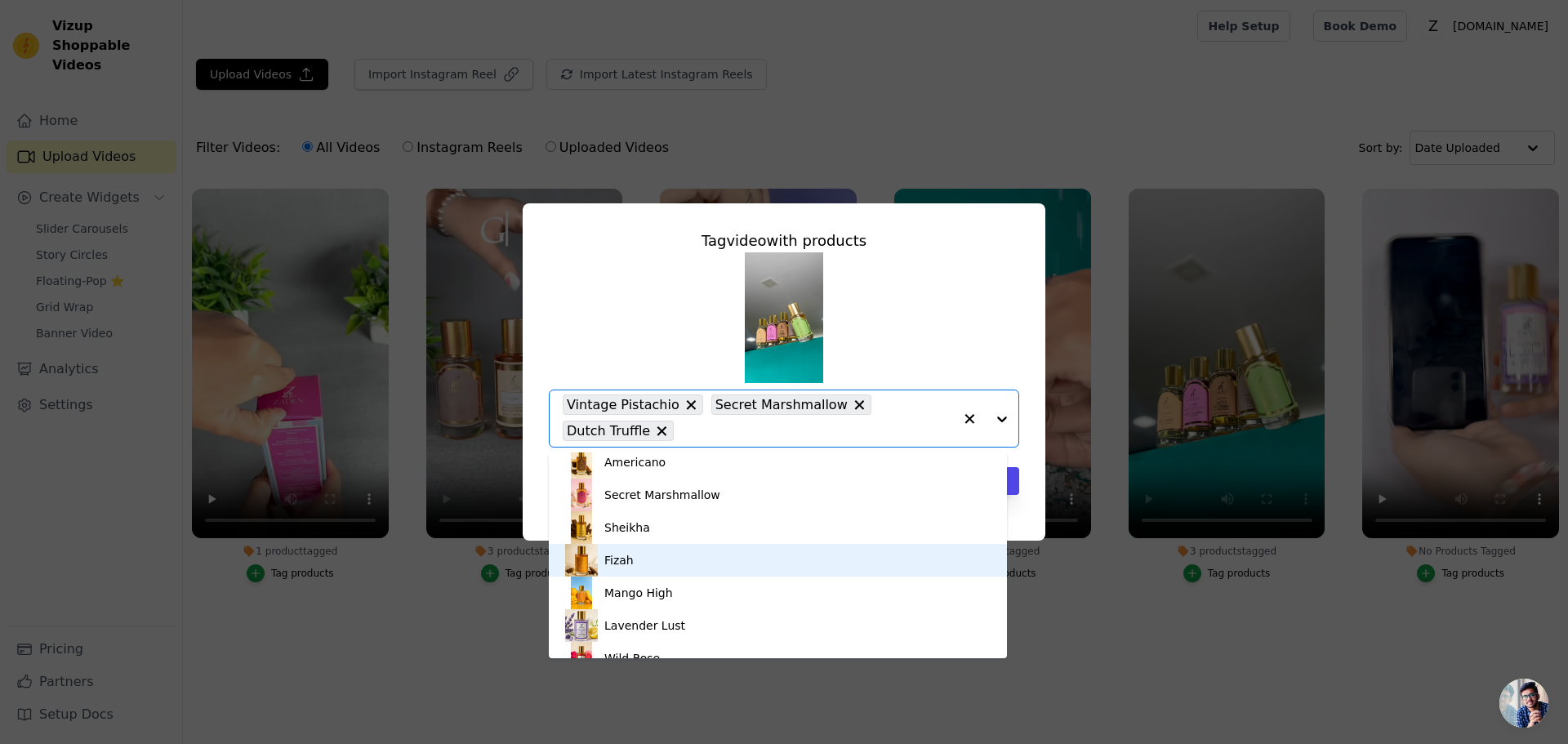
scroll to position [326, 0]
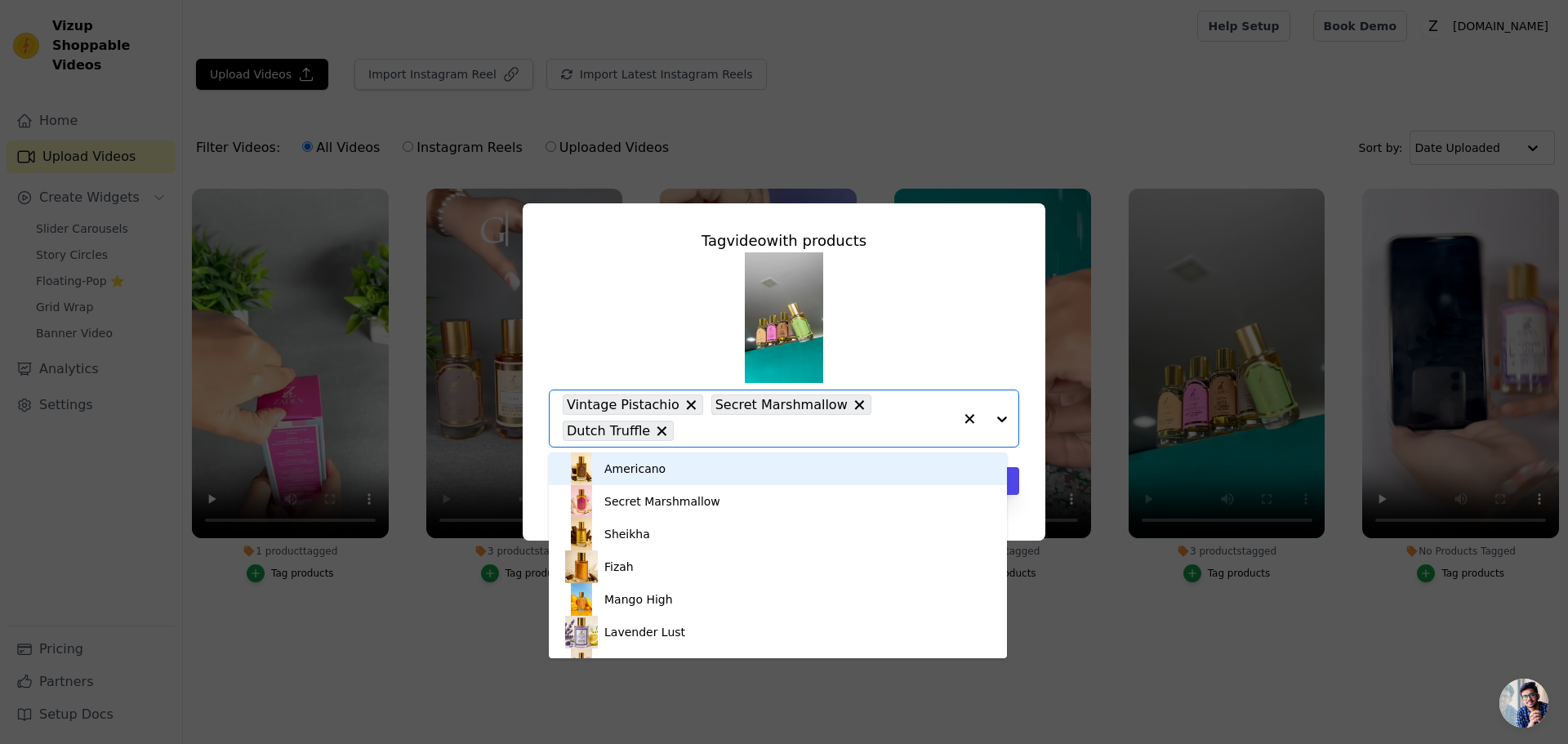
click at [630, 479] on div "Americano" at bounding box center [778, 468] width 425 height 33
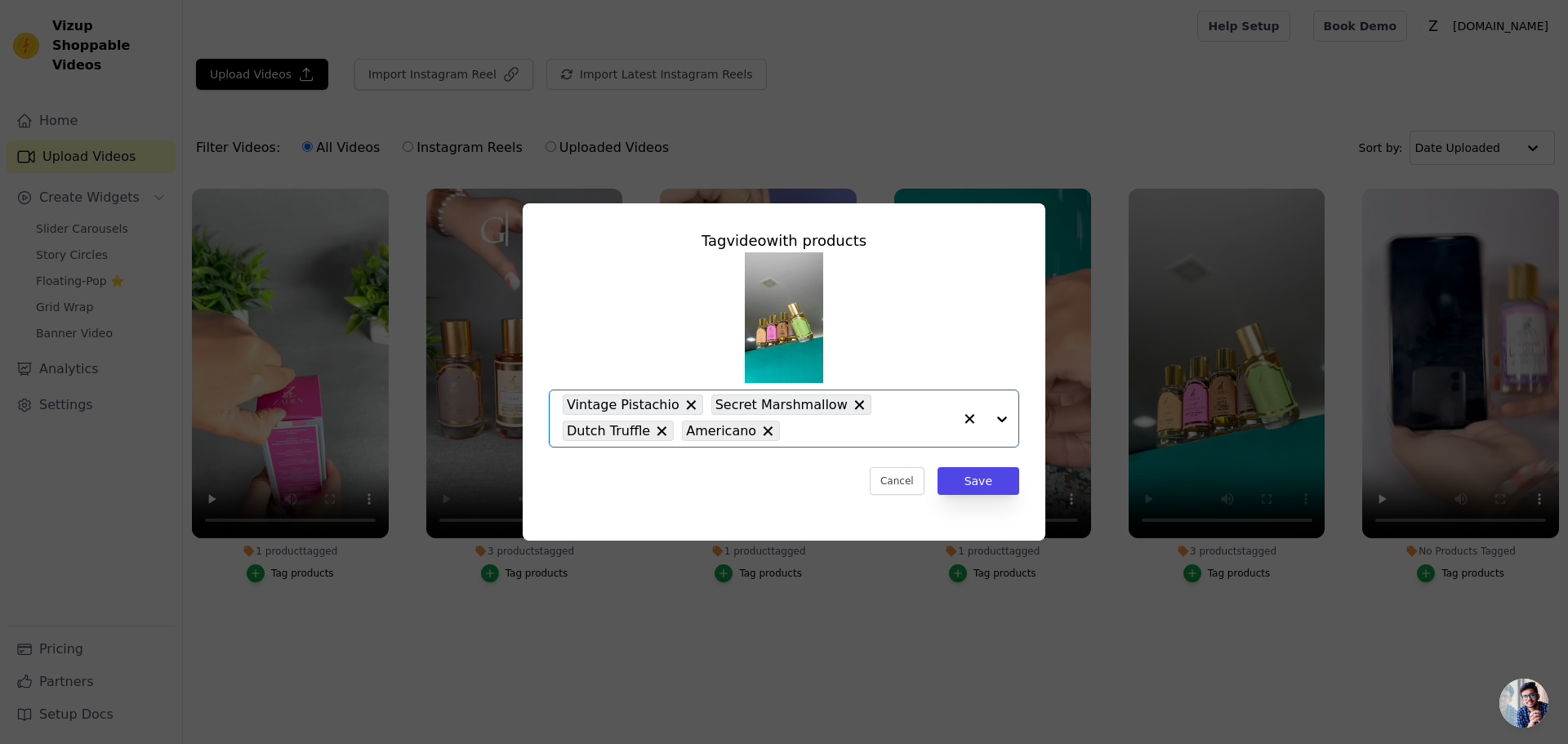
click at [788, 433] on input "3 products tagged Tag video with products Option Vintage Pistachio, Secret Mars…" at bounding box center [871, 432] width 165 height 16
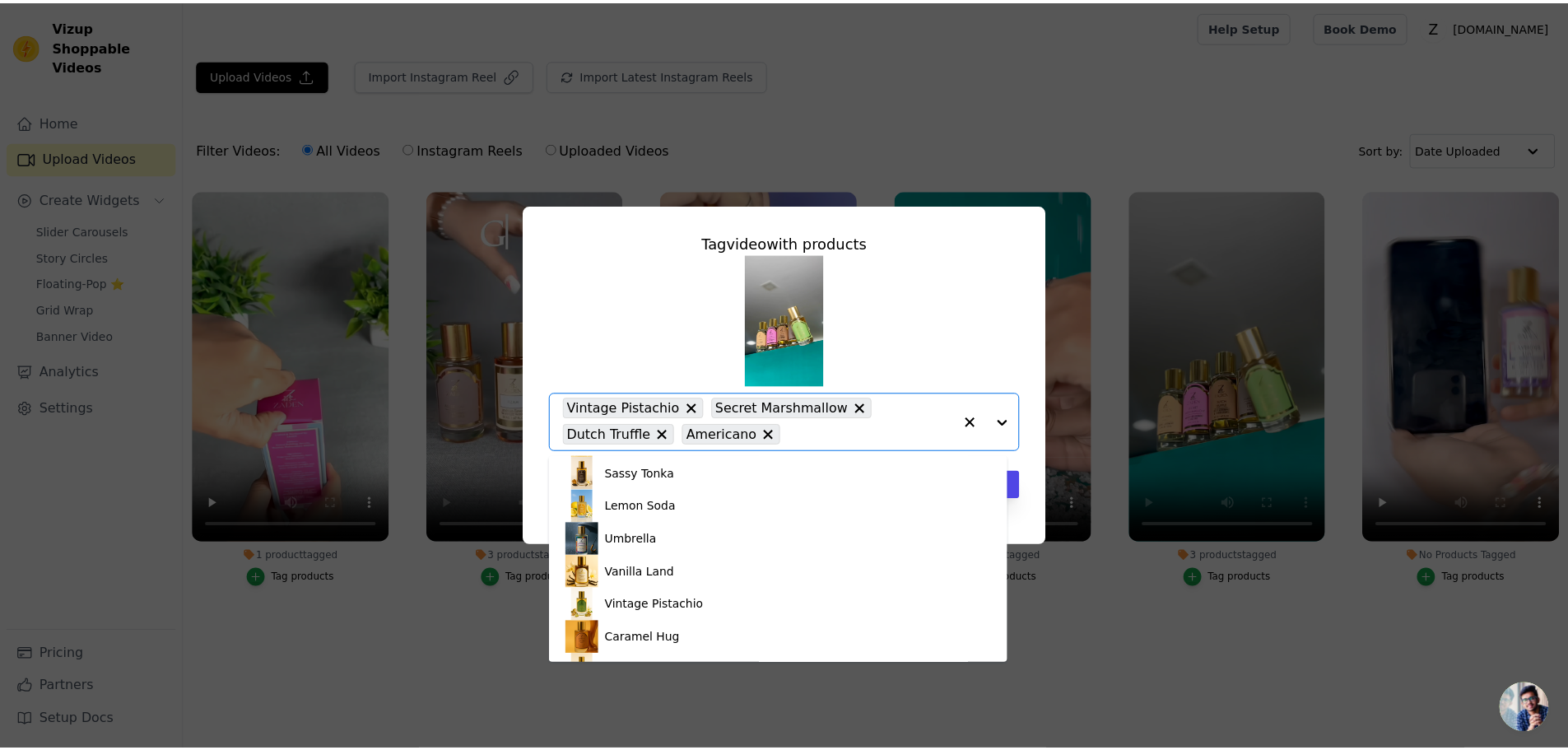
scroll to position [122, 0]
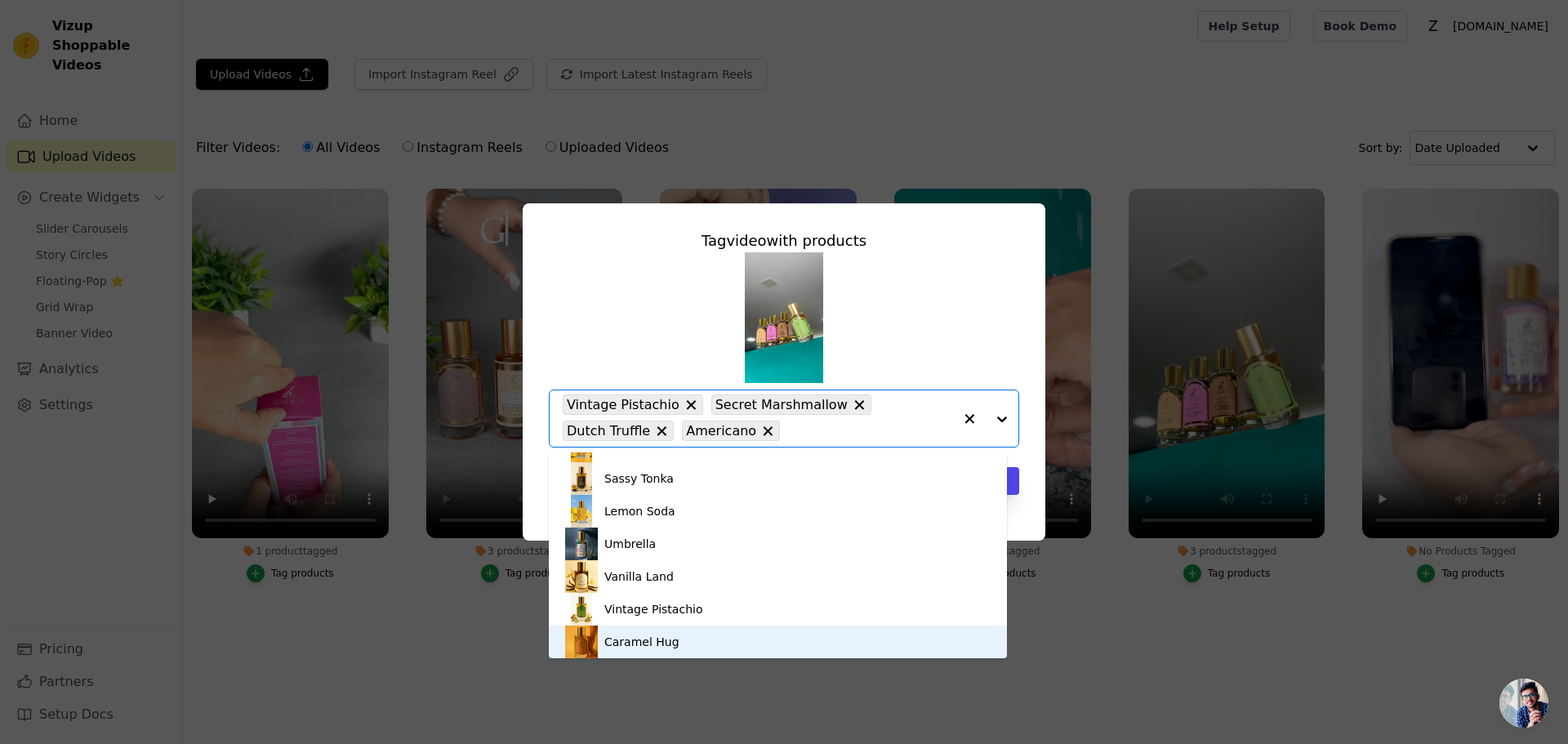
click at [761, 632] on div "Caramel Hug" at bounding box center [778, 642] width 425 height 33
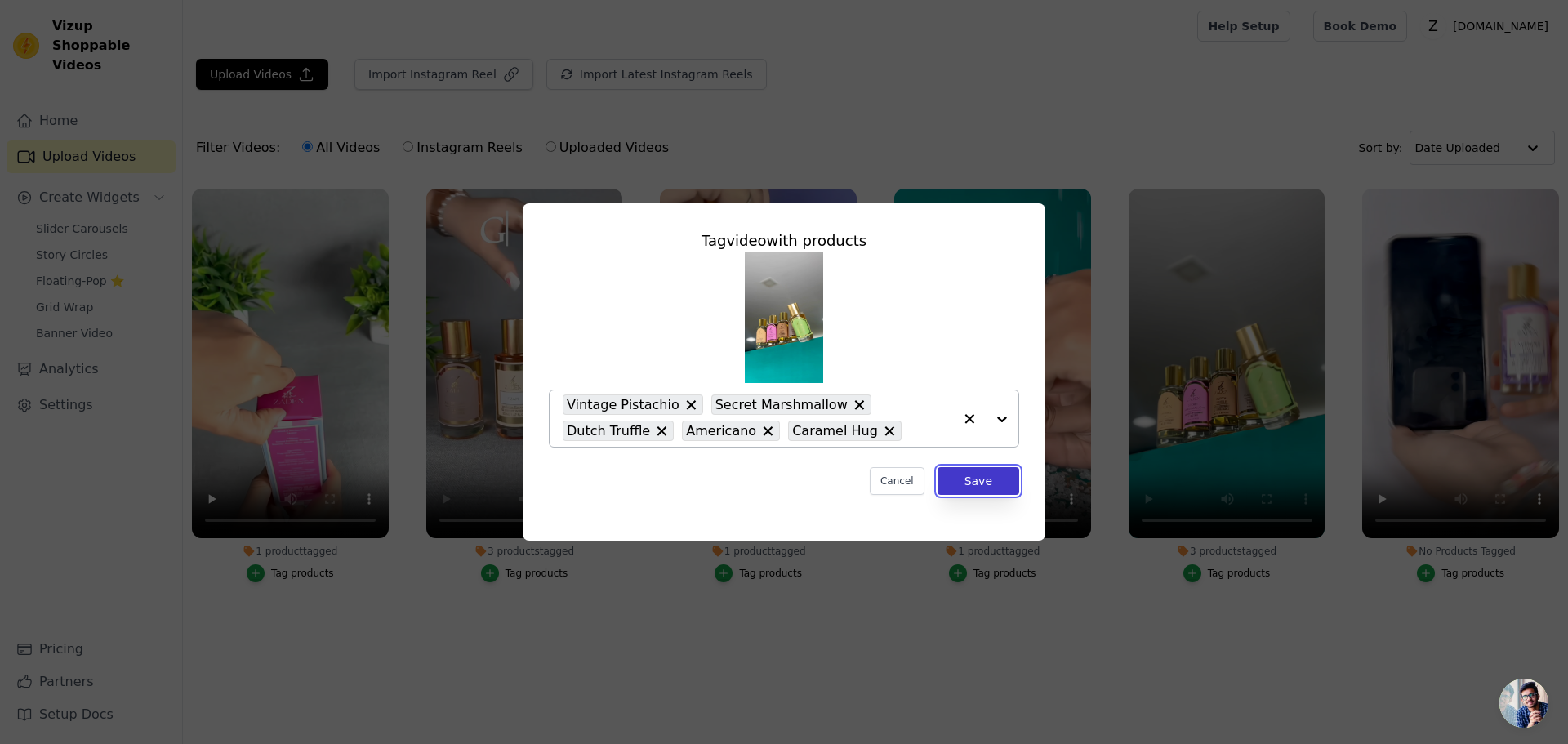
click at [978, 487] on button "Save" at bounding box center [978, 481] width 81 height 28
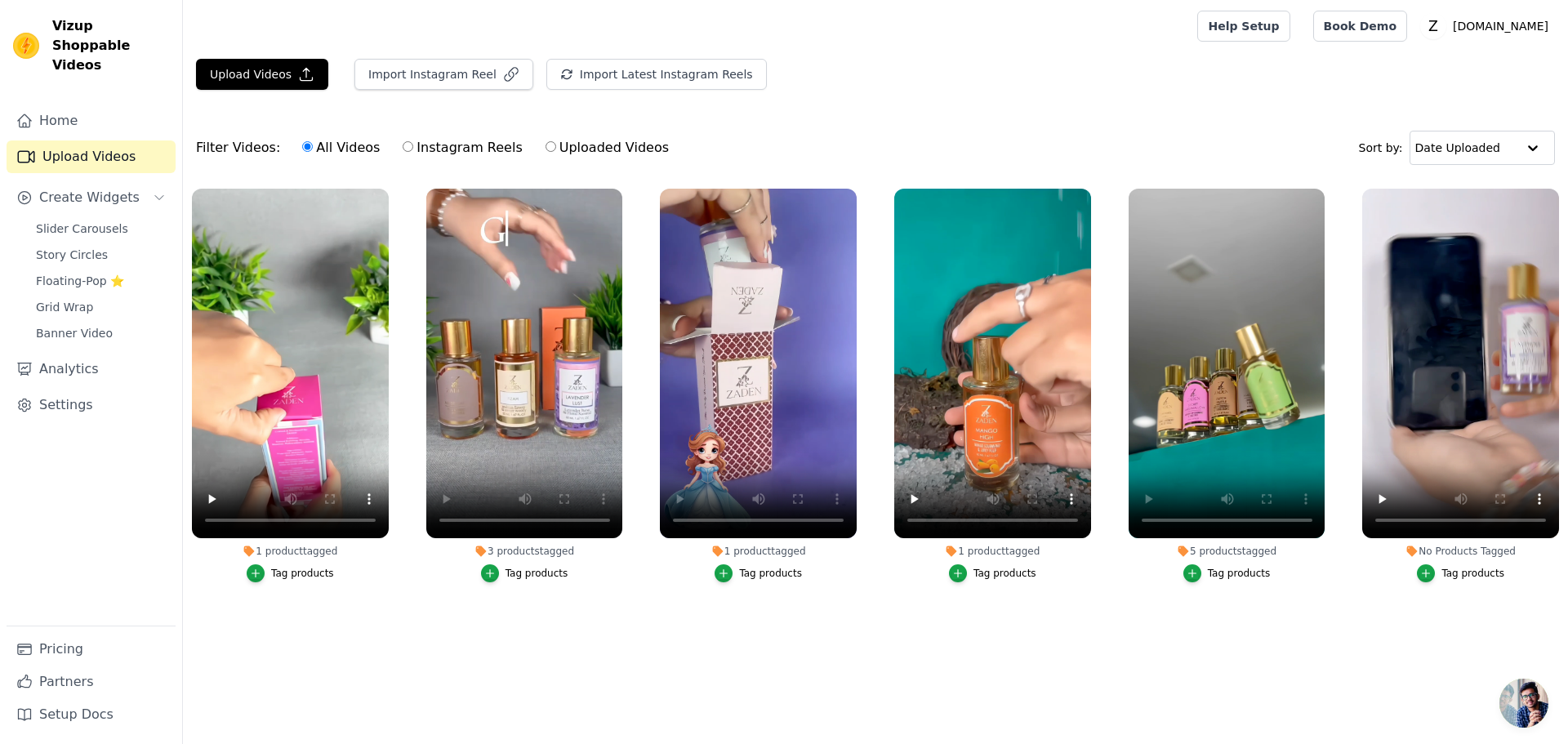
click at [1446, 569] on div "Tag products" at bounding box center [1472, 573] width 62 height 13
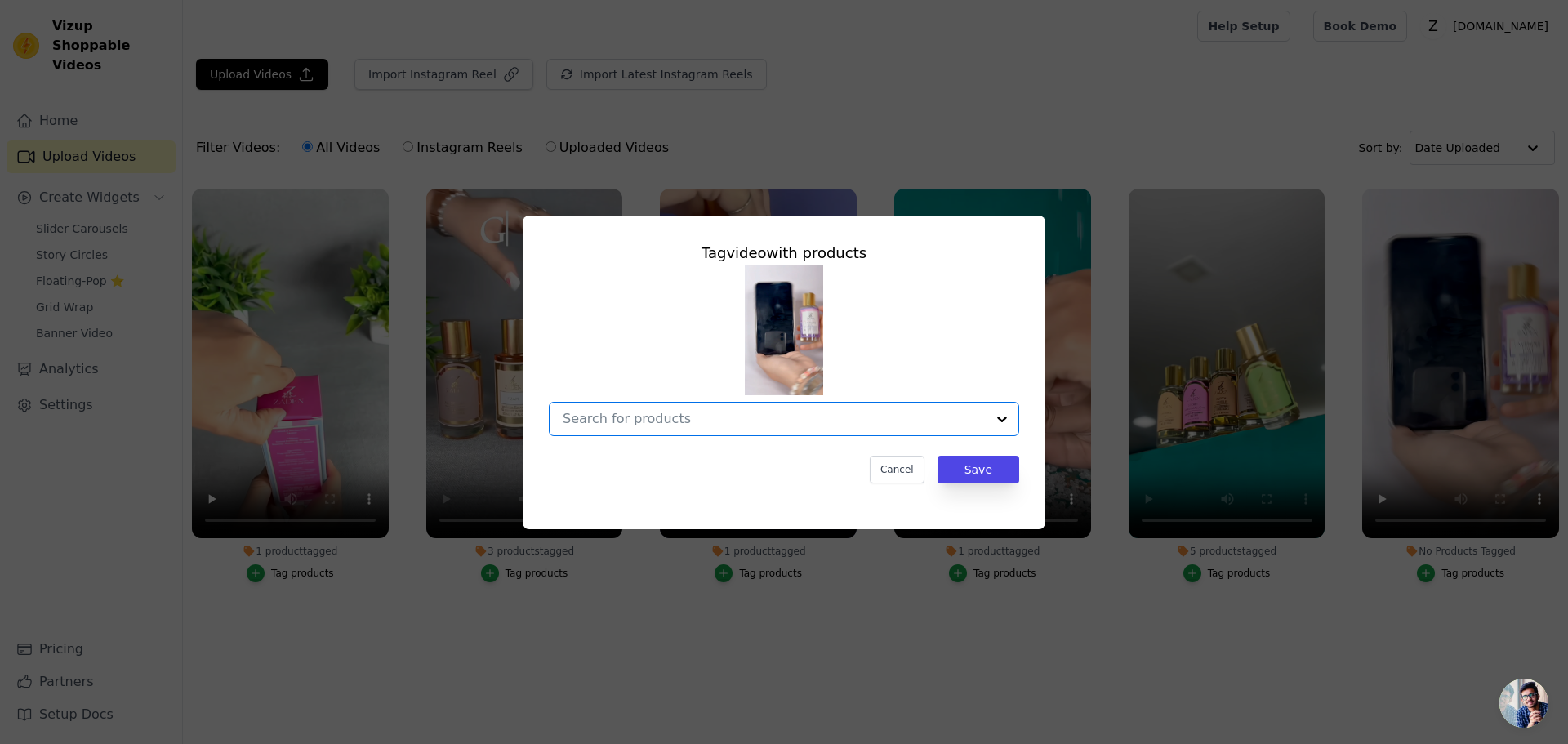
click at [794, 423] on input "No Products Tagged Tag video with products Option undefined, selected. Select i…" at bounding box center [774, 419] width 423 height 16
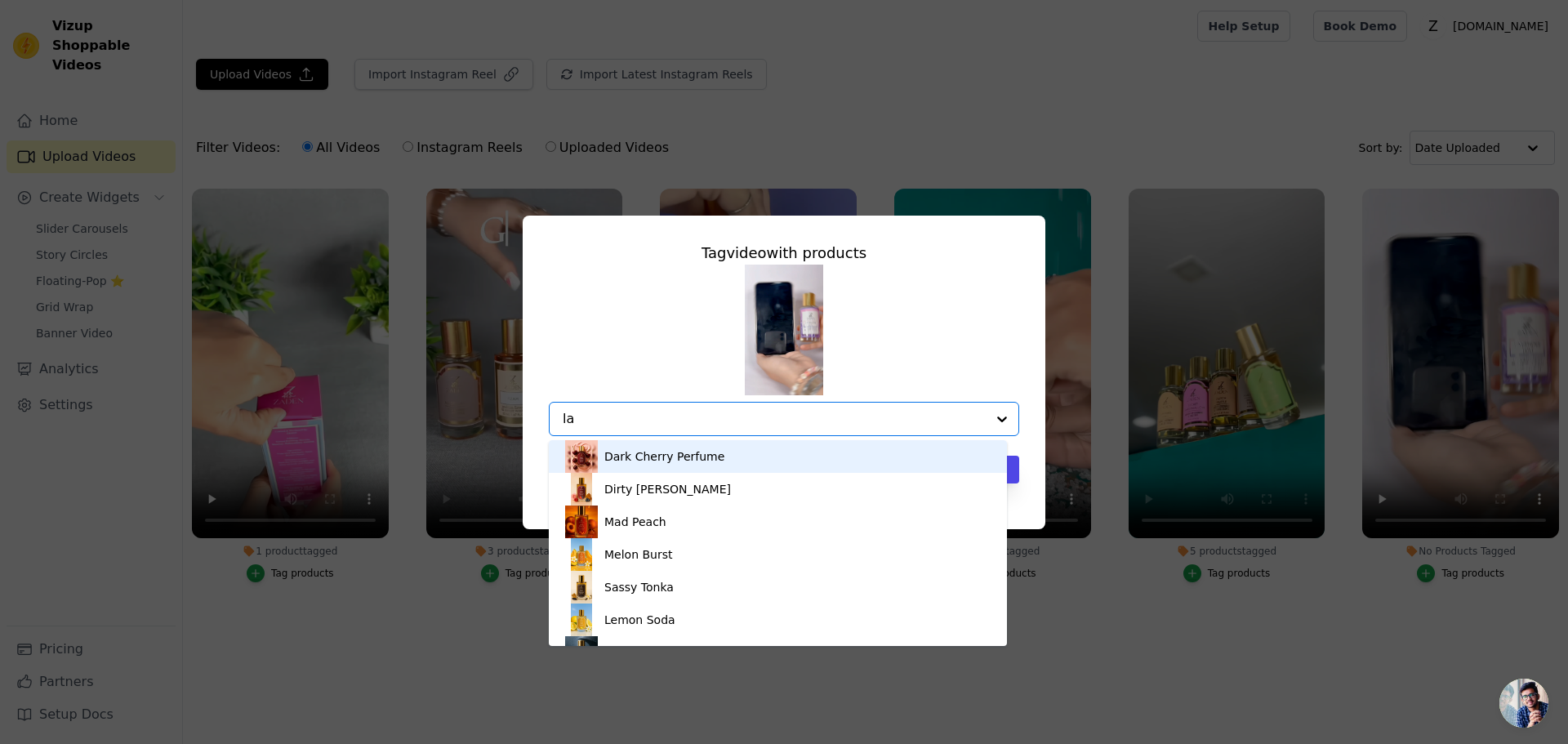
type input "lav"
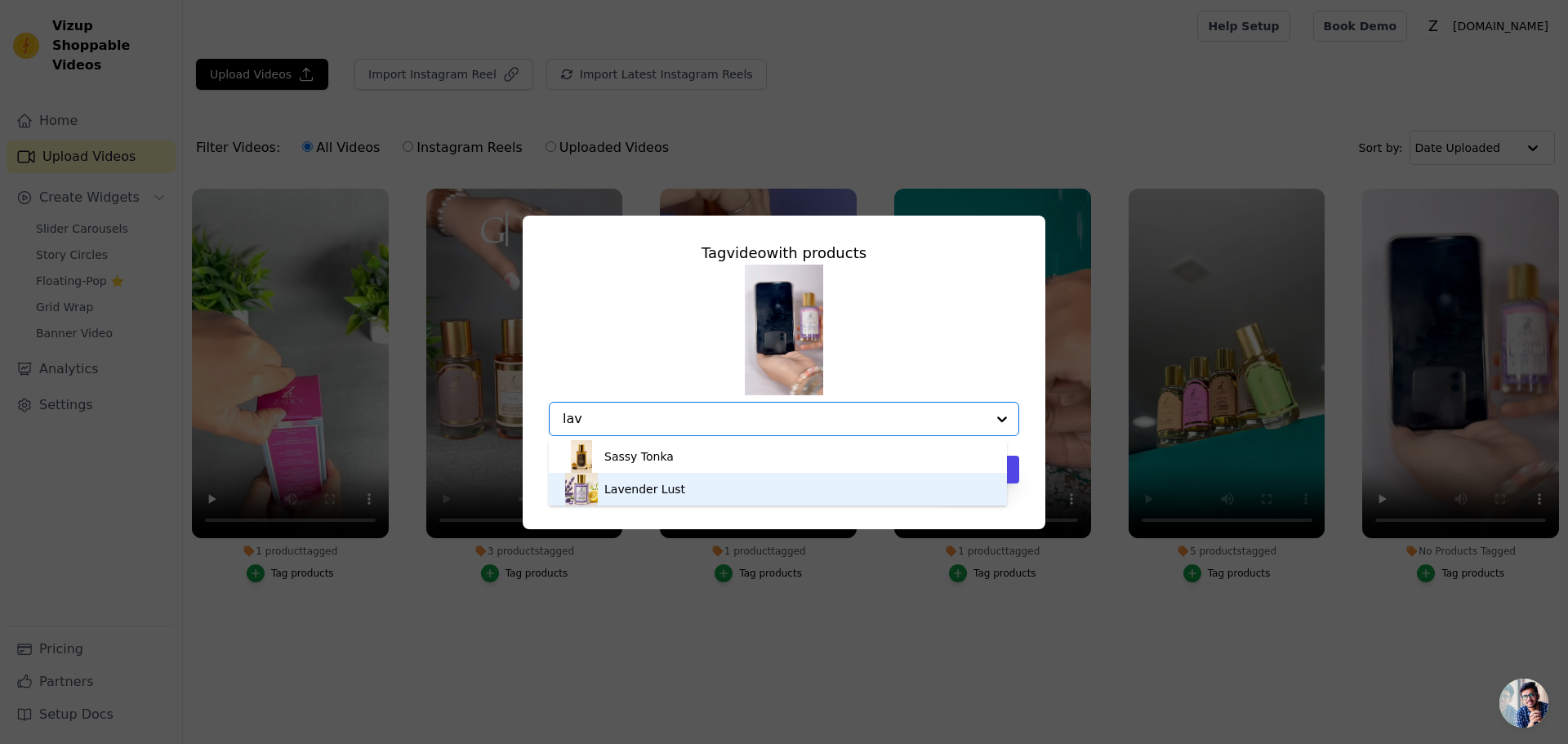
click at [735, 498] on div "Lavender Lust" at bounding box center [778, 489] width 425 height 33
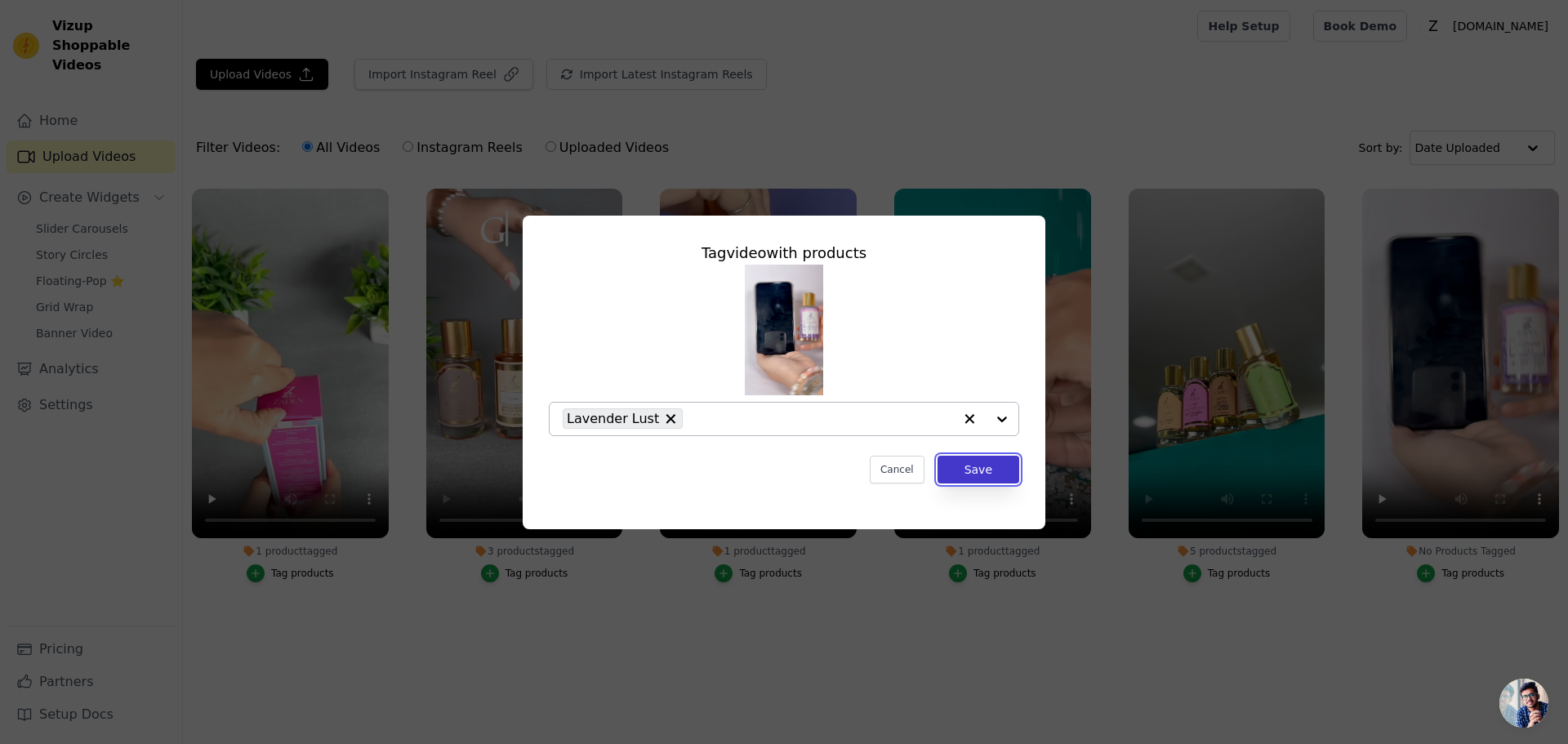
click at [996, 466] on button "Save" at bounding box center [978, 470] width 81 height 28
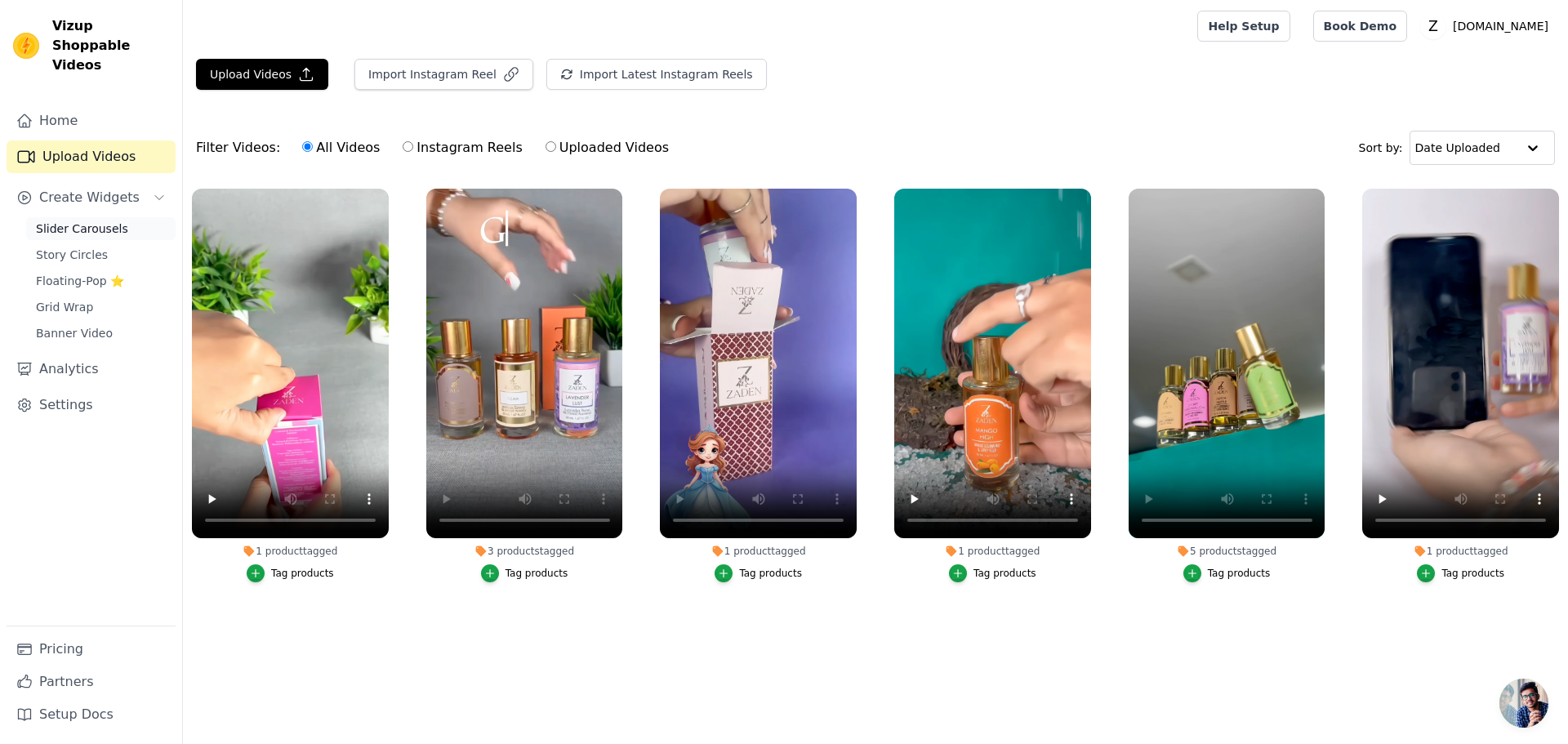
click at [71, 220] on span "Slider Carousels" at bounding box center [81, 228] width 92 height 16
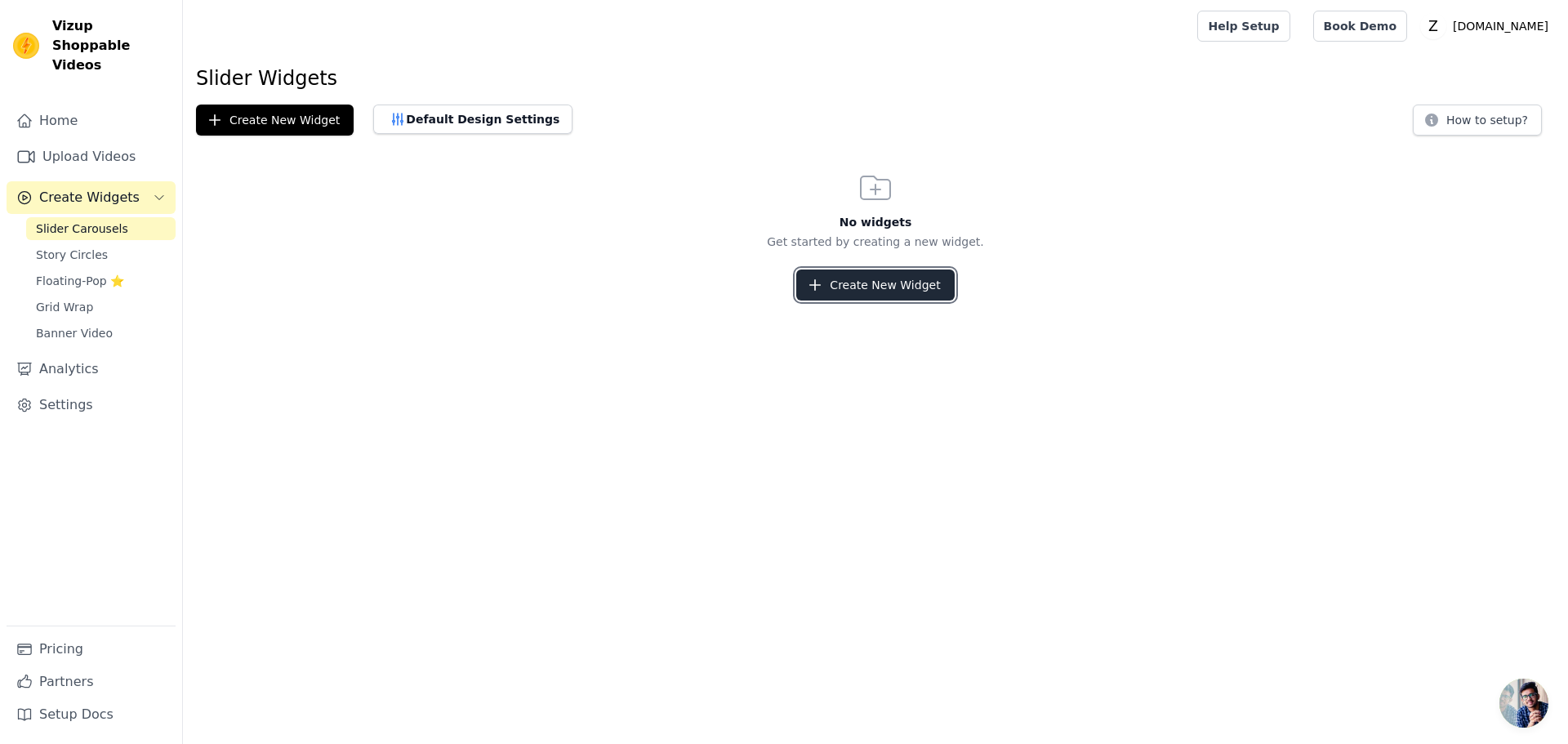
click at [931, 290] on button "Create New Widget" at bounding box center [875, 285] width 158 height 31
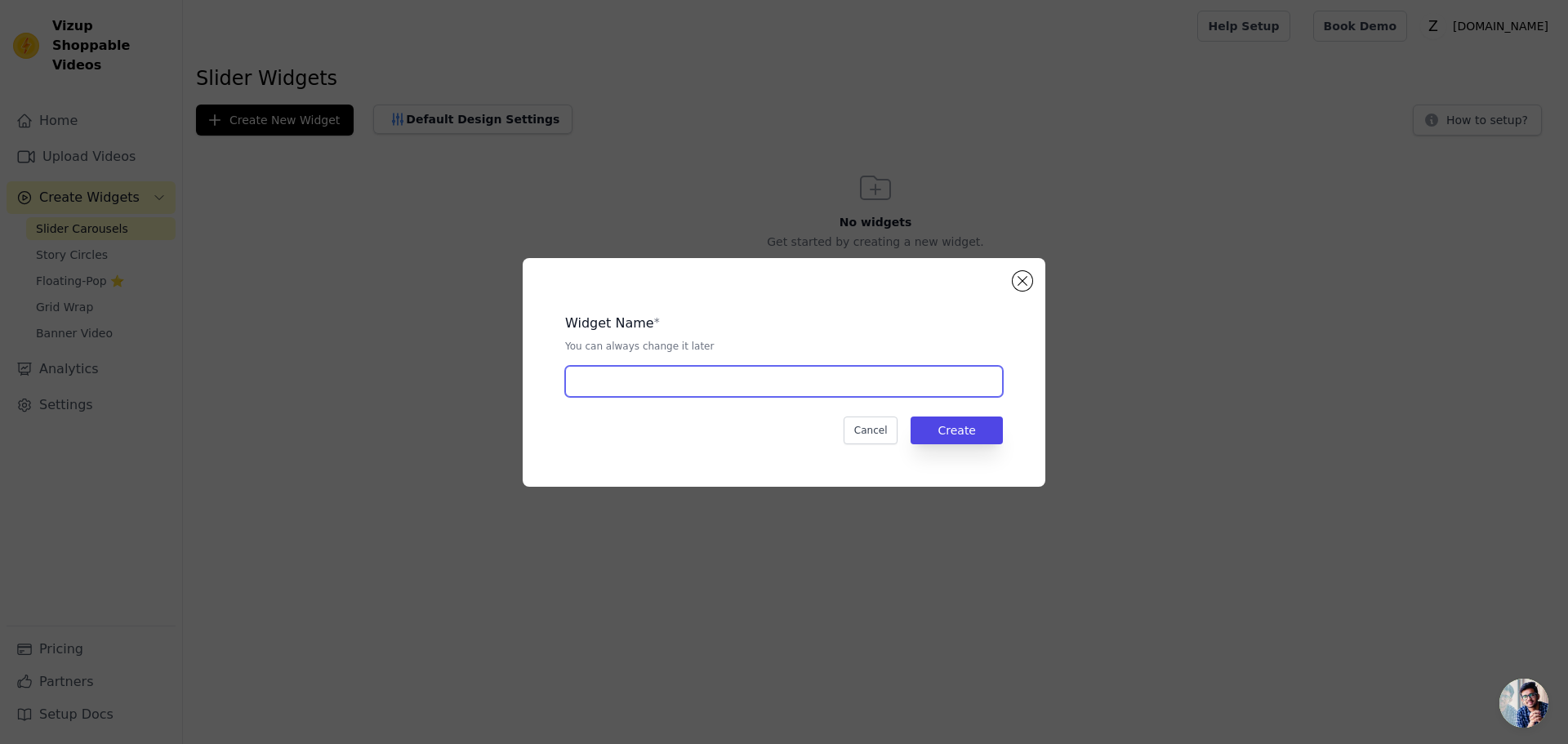
click at [665, 382] on input "text" at bounding box center [784, 381] width 437 height 31
paste input "Our Fan Army!"
type input "Our Fan Army!"
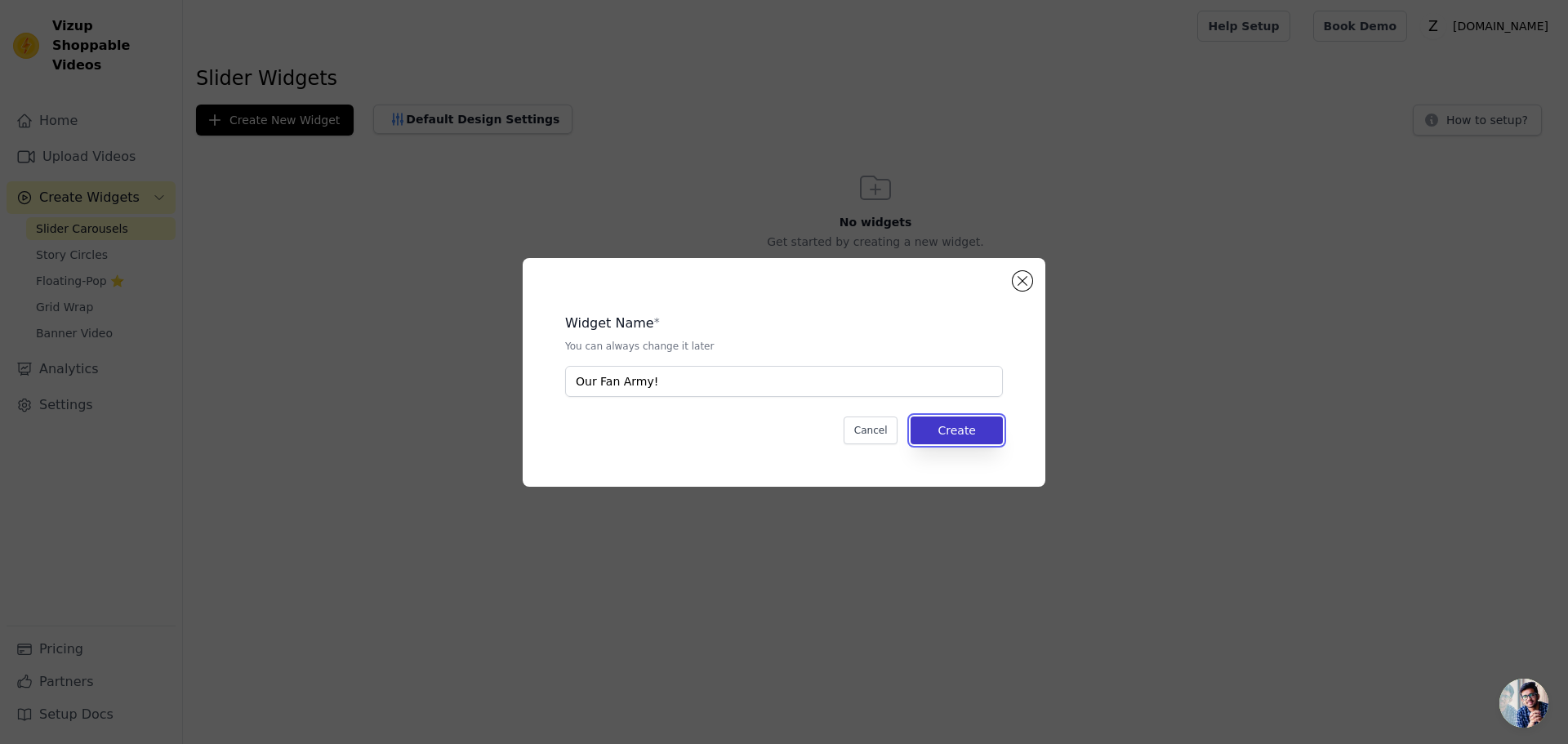
click at [994, 435] on button "Create" at bounding box center [956, 431] width 92 height 28
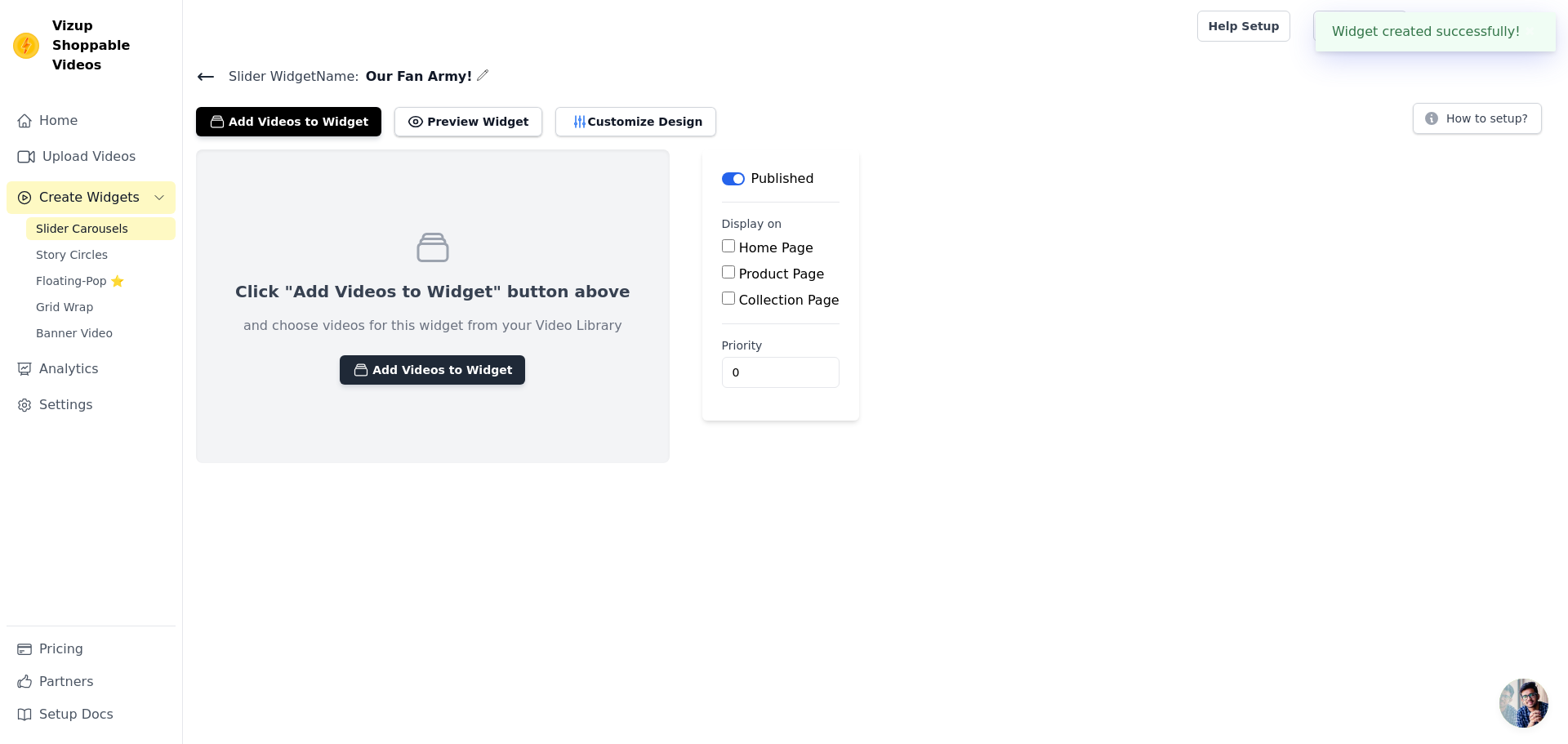
click at [416, 369] on button "Add Videos to Widget" at bounding box center [432, 370] width 185 height 30
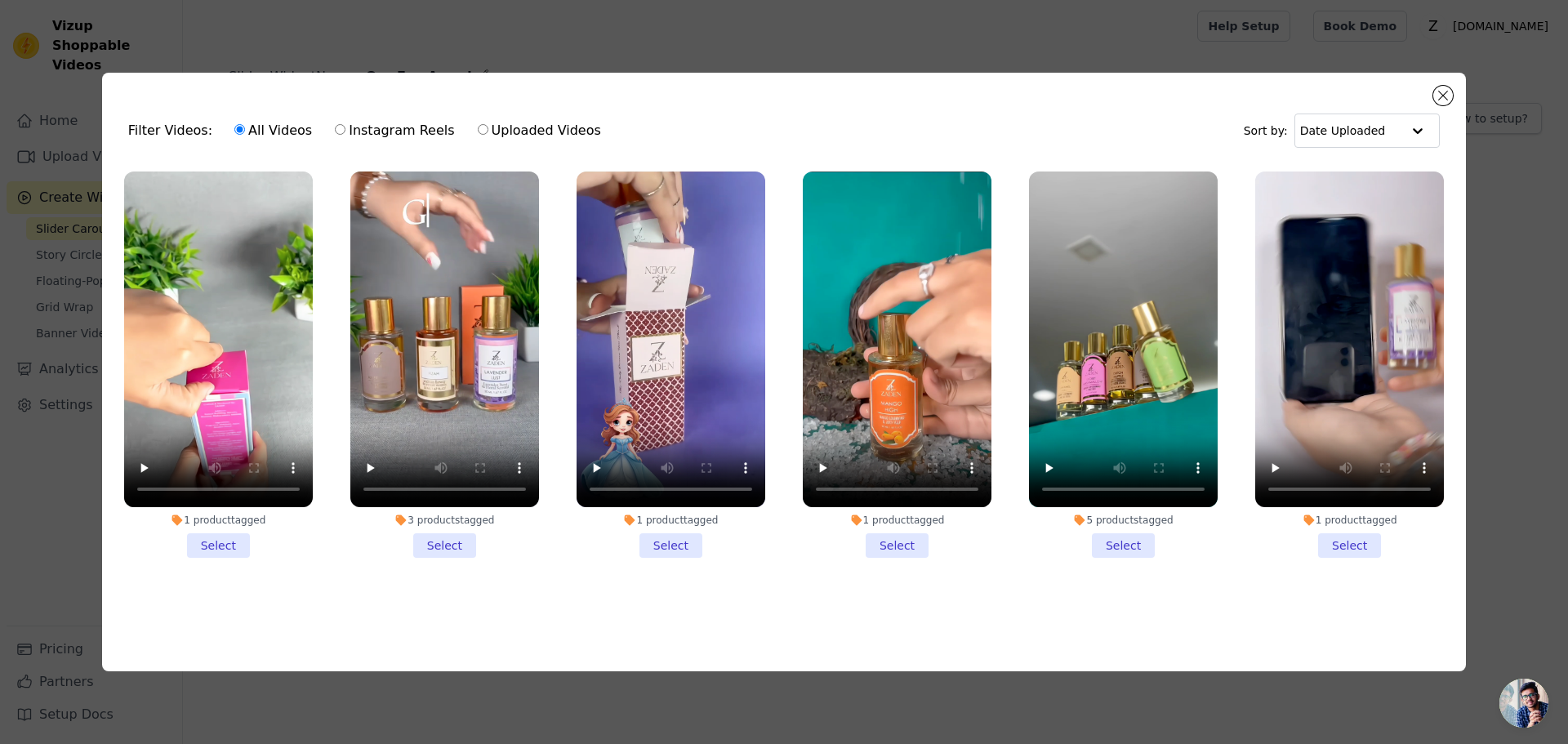
click at [219, 549] on li "1 product tagged Select" at bounding box center [218, 365] width 188 height 387
click at [0, 0] on input "1 product tagged Select" at bounding box center [0, 0] width 0 height 0
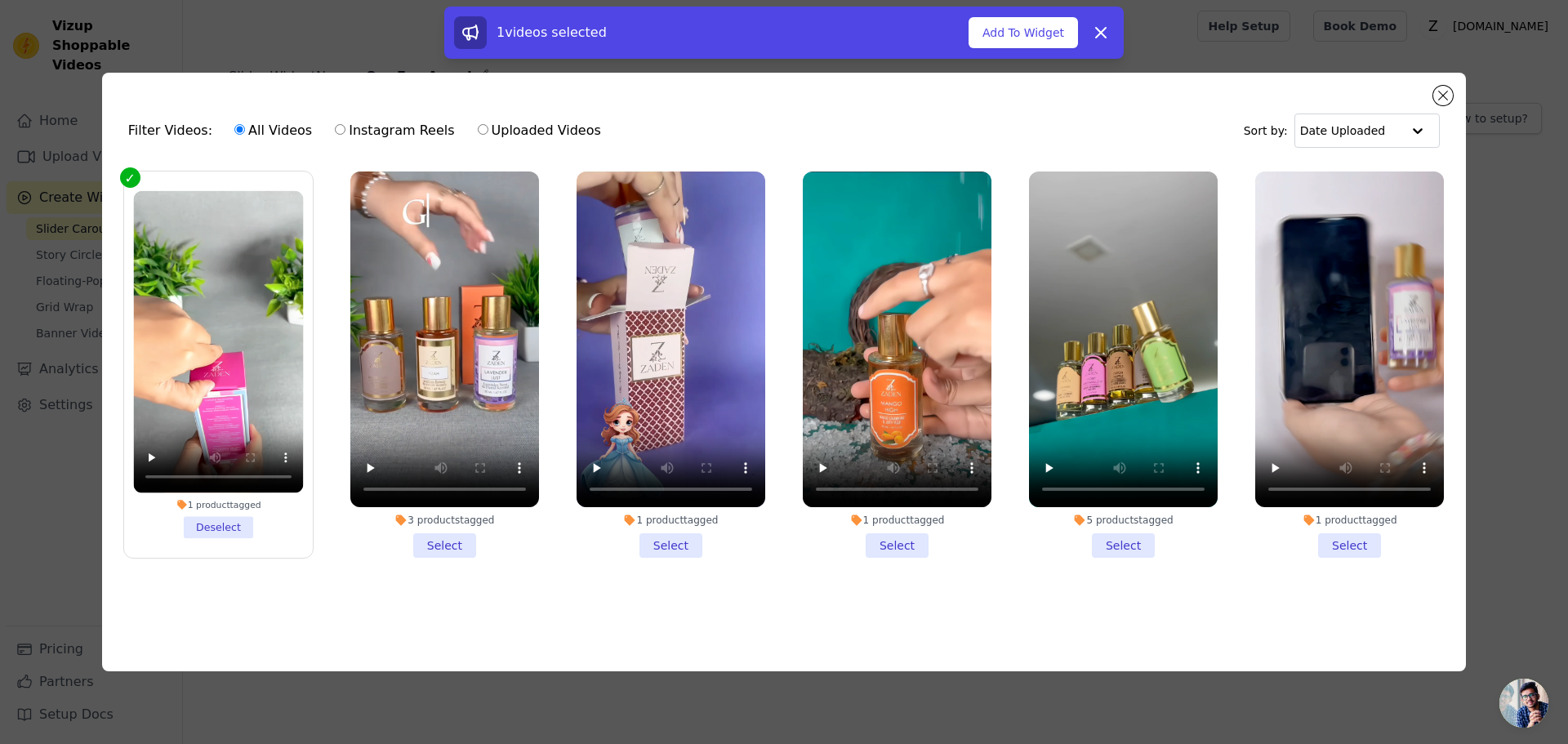
click at [444, 536] on li "3 products tagged Select" at bounding box center [444, 365] width 188 height 387
click at [0, 0] on input "3 products tagged Select" at bounding box center [0, 0] width 0 height 0
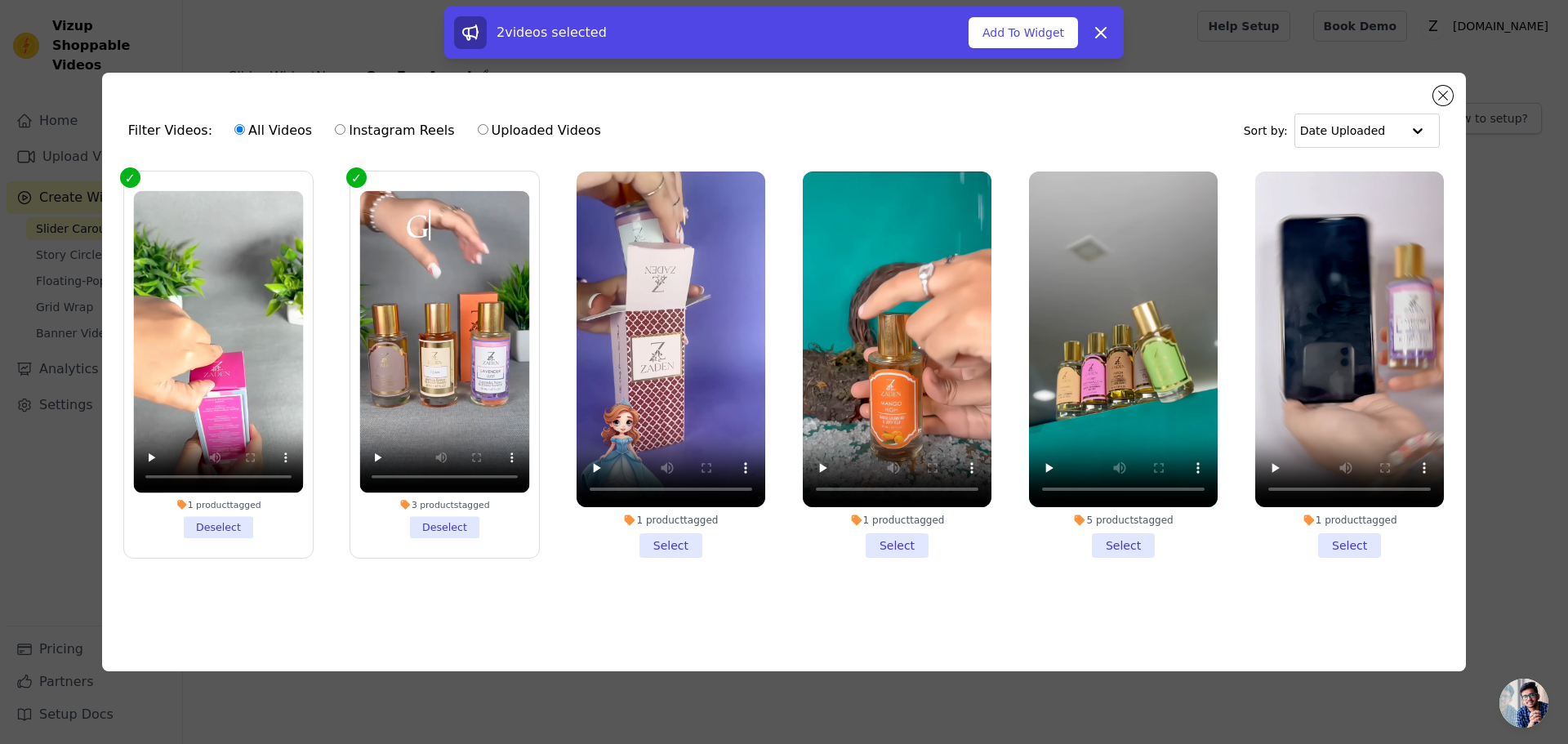
click at [664, 545] on li "1 product tagged Select" at bounding box center [670, 365] width 188 height 387
click at [0, 0] on input "1 product tagged Select" at bounding box center [0, 0] width 0 height 0
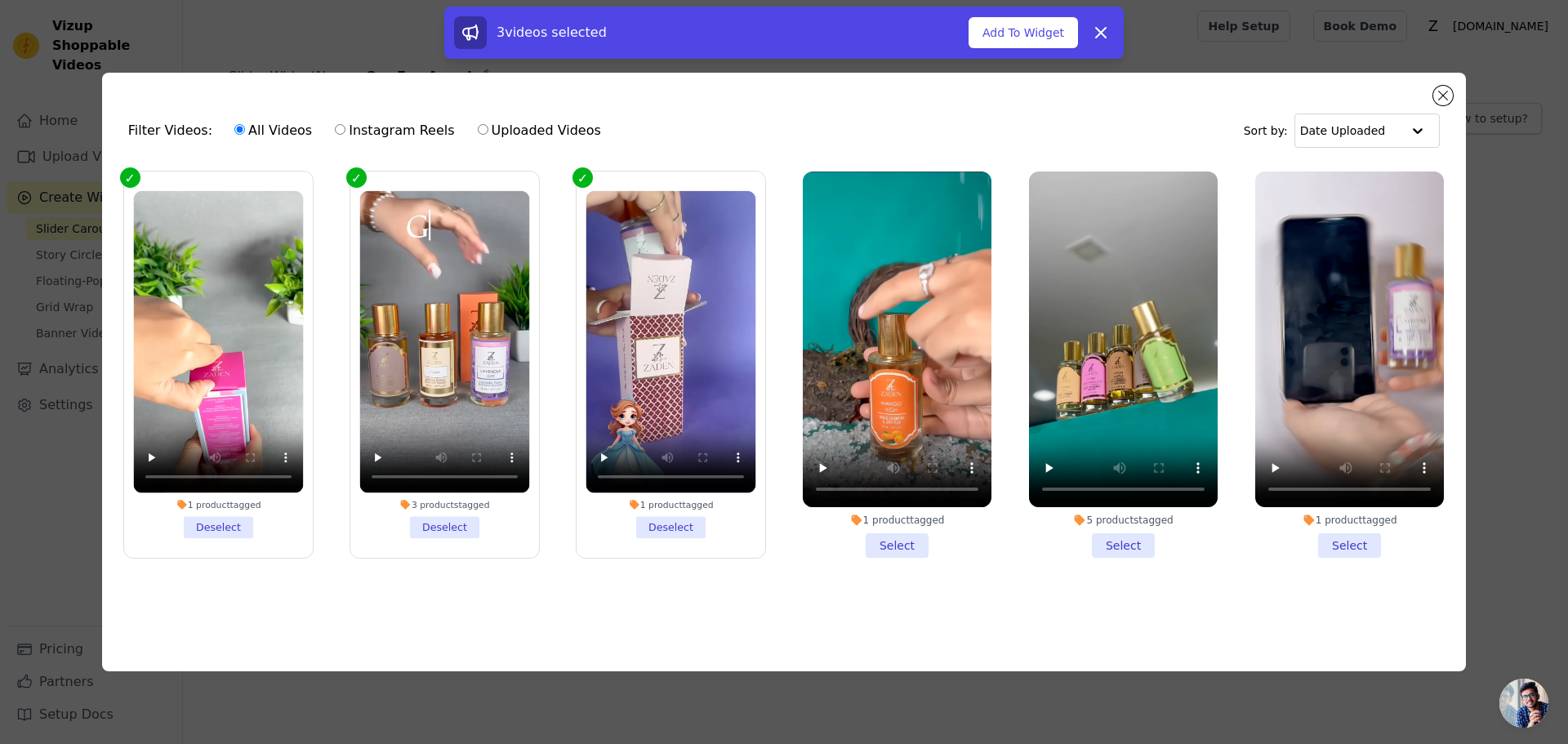
click at [887, 549] on li "1 product tagged Select" at bounding box center [897, 365] width 188 height 387
click at [0, 0] on input "1 product tagged Select" at bounding box center [0, 0] width 0 height 0
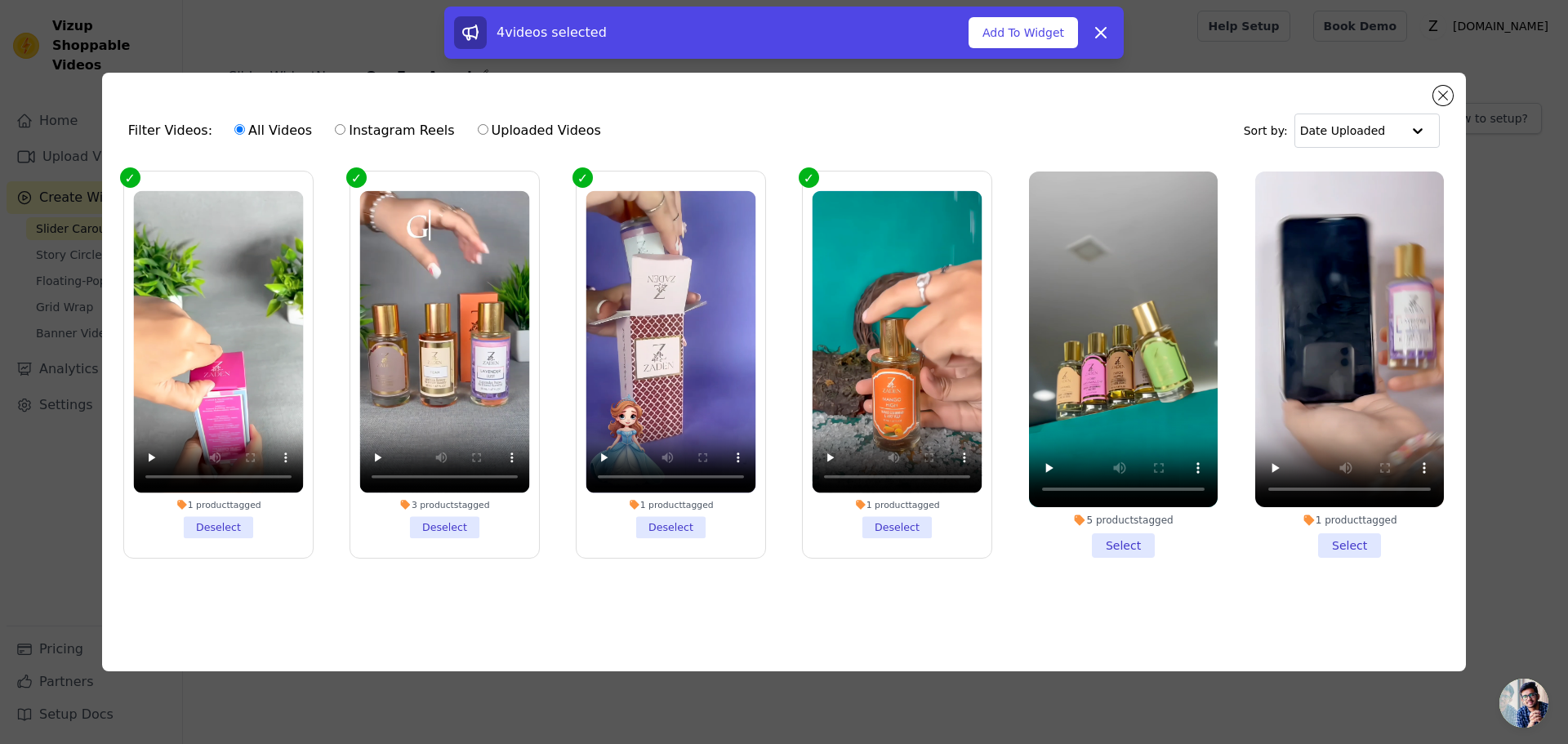
click at [1112, 542] on li "5 products tagged Select" at bounding box center [1124, 365] width 188 height 387
click at [0, 0] on input "5 products tagged Select" at bounding box center [0, 0] width 0 height 0
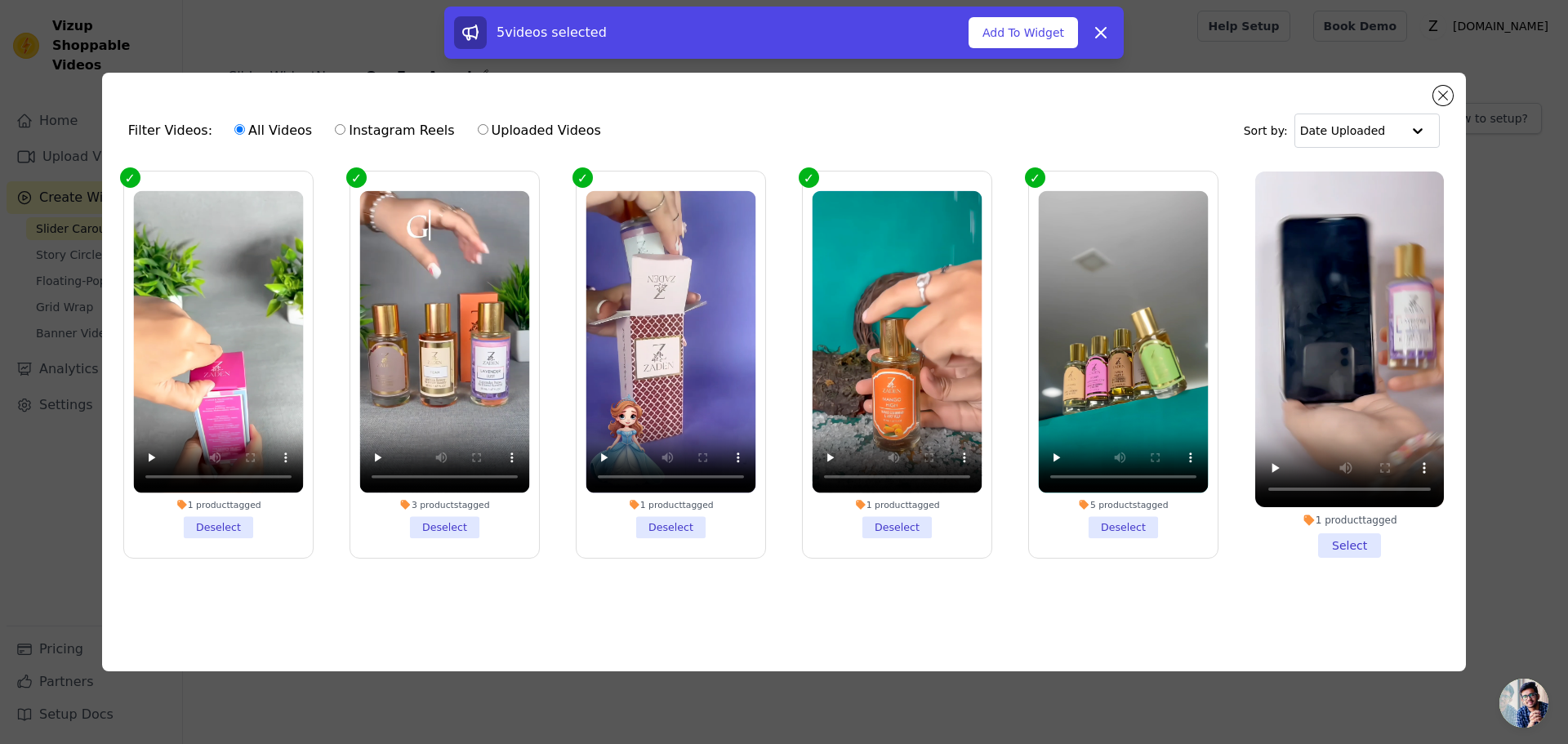
click at [1345, 546] on li "1 product tagged Select" at bounding box center [1350, 365] width 188 height 387
click at [0, 0] on input "1 product tagged Select" at bounding box center [0, 0] width 0 height 0
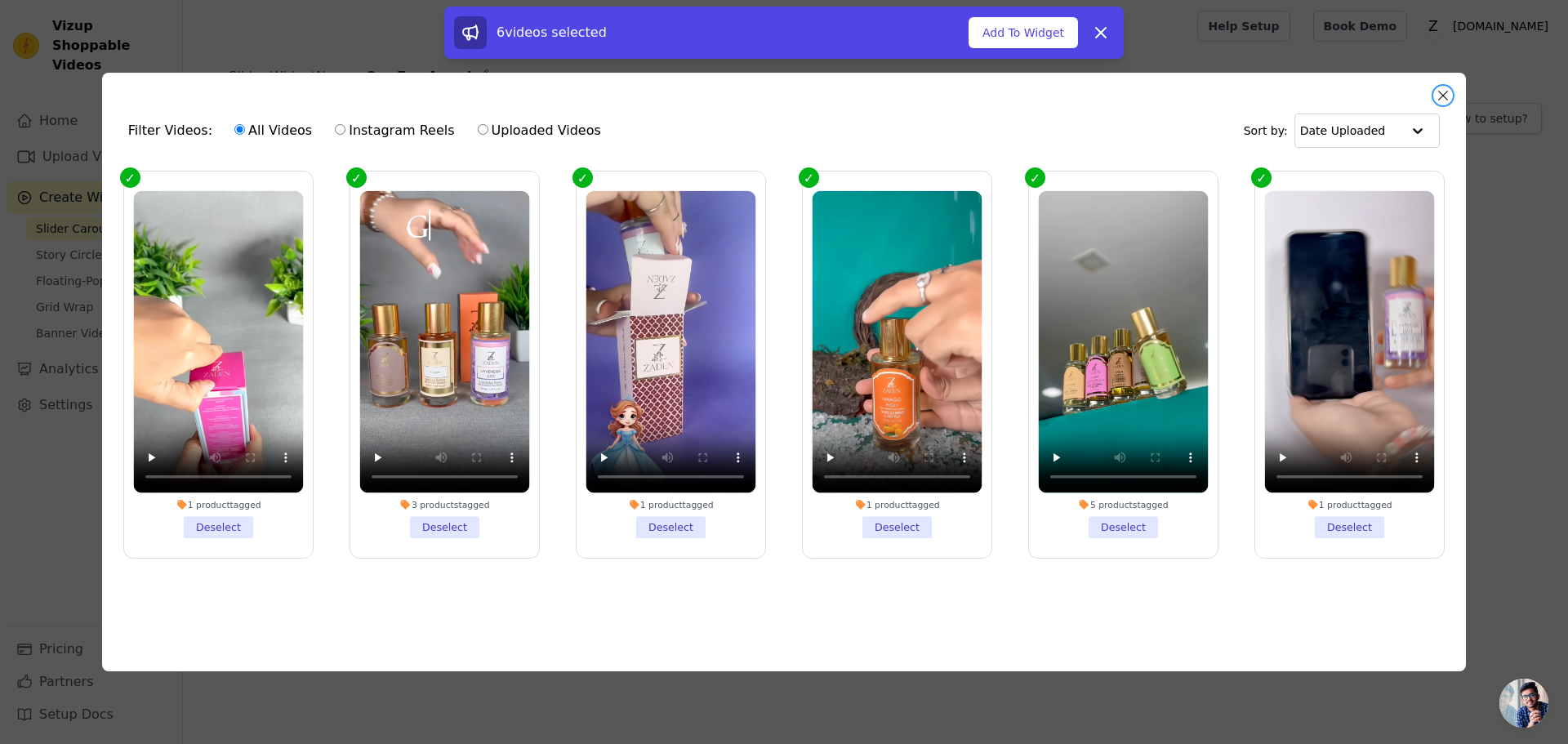
click at [1447, 88] on button "Close modal" at bounding box center [1443, 95] width 20 height 20
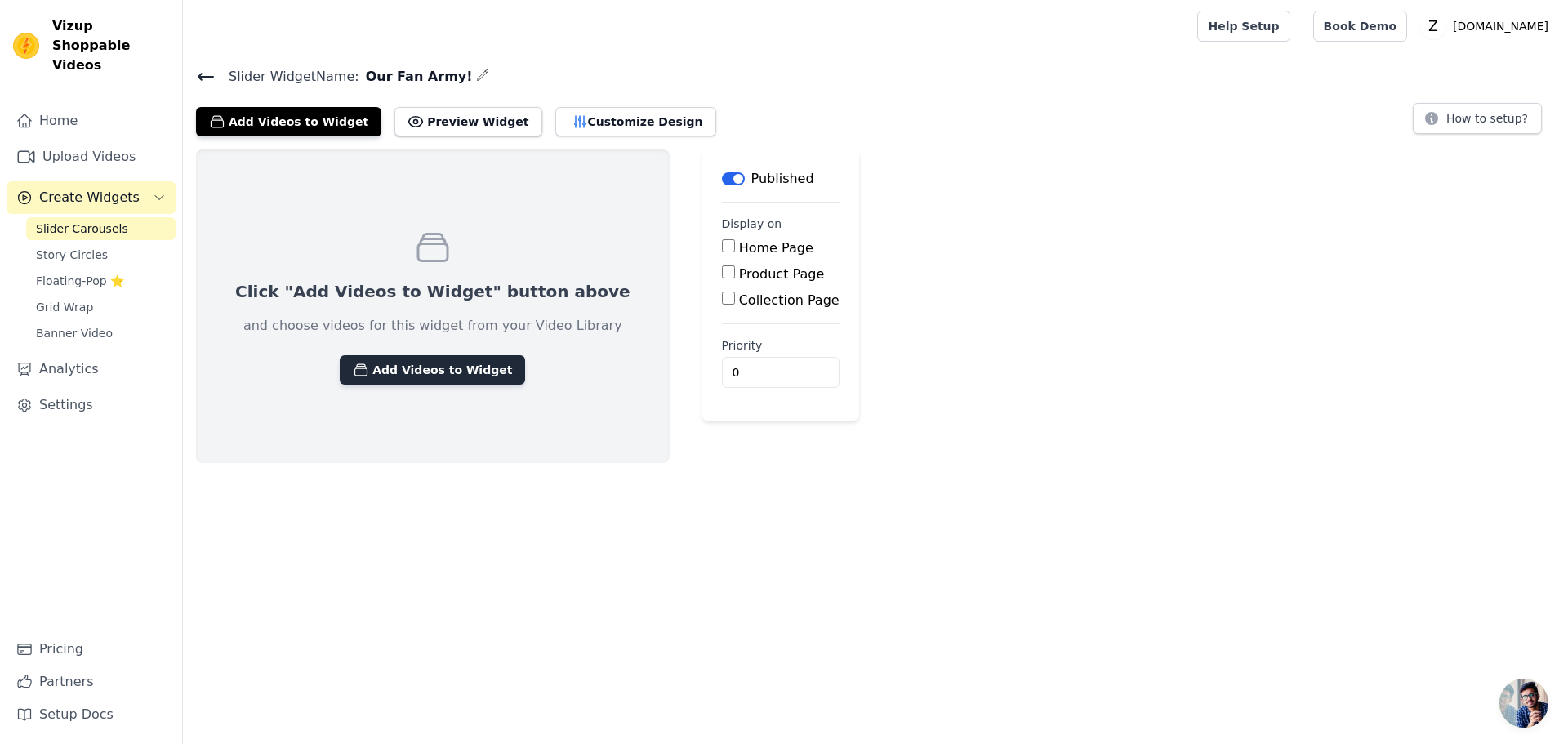
click at [368, 359] on button "Add Videos to Widget" at bounding box center [432, 370] width 185 height 30
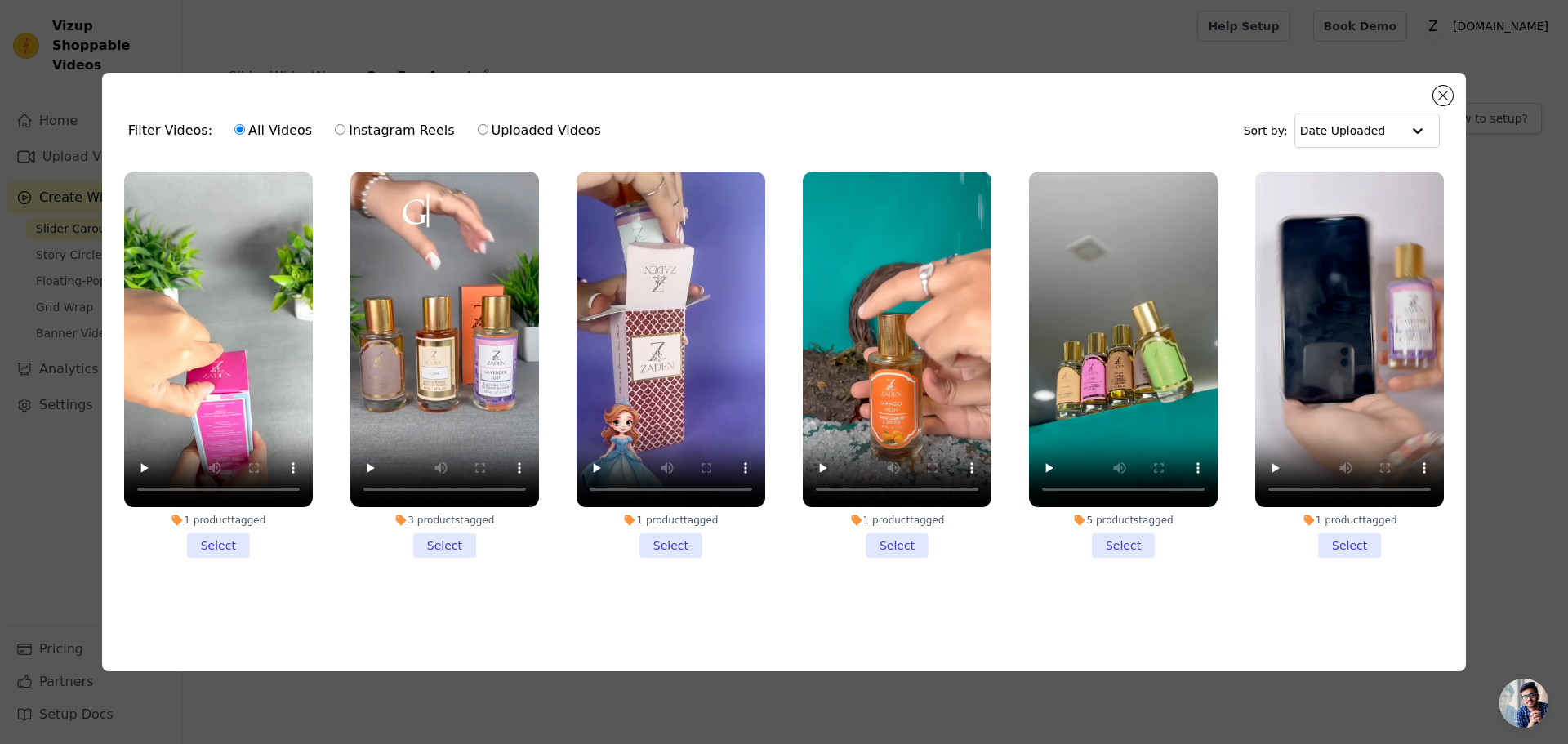
click at [224, 541] on li "1 product tagged Select" at bounding box center [218, 365] width 188 height 387
click at [0, 0] on input "1 product tagged Select" at bounding box center [0, 0] width 0 height 0
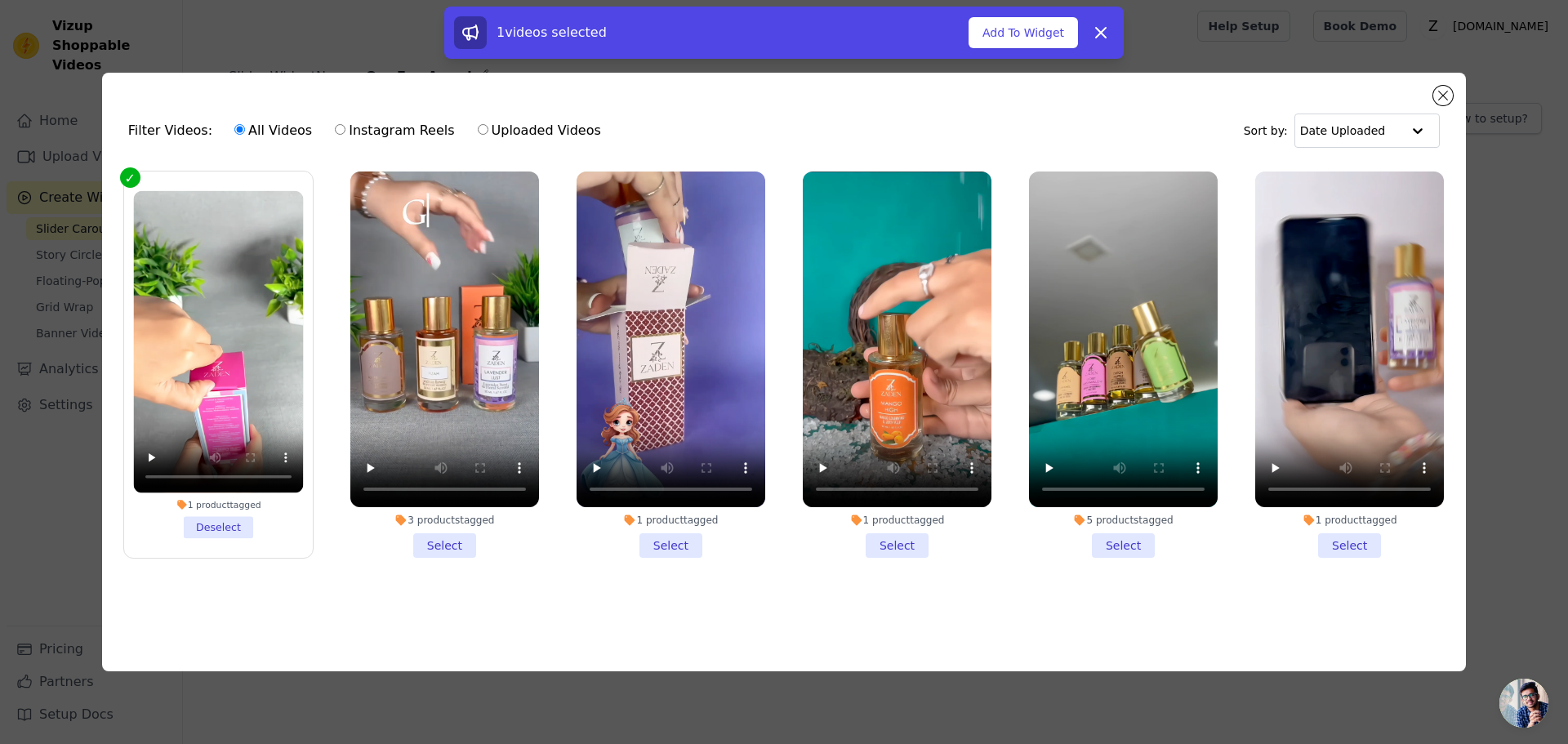
click at [429, 539] on li "3 products tagged Select" at bounding box center [444, 365] width 188 height 387
click at [0, 0] on input "3 products tagged Select" at bounding box center [0, 0] width 0 height 0
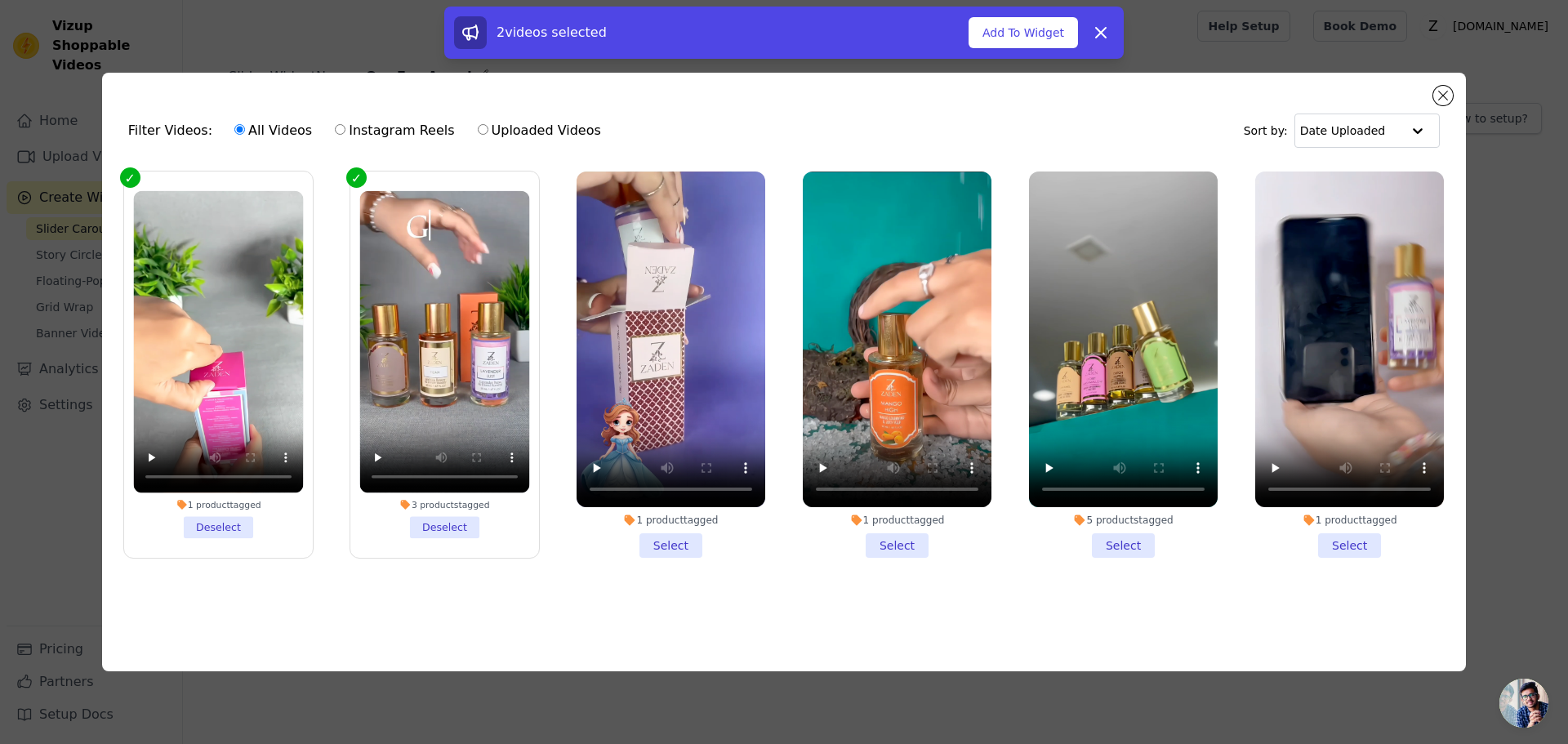
click at [660, 530] on li "1 product tagged Select" at bounding box center [670, 365] width 188 height 387
click at [0, 0] on input "1 product tagged Select" at bounding box center [0, 0] width 0 height 0
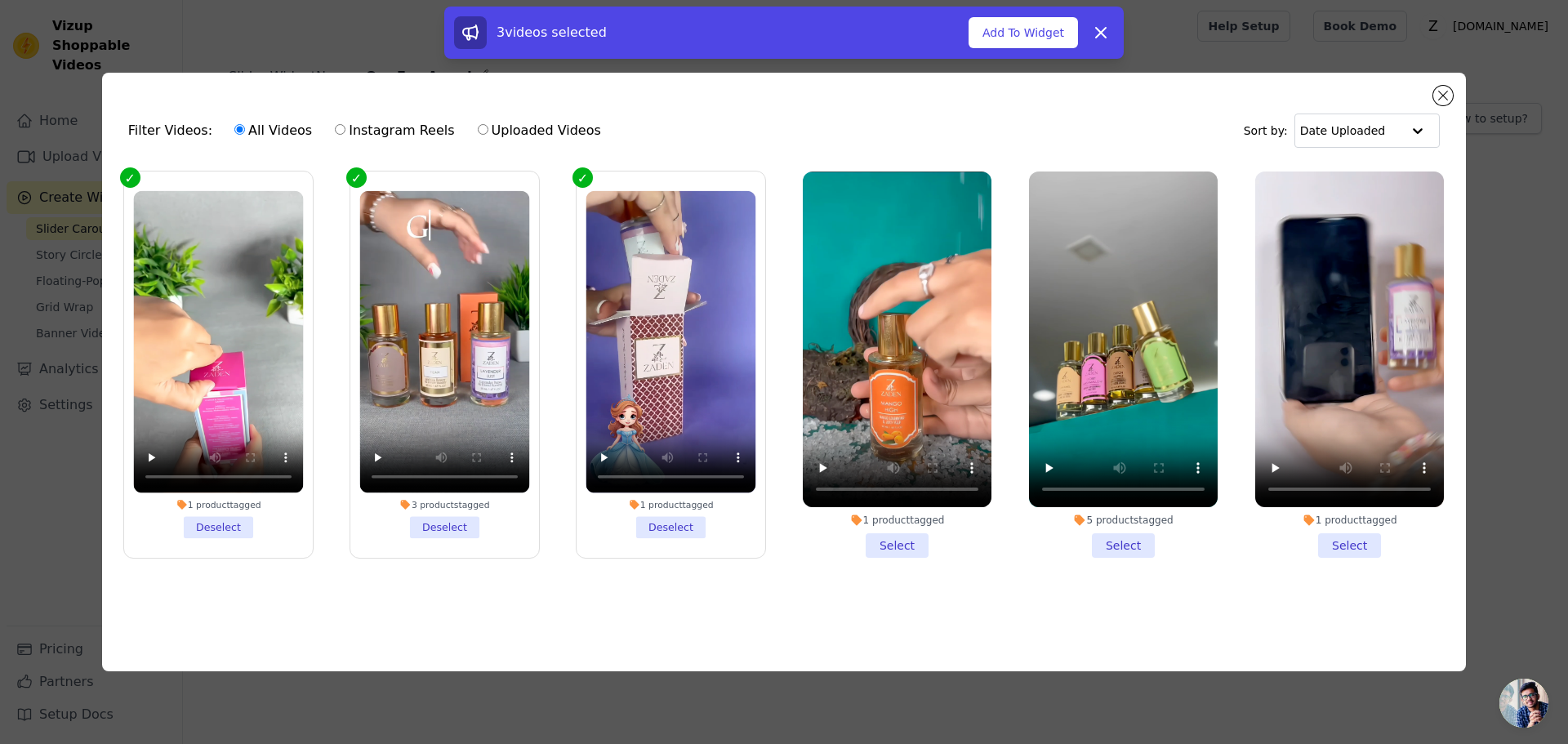
click at [901, 539] on li "1 product tagged Select" at bounding box center [897, 365] width 188 height 387
click at [0, 0] on input "1 product tagged Select" at bounding box center [0, 0] width 0 height 0
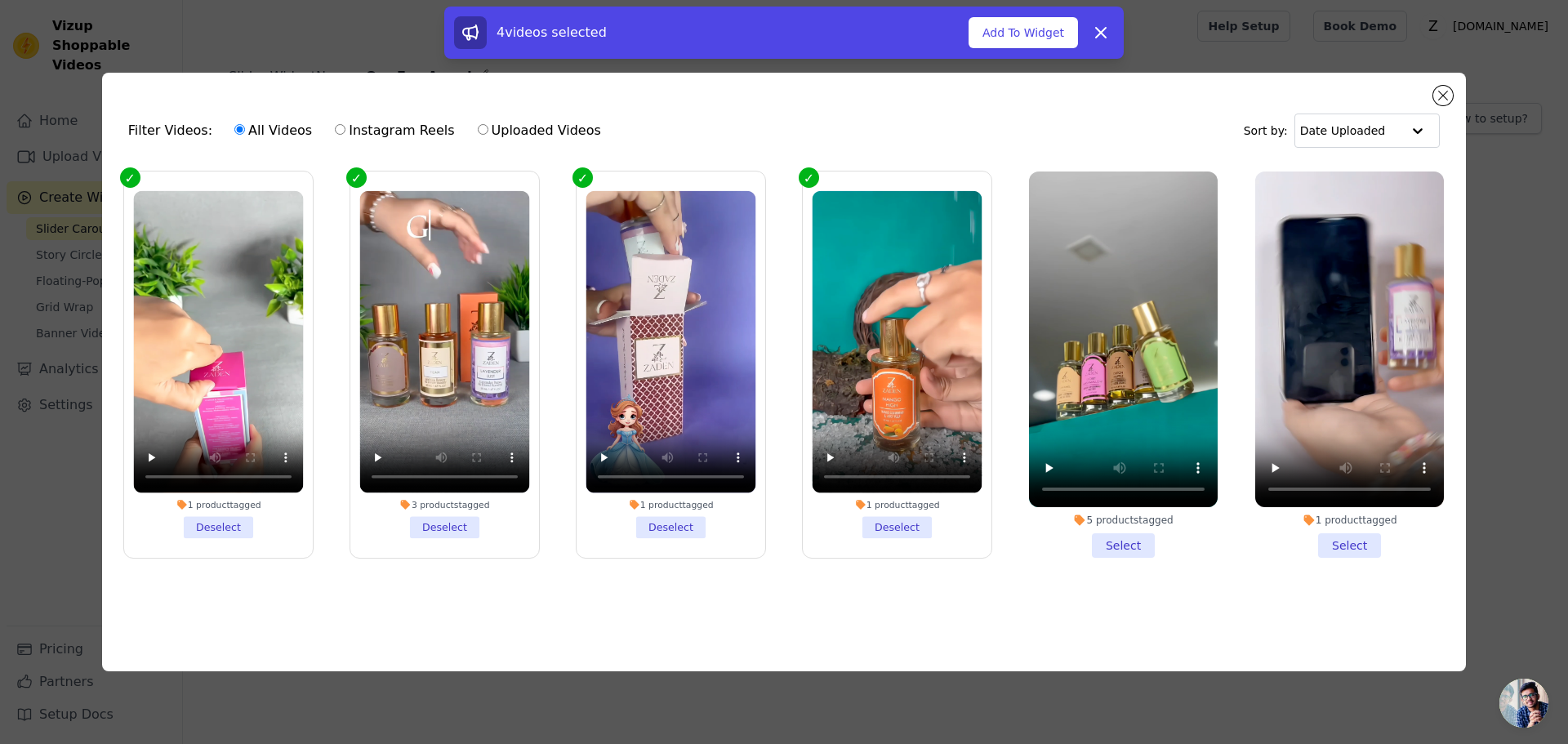
click at [1138, 535] on li "5 products tagged Select" at bounding box center [1124, 365] width 188 height 387
click at [0, 0] on input "5 products tagged Select" at bounding box center [0, 0] width 0 height 0
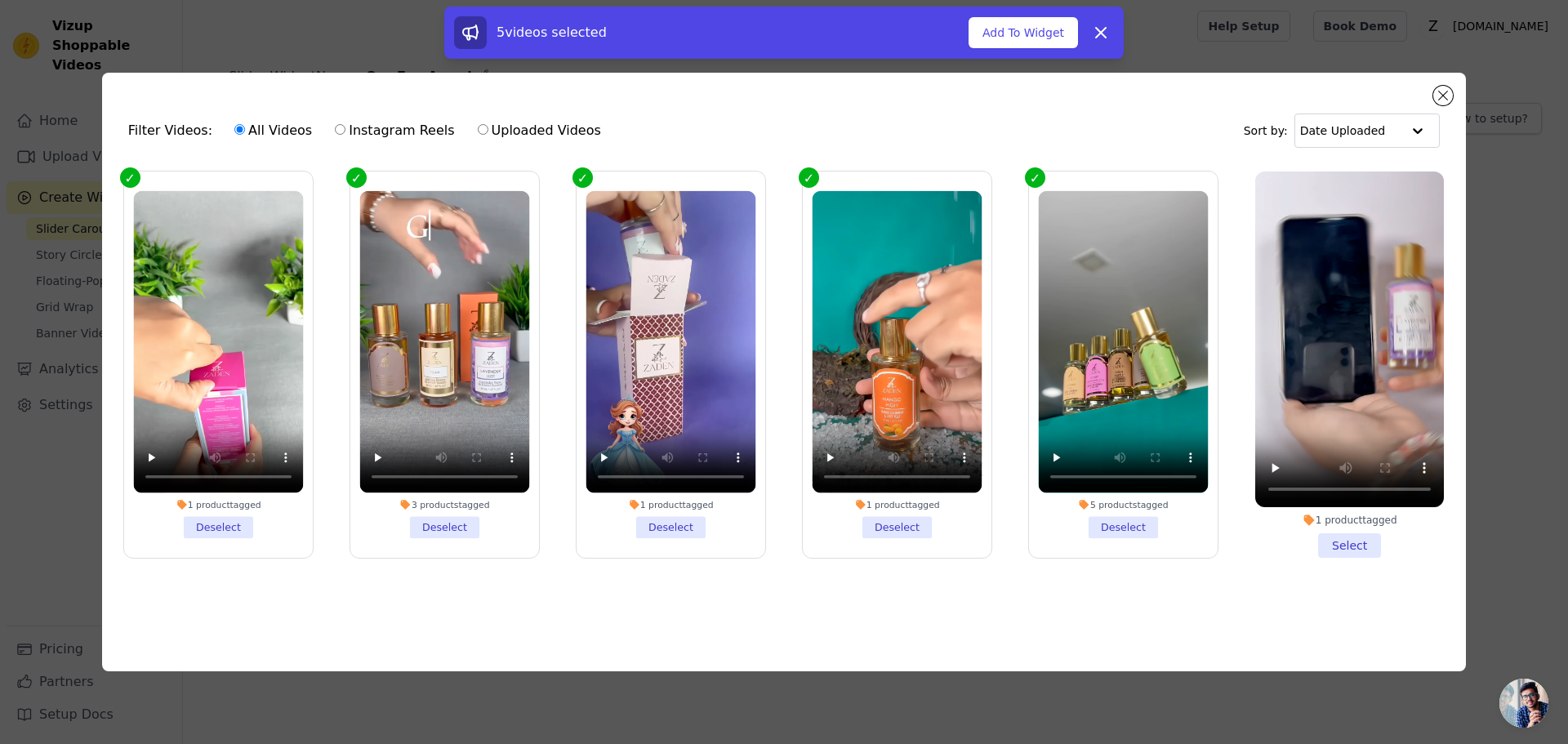
click at [1334, 547] on li "1 product tagged Select" at bounding box center [1350, 365] width 188 height 387
click at [0, 0] on input "1 product tagged Select" at bounding box center [0, 0] width 0 height 0
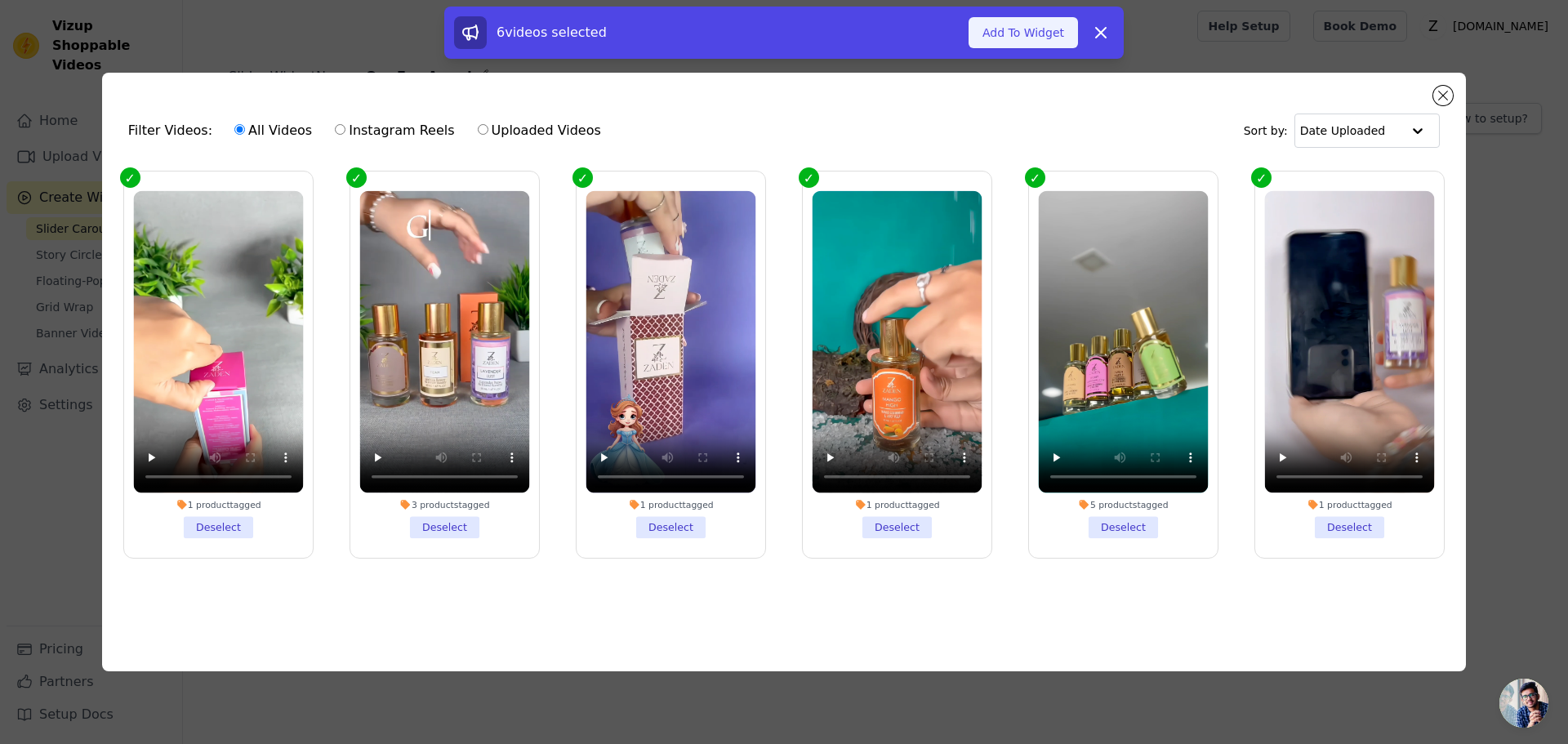
click at [1003, 29] on button "Add To Widget" at bounding box center [1024, 32] width 109 height 31
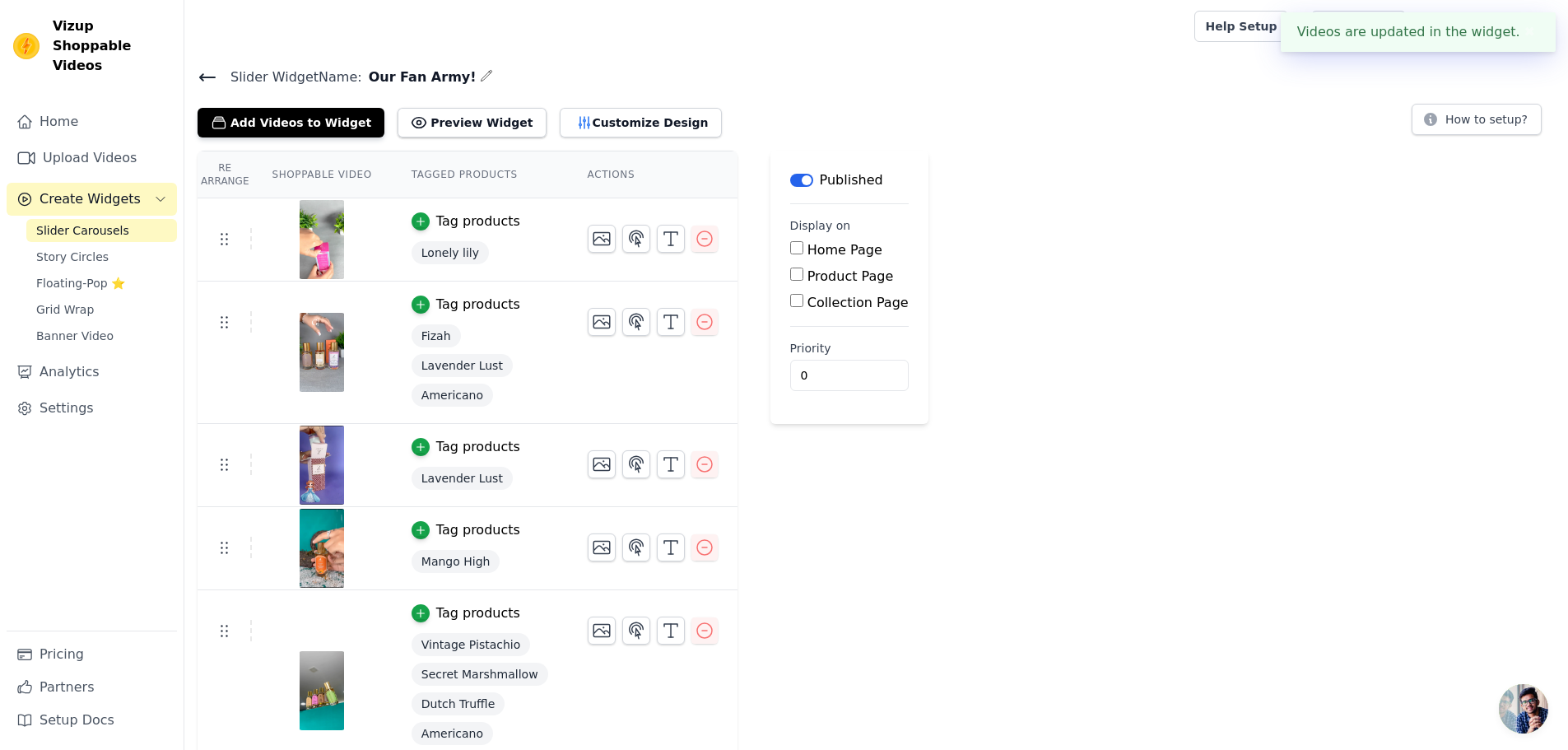
click at [824, 255] on label "Home Page" at bounding box center [844, 250] width 75 height 16
click at [803, 254] on input "Home Page" at bounding box center [796, 247] width 13 height 13
checkbox input "true"
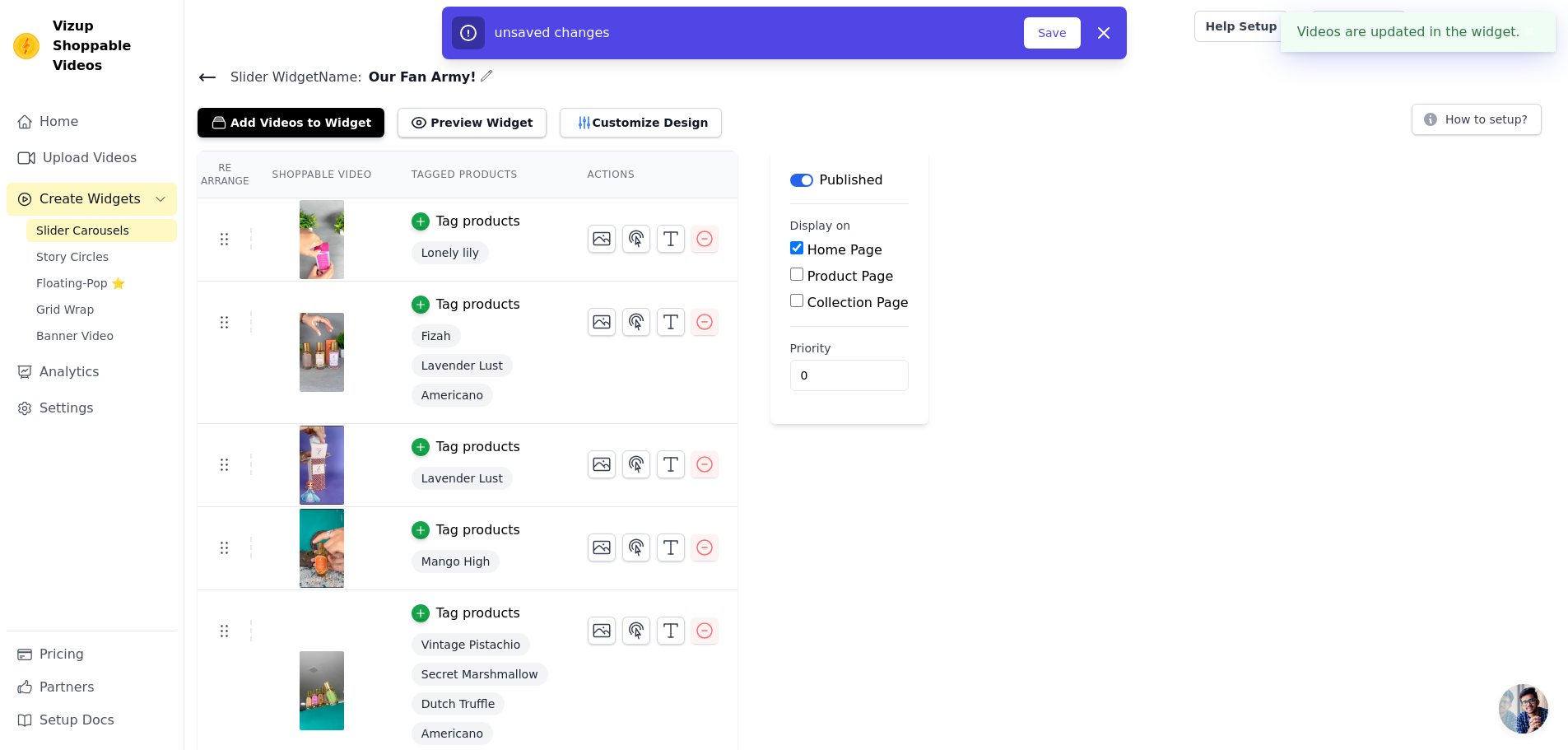
click at [829, 285] on div "Product Page" at bounding box center [849, 277] width 119 height 20
click at [833, 282] on label "Product Page" at bounding box center [850, 276] width 86 height 16
click at [803, 281] on input "Product Page" at bounding box center [796, 274] width 13 height 13
checkbox input "true"
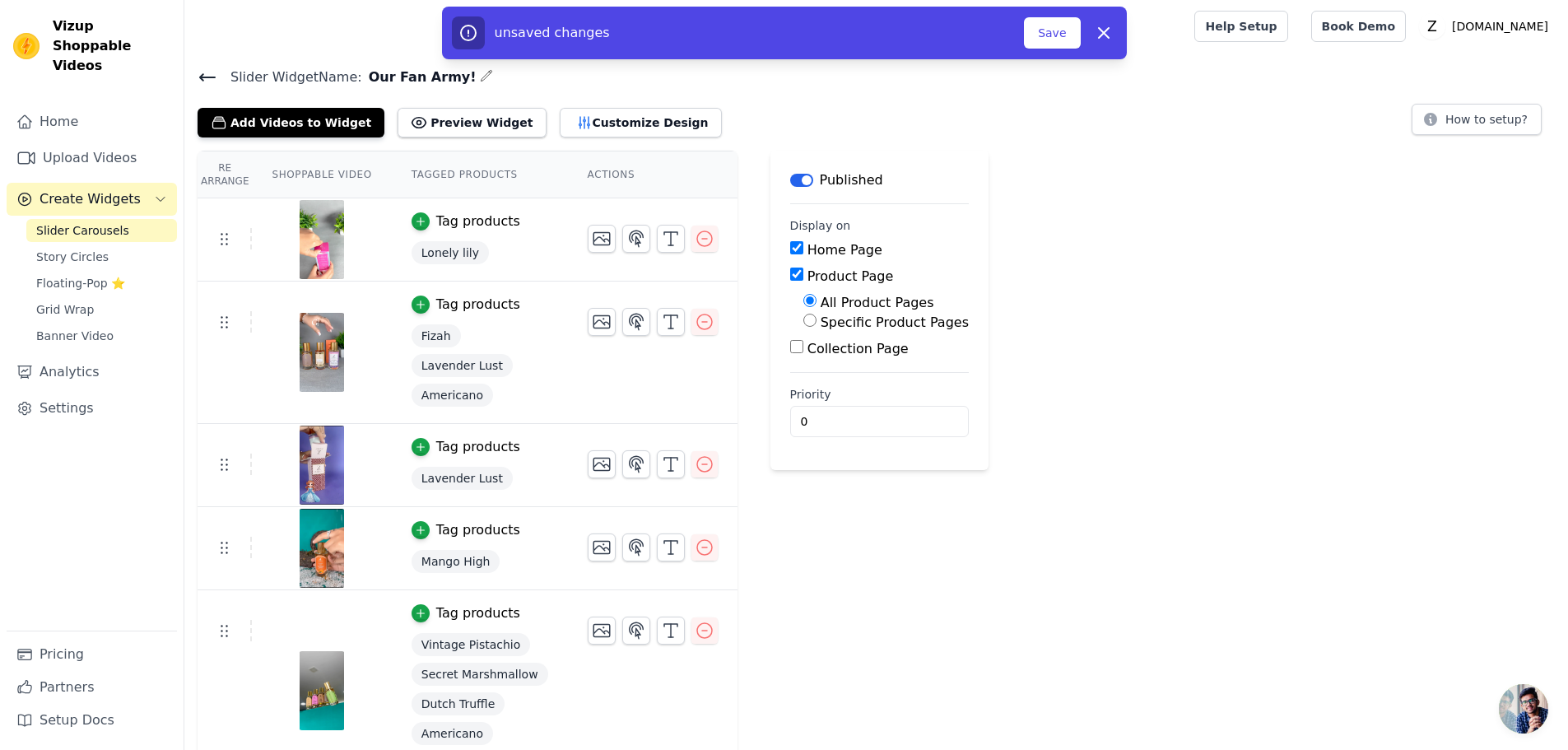
click at [837, 354] on label "Collection Page" at bounding box center [857, 349] width 101 height 16
click at [803, 353] on input "Collection Page" at bounding box center [796, 346] width 13 height 13
checkbox input "true"
click at [831, 469] on input "0" at bounding box center [887, 467] width 194 height 31
click at [1238, 415] on div "Re Arrange Shoppable Video Tagged Products Actions Tag products Lonely lily Tag…" at bounding box center [875, 513] width 1383 height 725
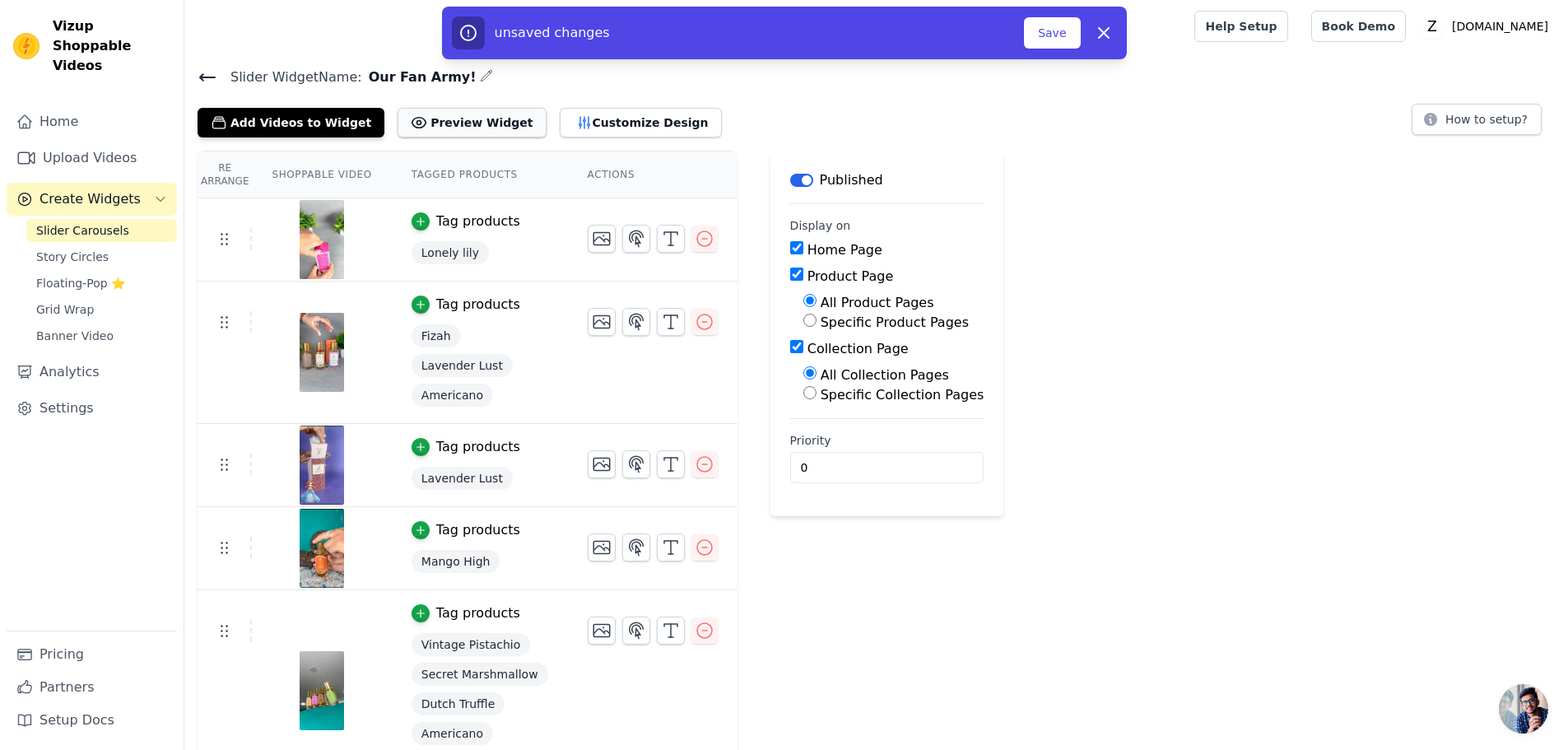
click at [454, 122] on button "Preview Widget" at bounding box center [472, 123] width 148 height 30
click at [594, 128] on button "Customize Design" at bounding box center [641, 123] width 162 height 30
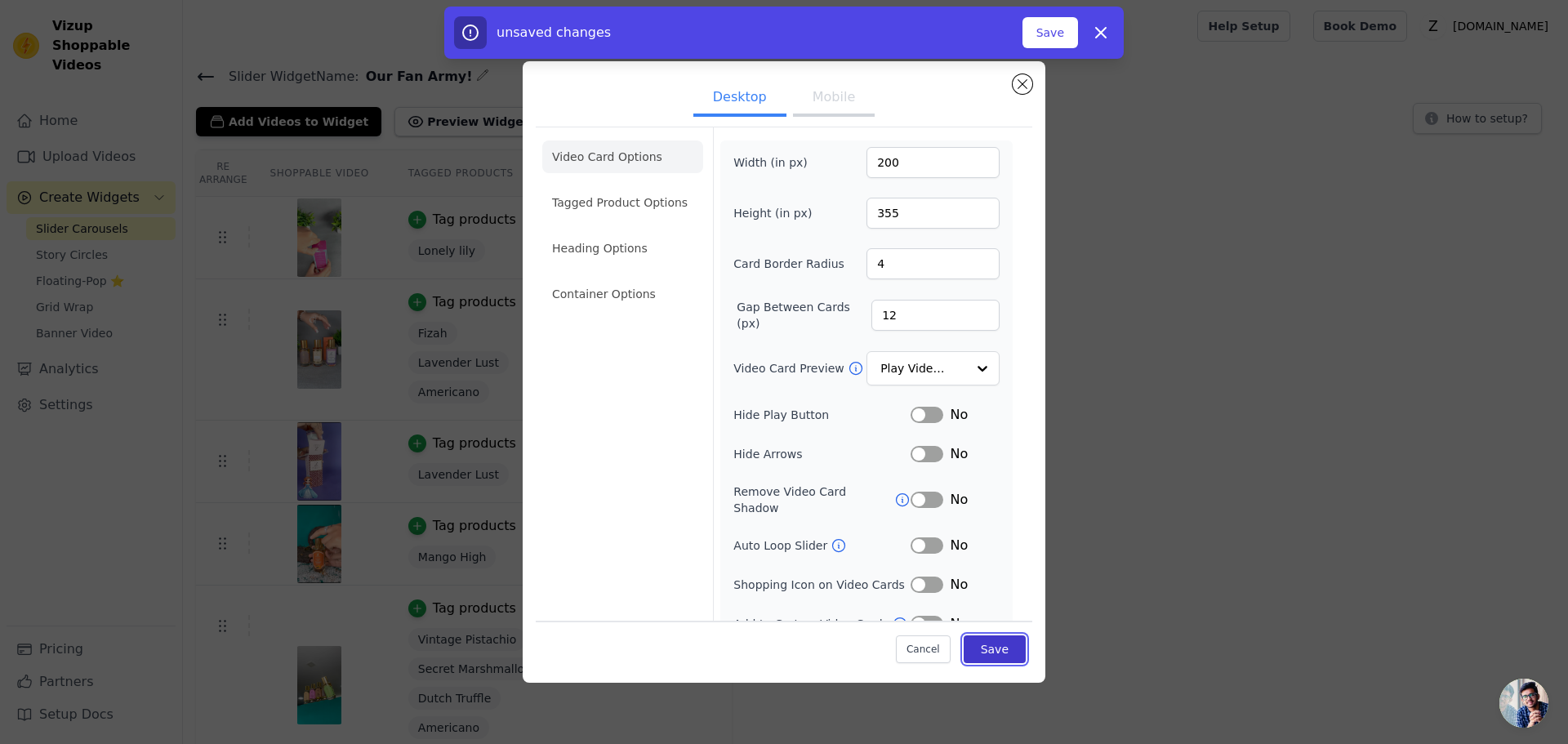
click at [985, 655] on button "Save" at bounding box center [995, 650] width 62 height 28
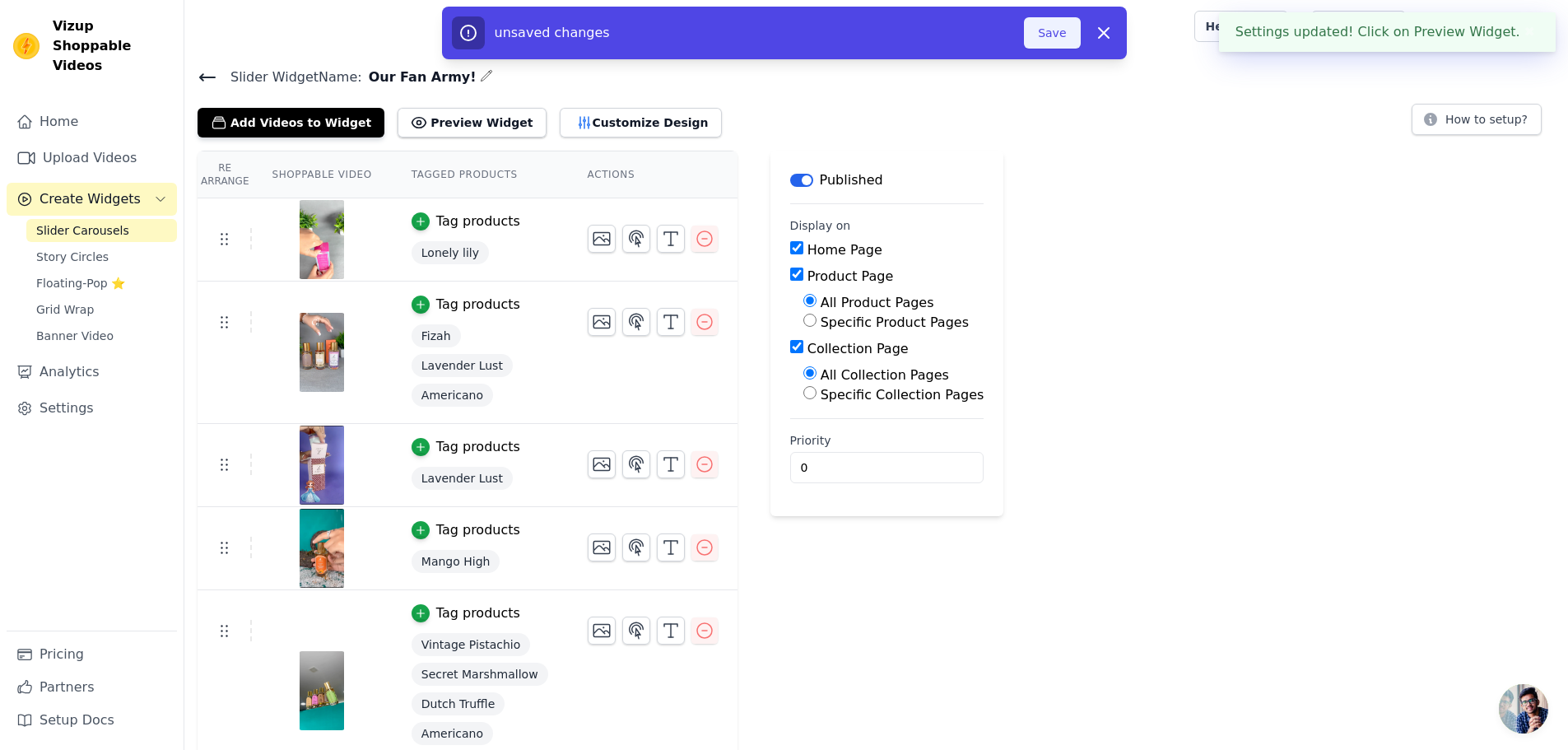
click at [1042, 38] on button "Save" at bounding box center [1051, 32] width 56 height 31
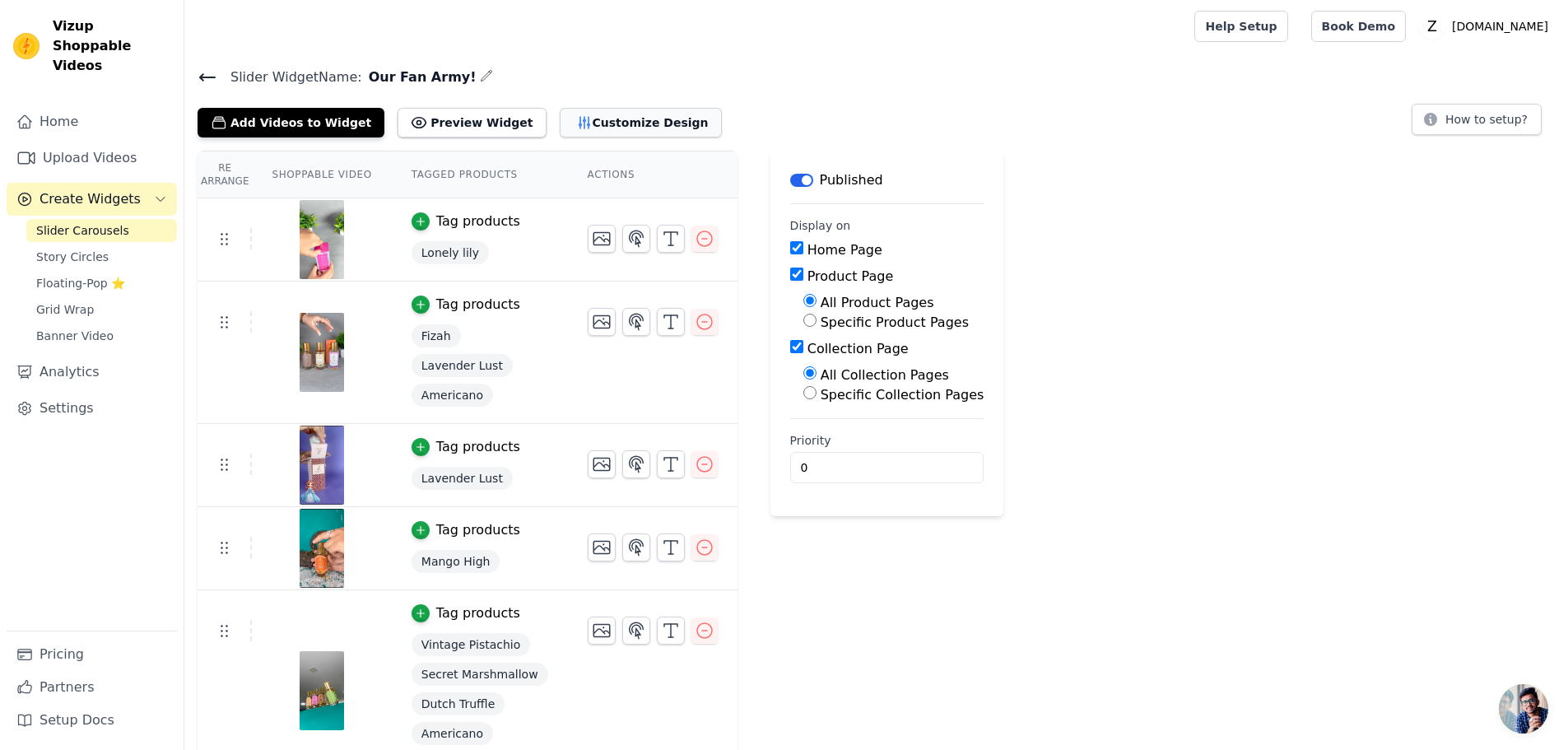
click at [585, 131] on button "Customize Design" at bounding box center [641, 123] width 162 height 30
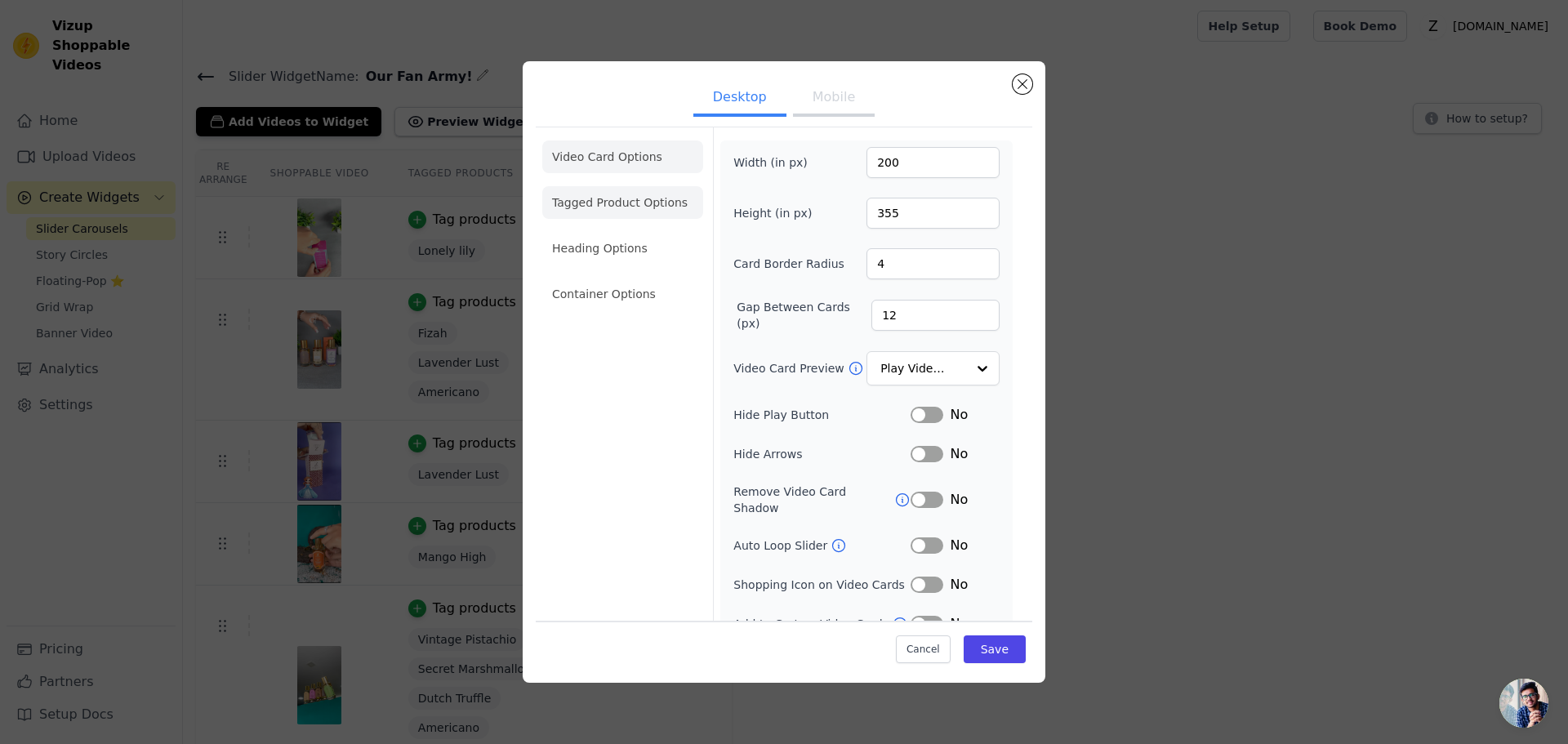
click at [668, 278] on li "Tagged Product Options" at bounding box center [623, 294] width 161 height 33
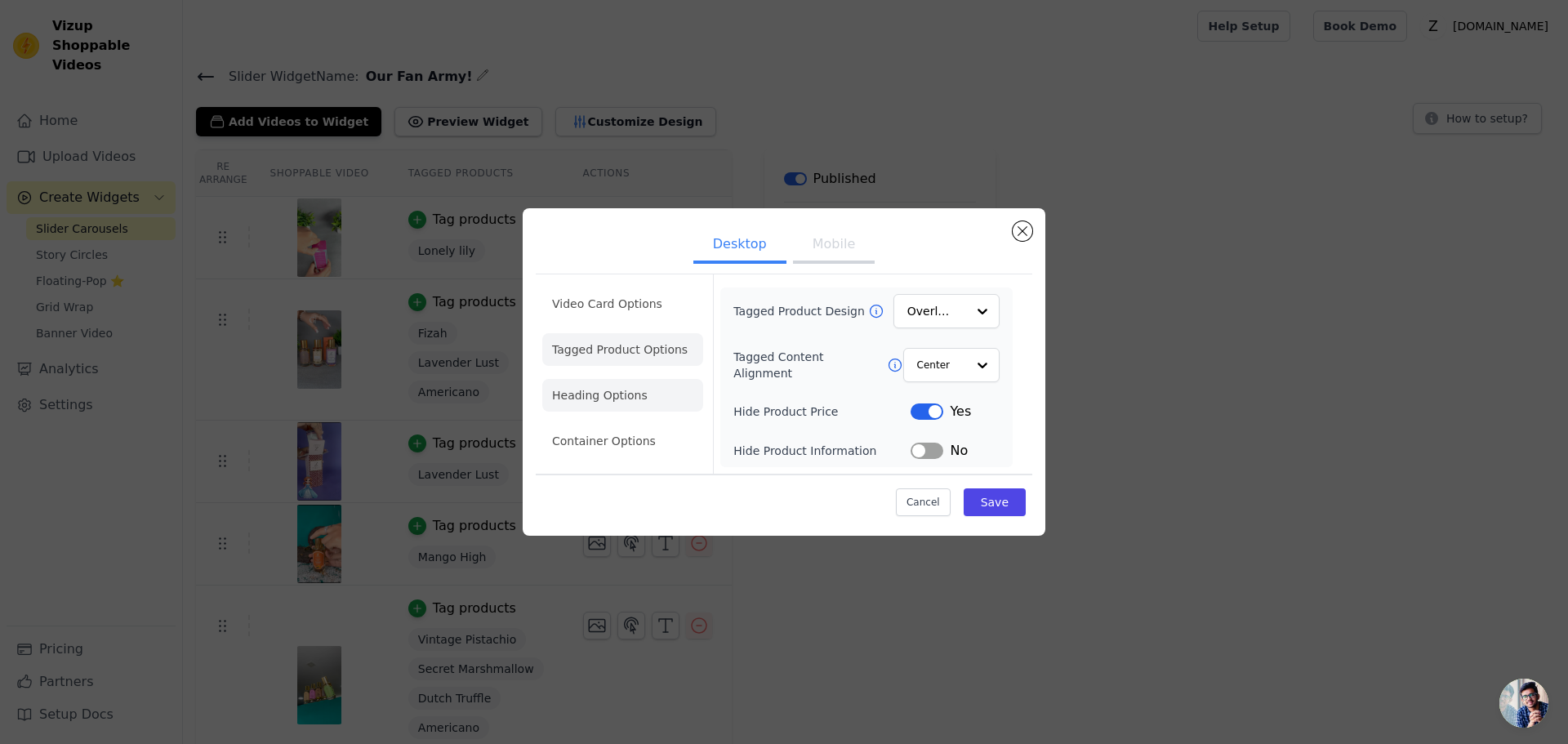
click at [599, 391] on li "Heading Options" at bounding box center [623, 395] width 161 height 33
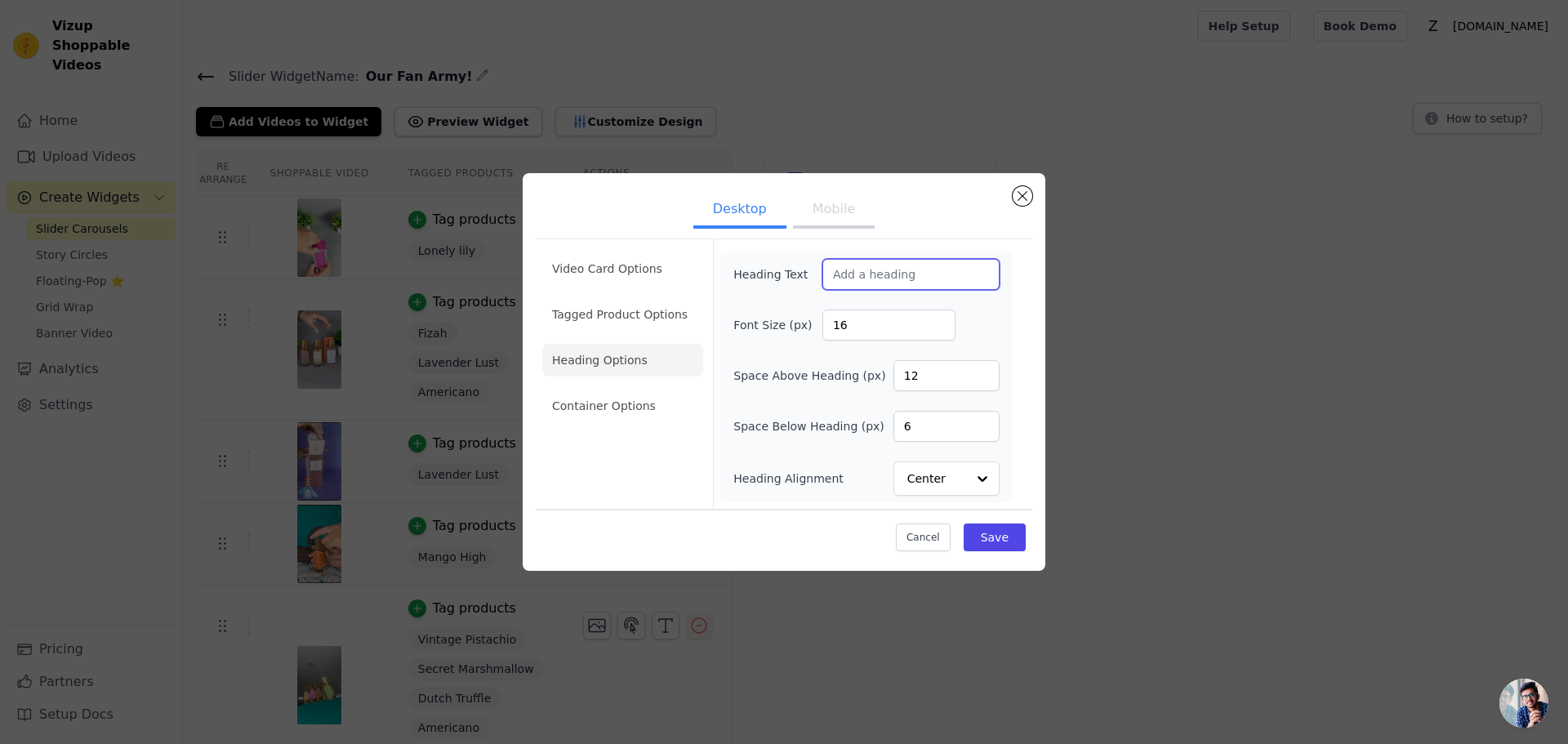
click at [885, 272] on input "Heading Text" at bounding box center [910, 274] width 178 height 31
paste input "Our Fan Army!"
type input "Our Fan Army!"
click at [622, 410] on li "Container Options" at bounding box center [623, 406] width 161 height 33
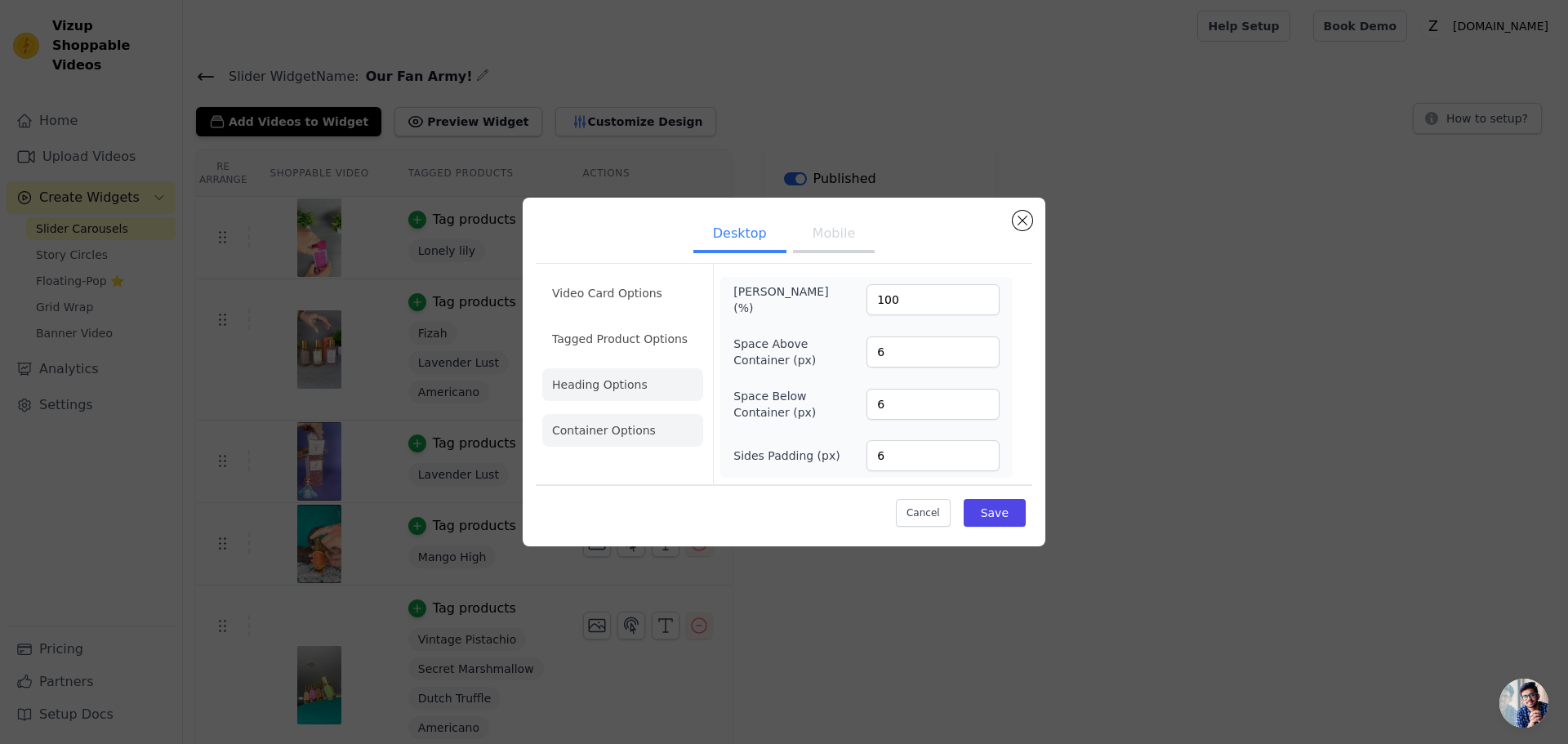
click at [623, 395] on li "Heading Options" at bounding box center [623, 384] width 161 height 33
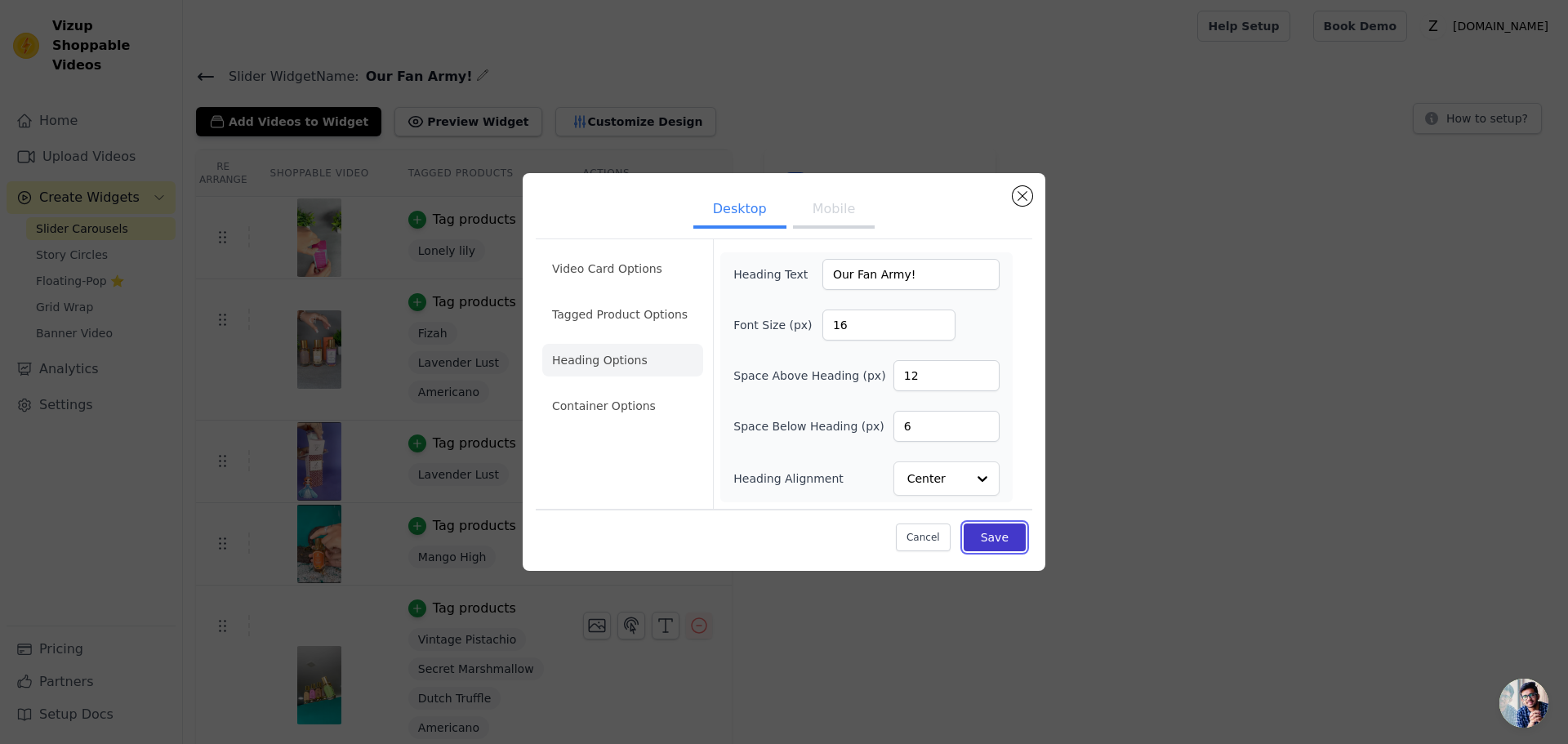
click at [1014, 536] on button "Save" at bounding box center [995, 538] width 62 height 28
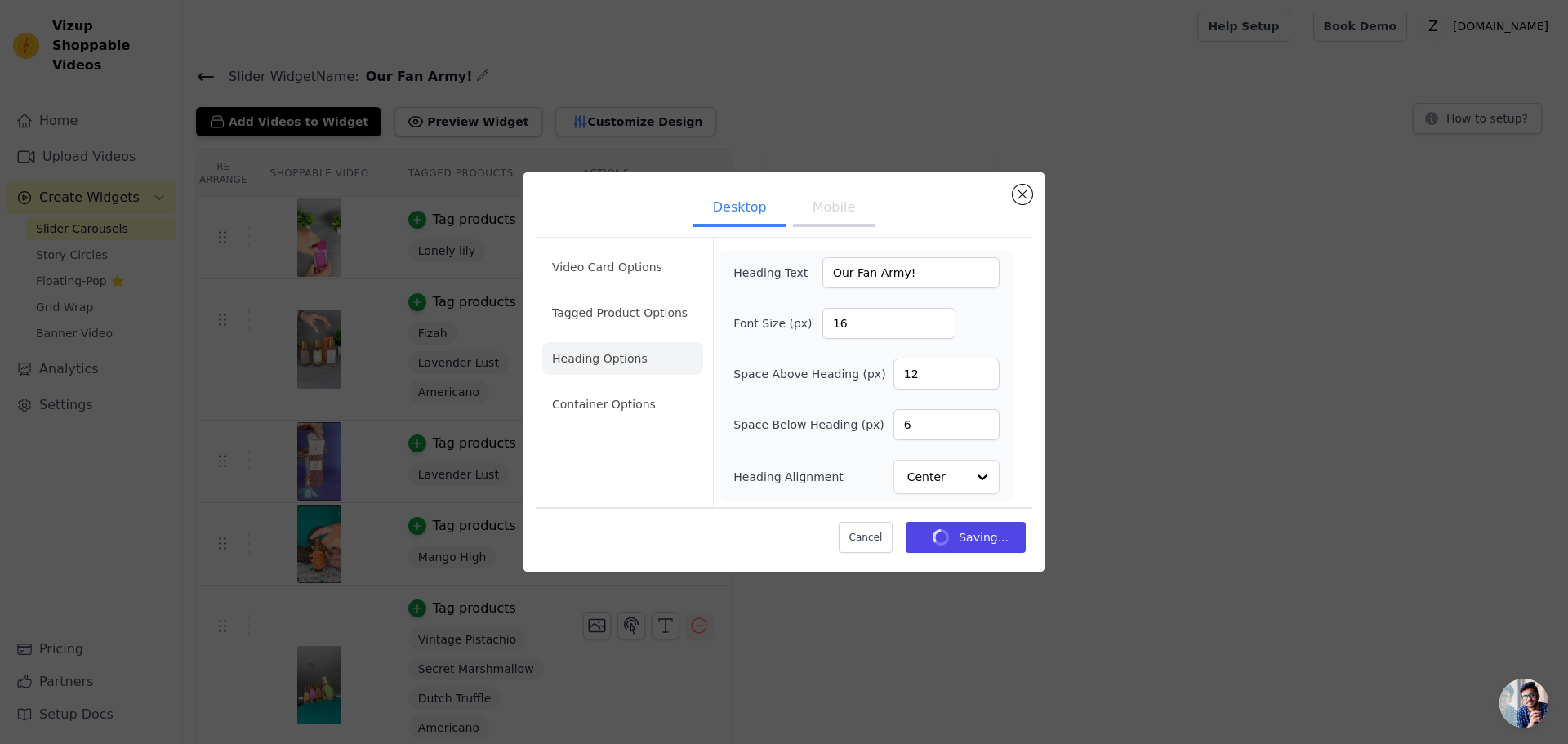
click at [811, 200] on button "Mobile" at bounding box center [834, 209] width 81 height 36
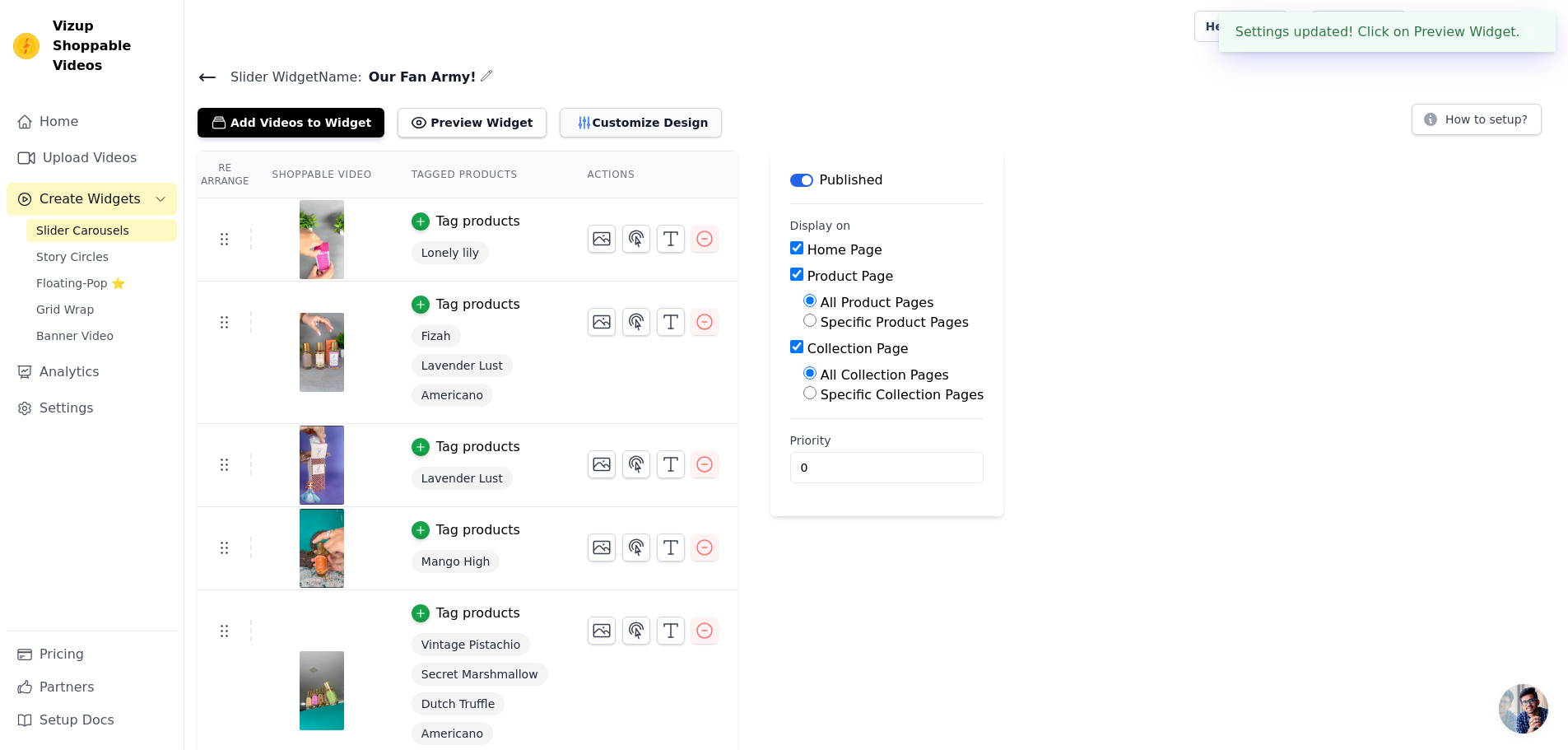
click at [575, 124] on button "Customize Design" at bounding box center [641, 123] width 162 height 30
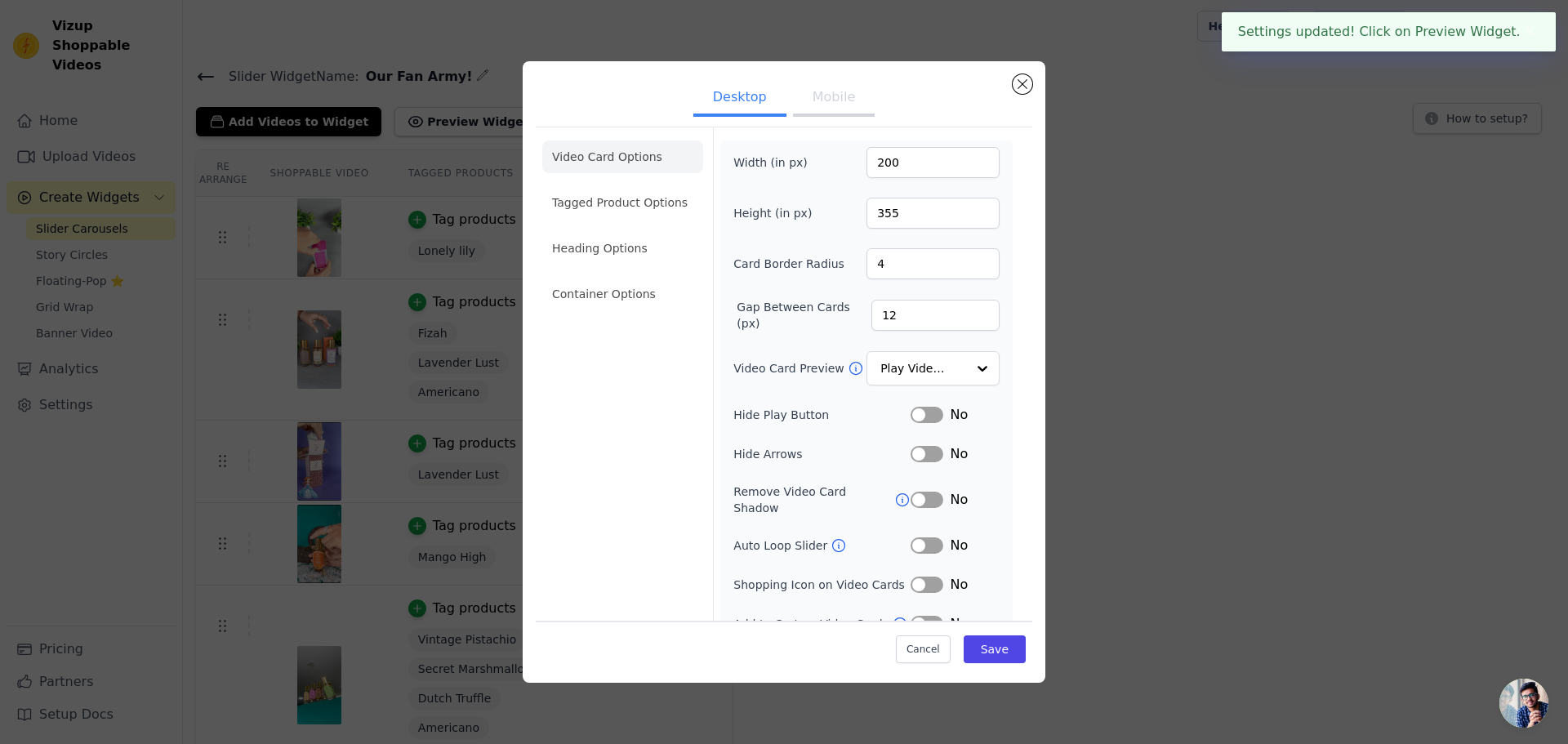
click at [804, 92] on button "Mobile" at bounding box center [834, 99] width 81 height 36
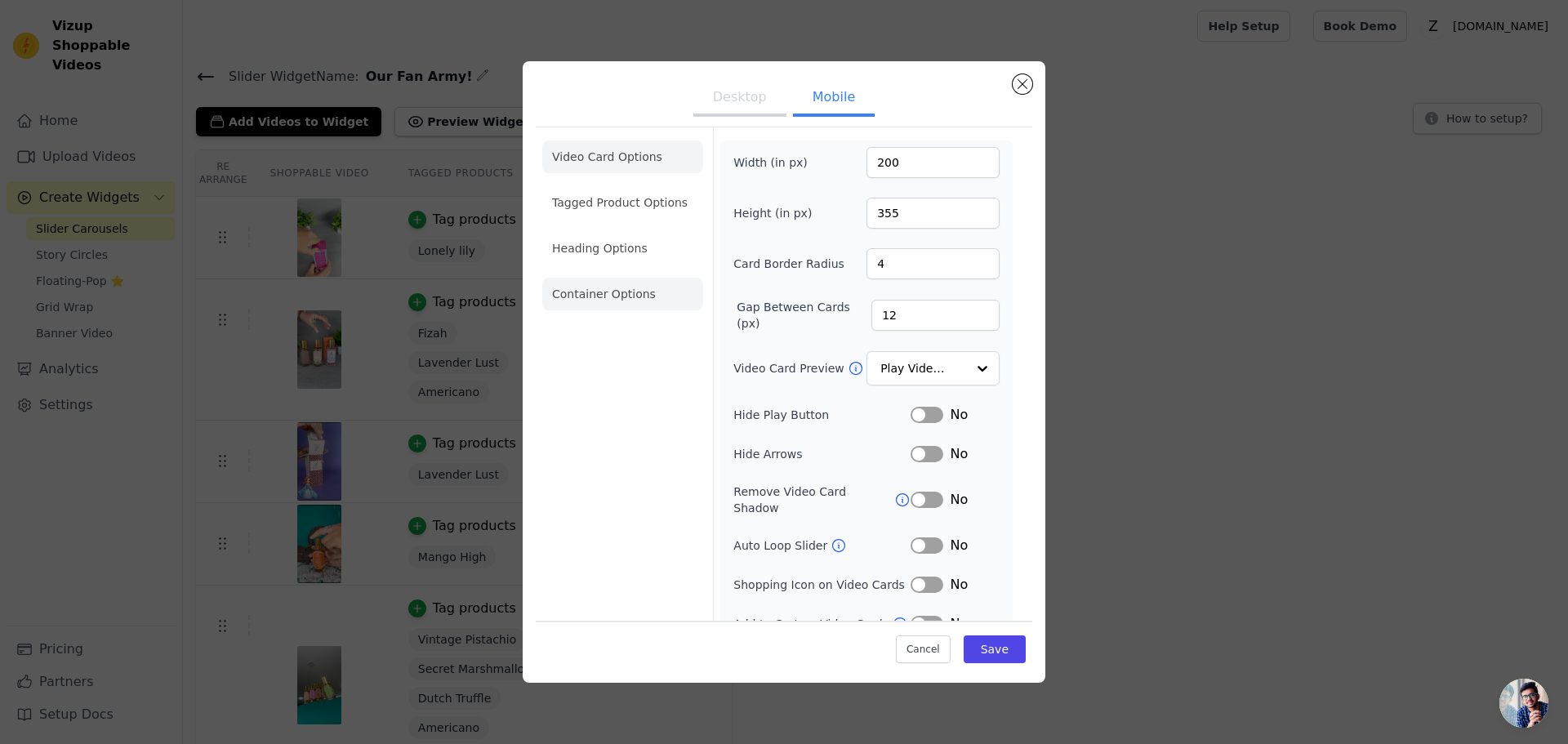
click at [597, 290] on li "Container Options" at bounding box center [623, 294] width 161 height 33
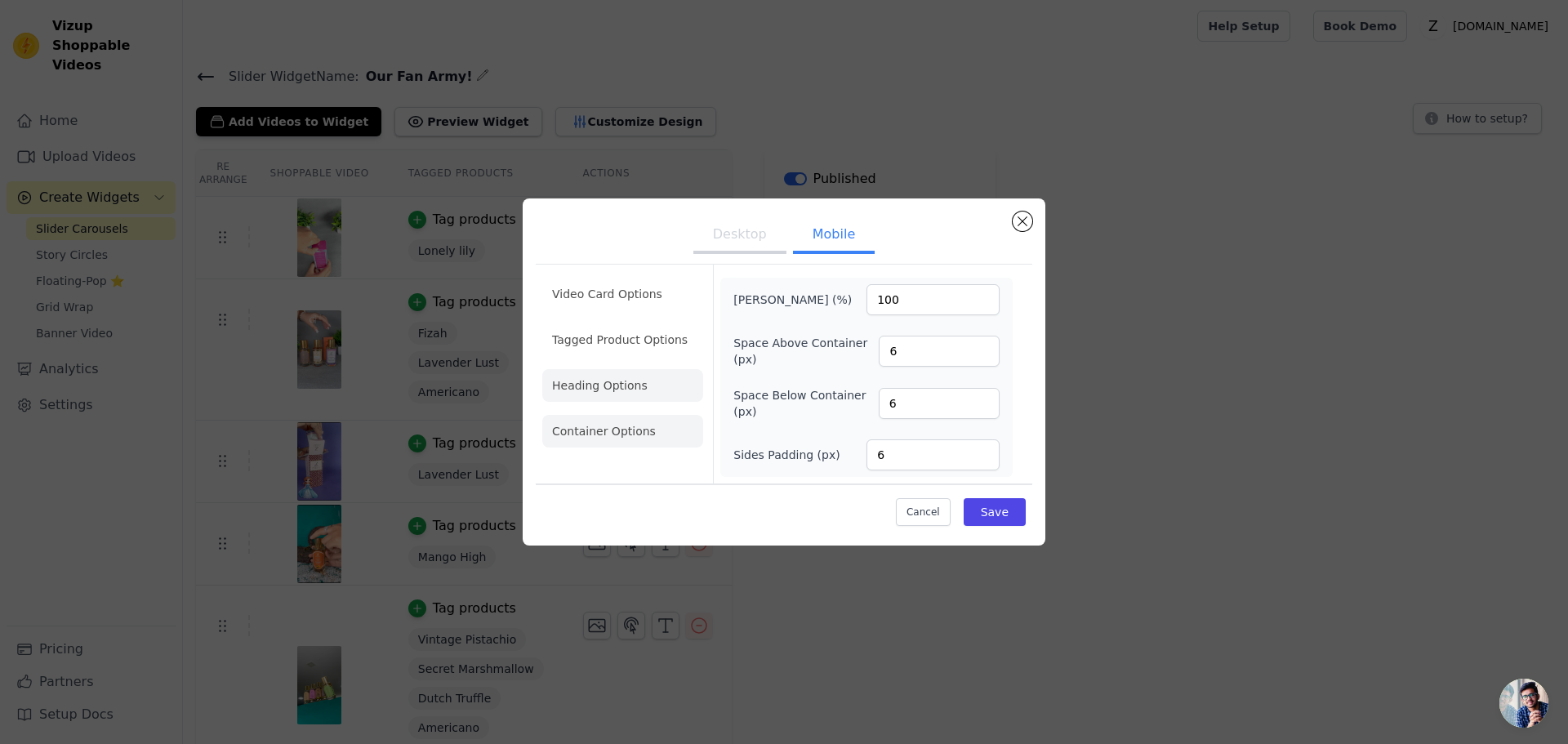
click at [594, 382] on li "Heading Options" at bounding box center [623, 385] width 161 height 33
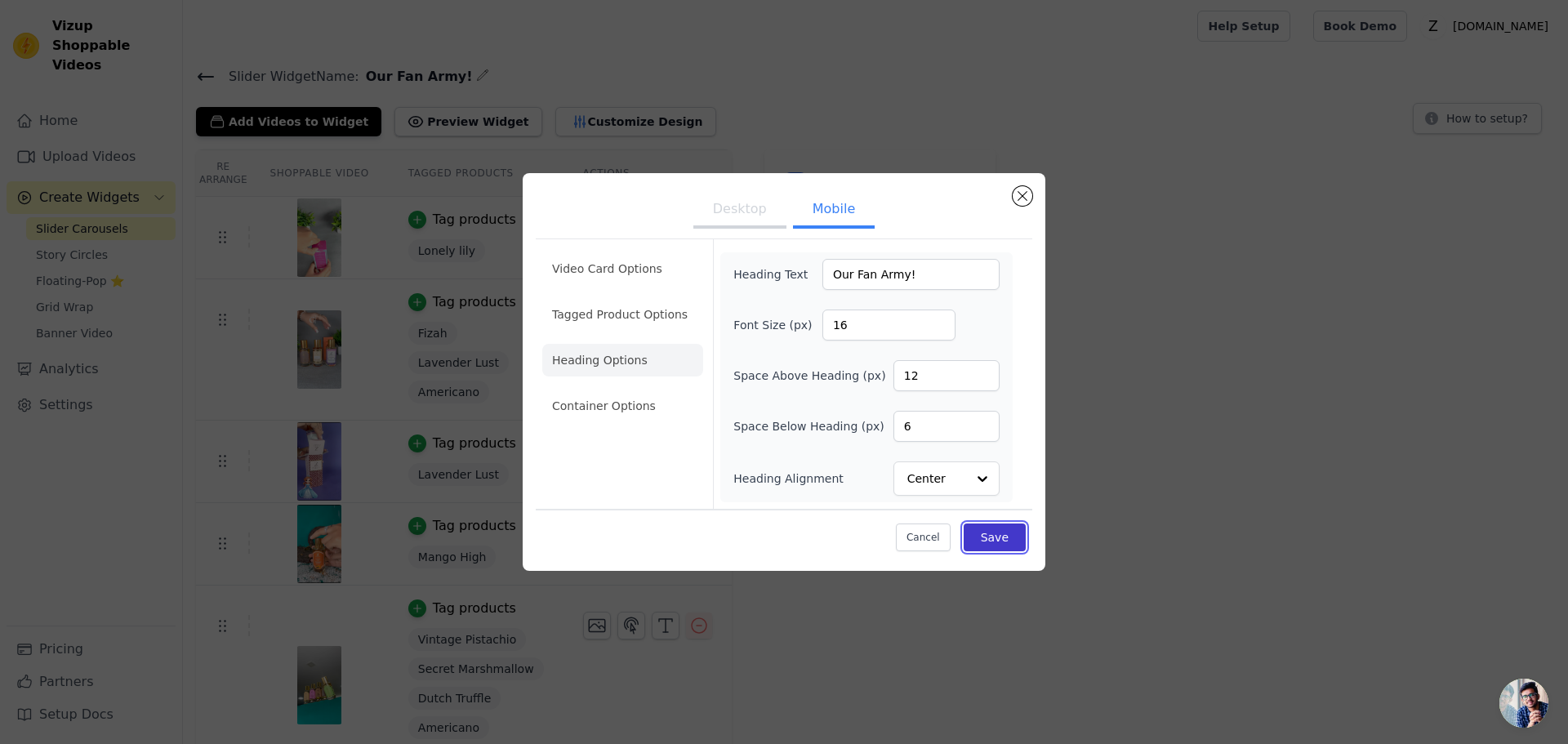
click at [992, 535] on button "Save" at bounding box center [995, 538] width 62 height 28
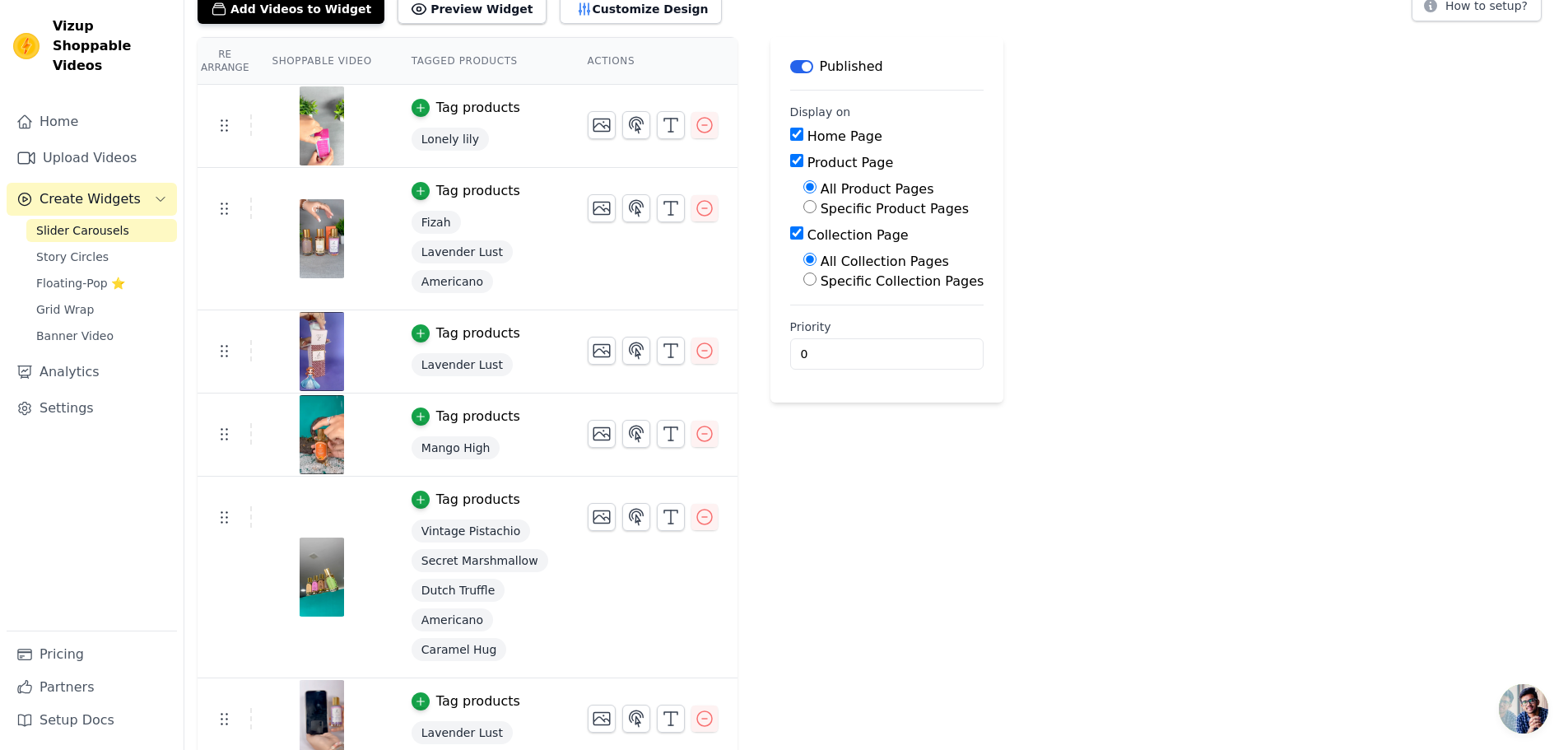
scroll to position [124, 0]
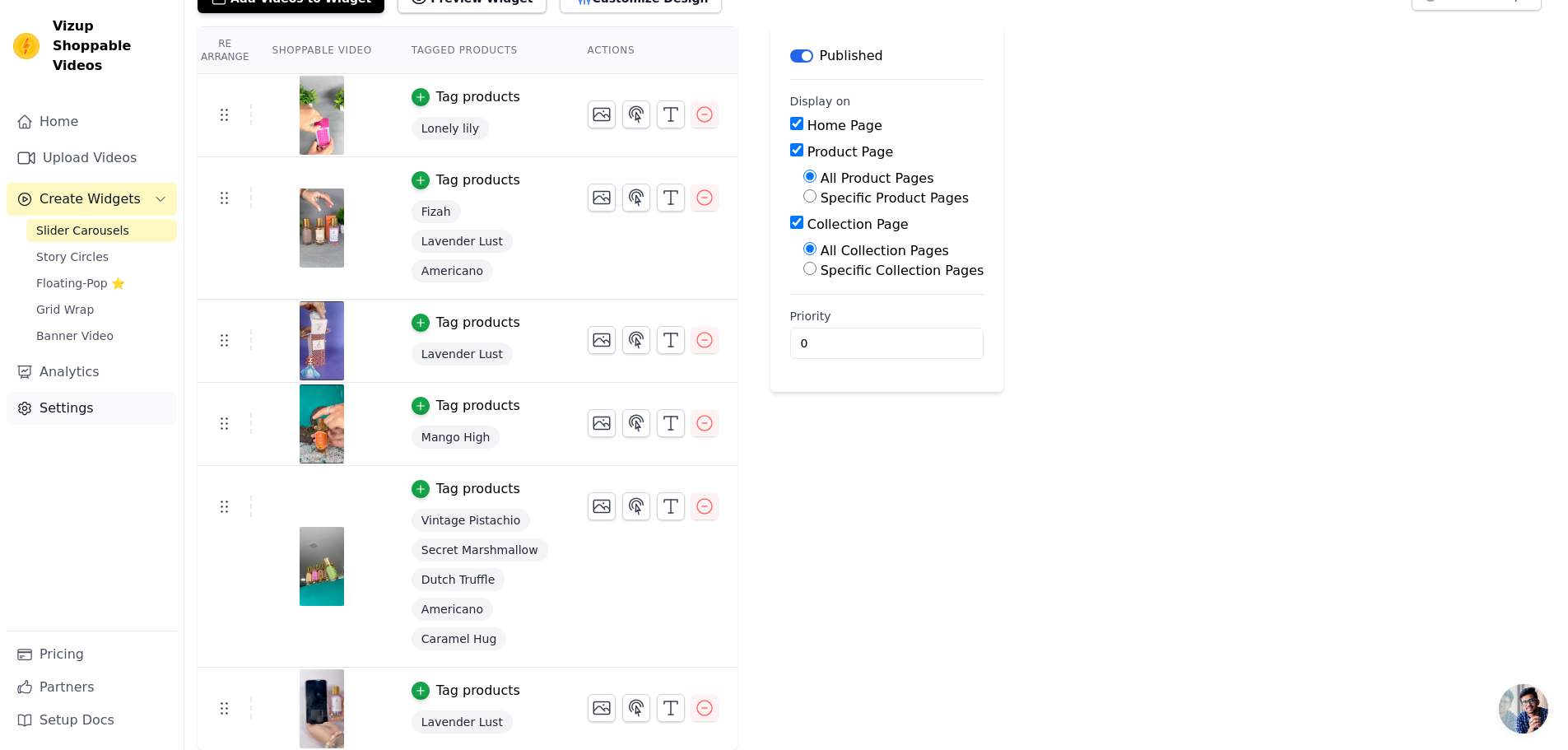
click at [40, 393] on link "Settings" at bounding box center [92, 408] width 170 height 33
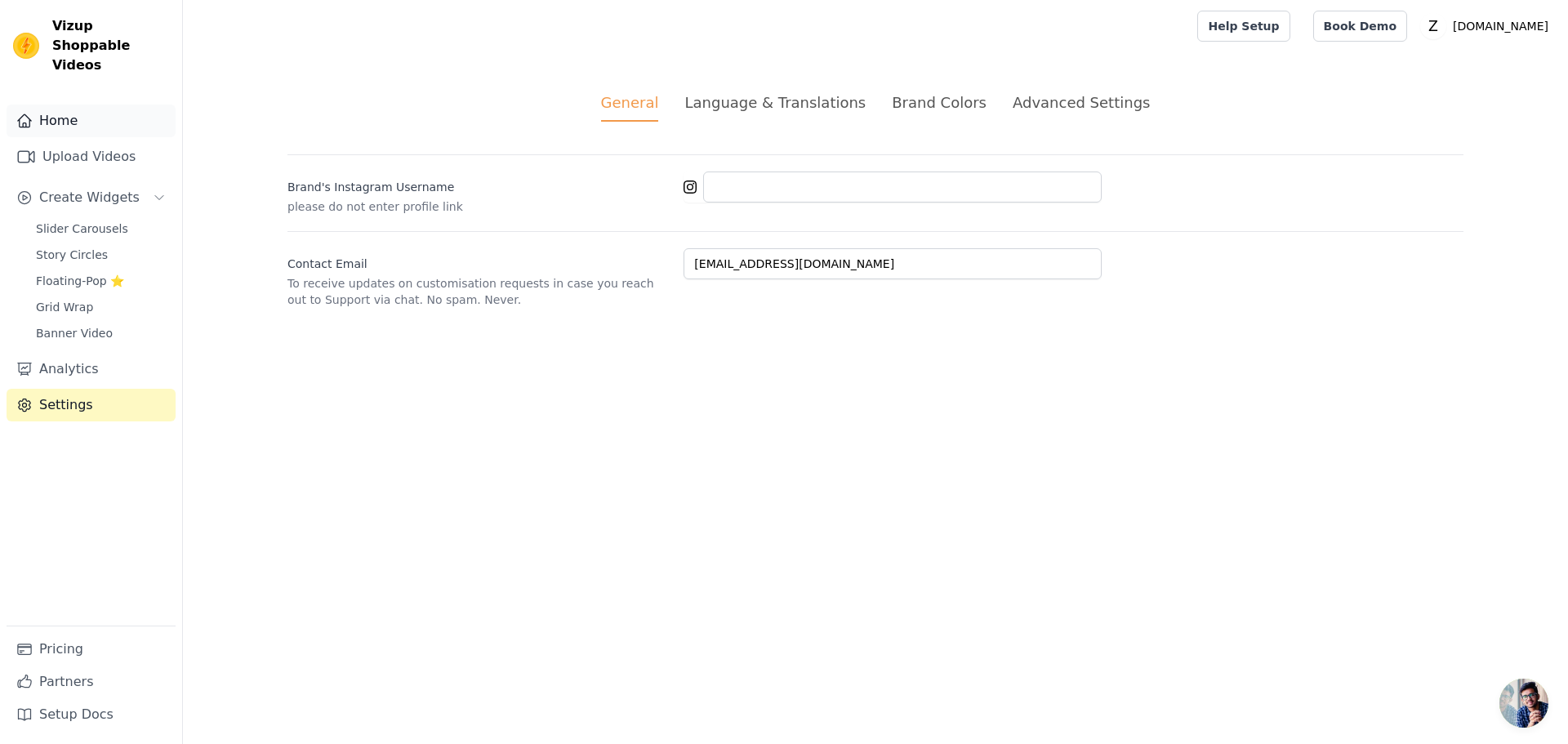
click at [53, 104] on link "Home" at bounding box center [91, 120] width 169 height 33
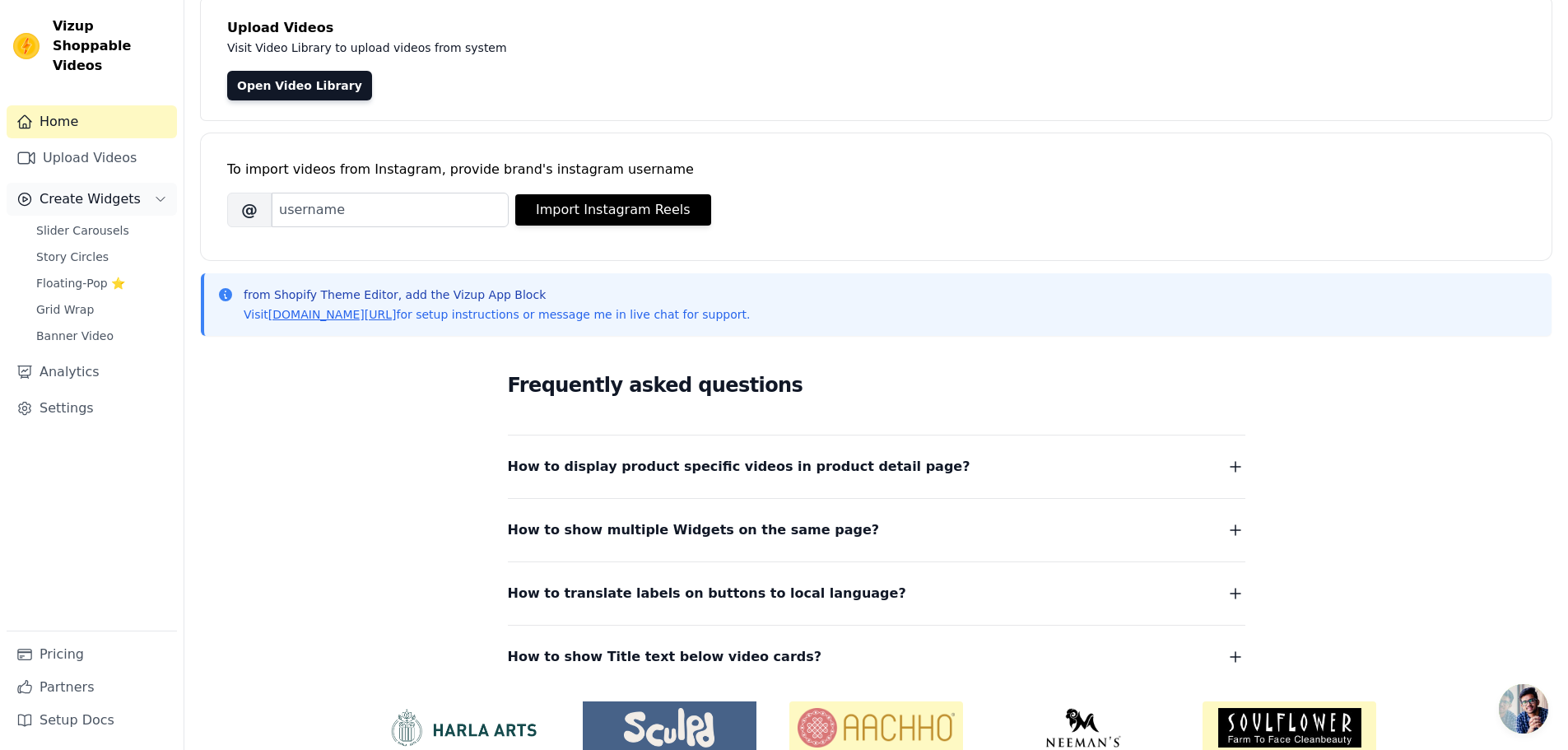
scroll to position [91, 0]
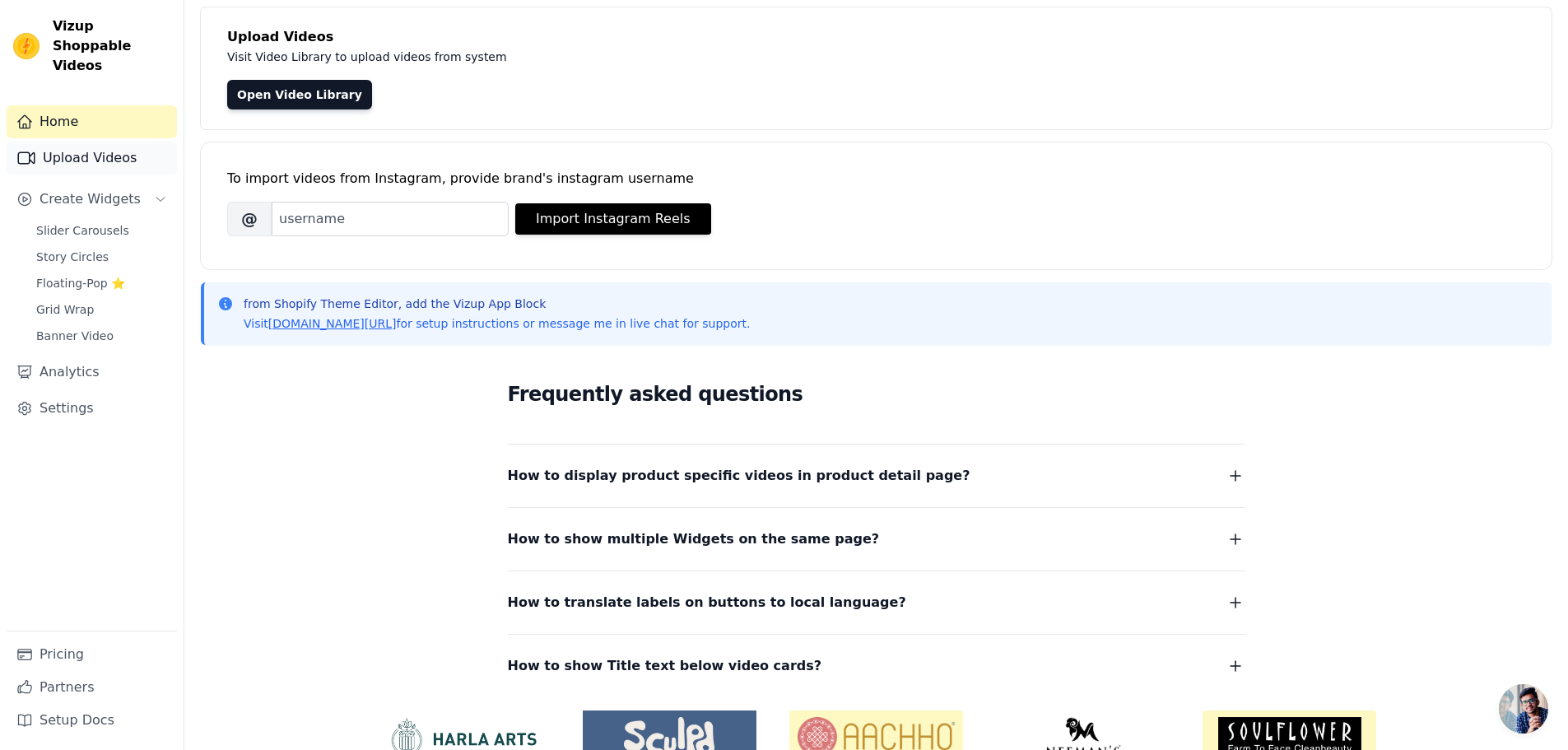
click at [84, 142] on link "Upload Videos" at bounding box center [92, 158] width 170 height 33
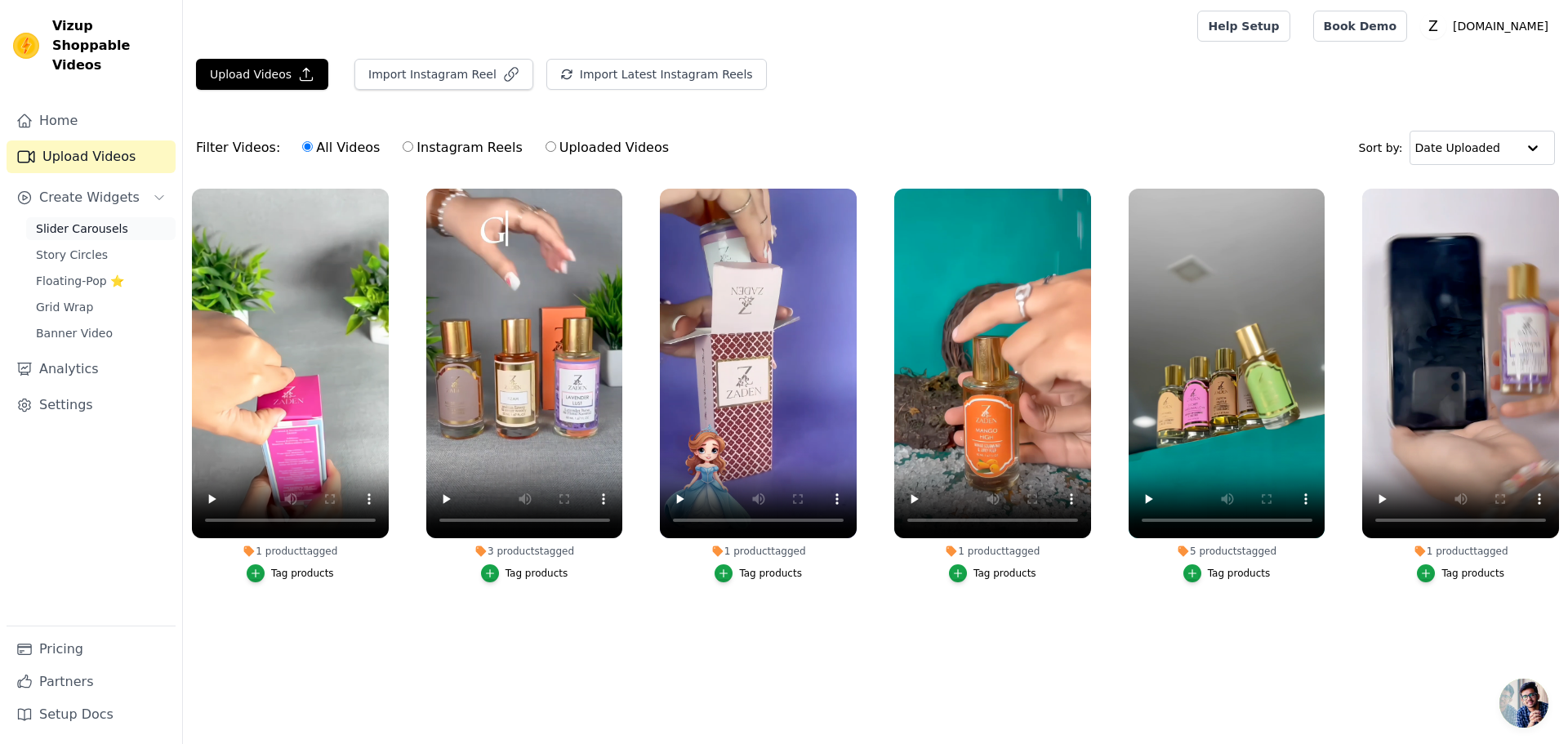
click at [96, 220] on span "Slider Carousels" at bounding box center [81, 228] width 92 height 16
